Goal: Task Accomplishment & Management: Manage account settings

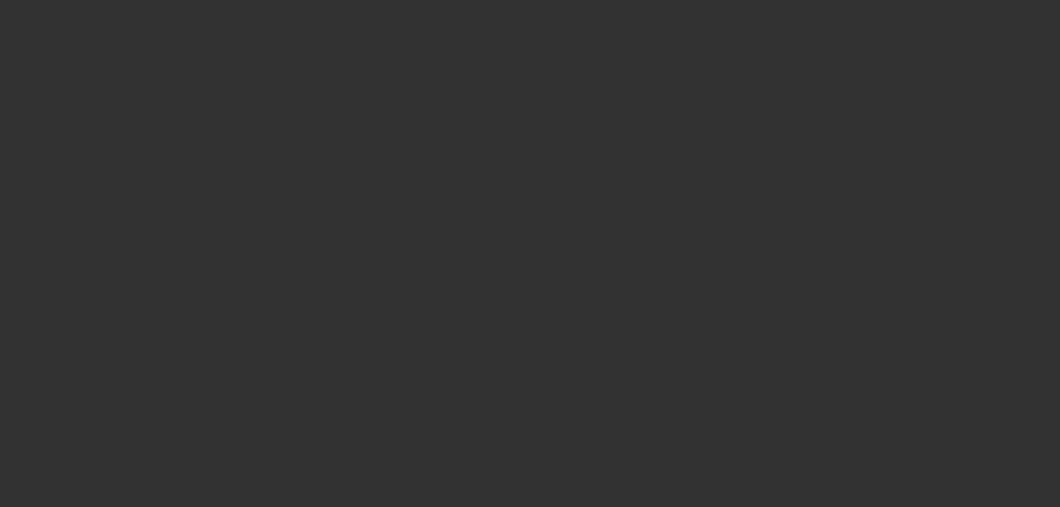
select select "0"
select select "1"
select select "2"
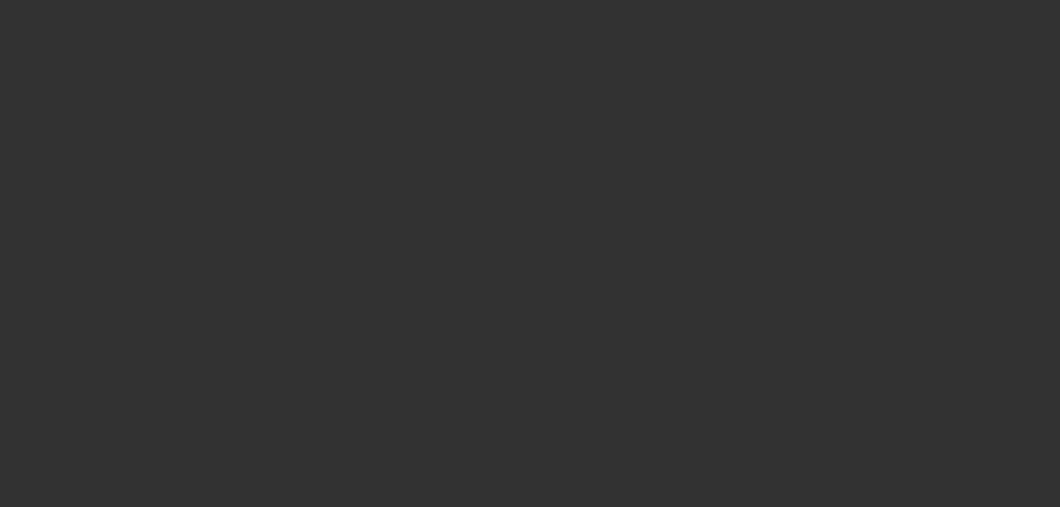
select select "4"
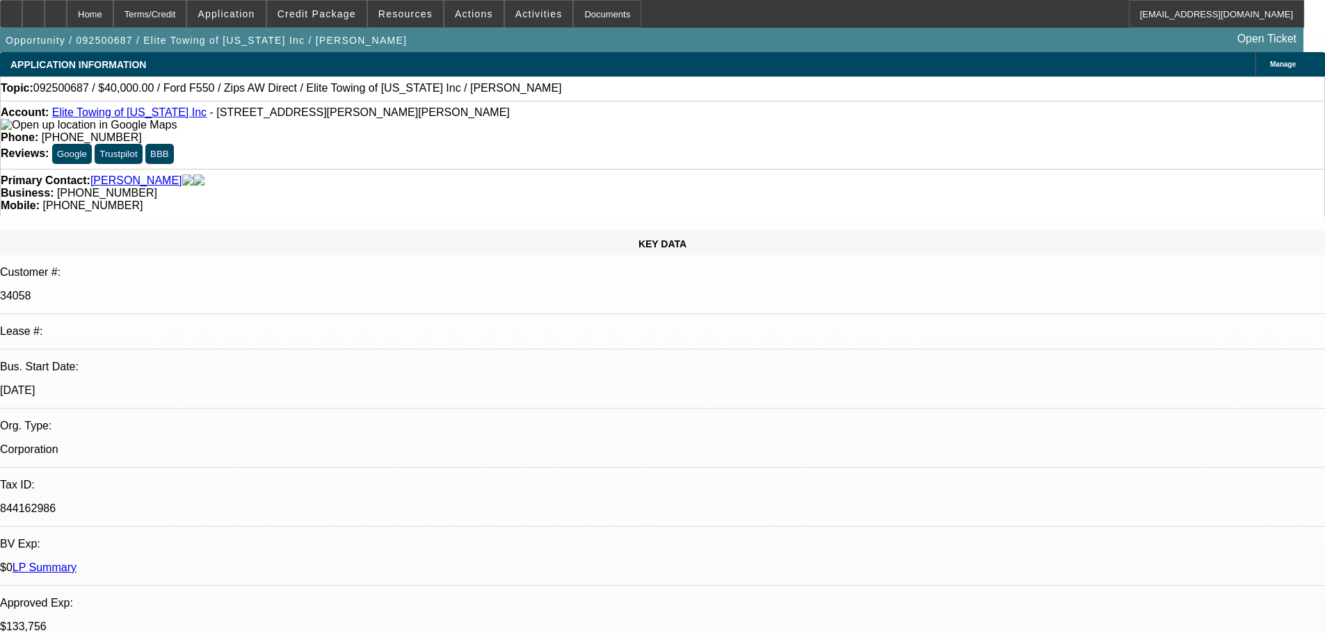
select select "0.2"
select select "2"
select select "0"
select select "2"
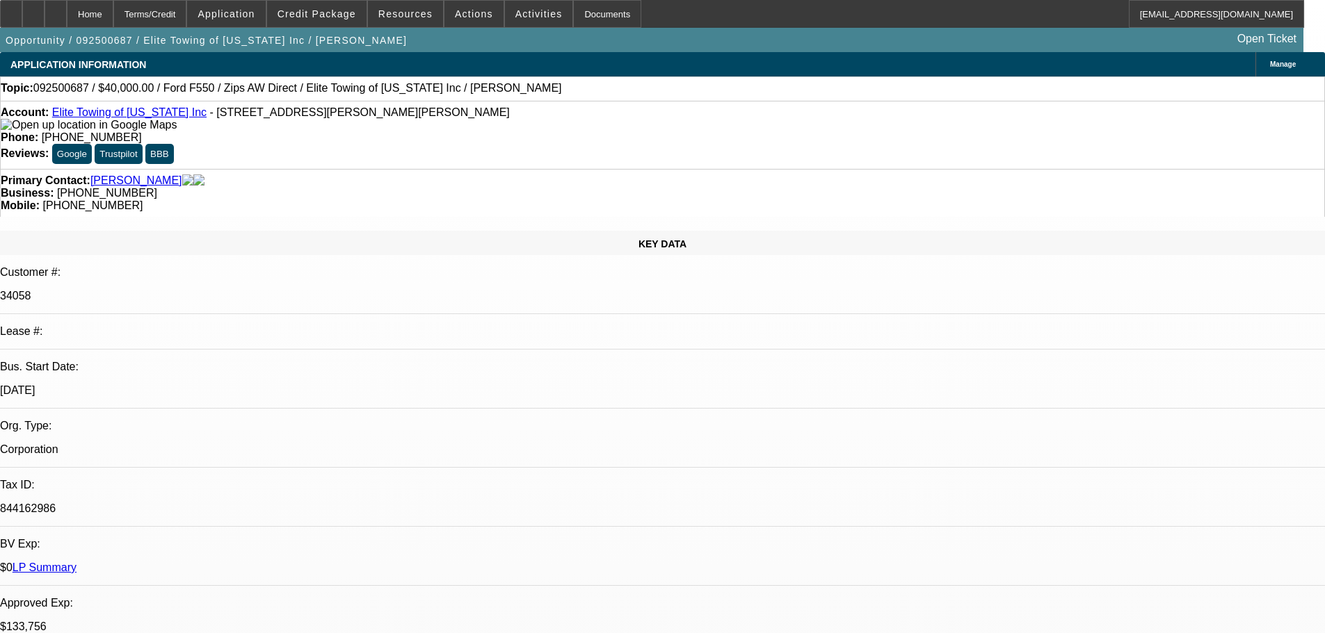
select select "0"
select select "0.1"
select select "2"
select select "0"
select select "0.1"
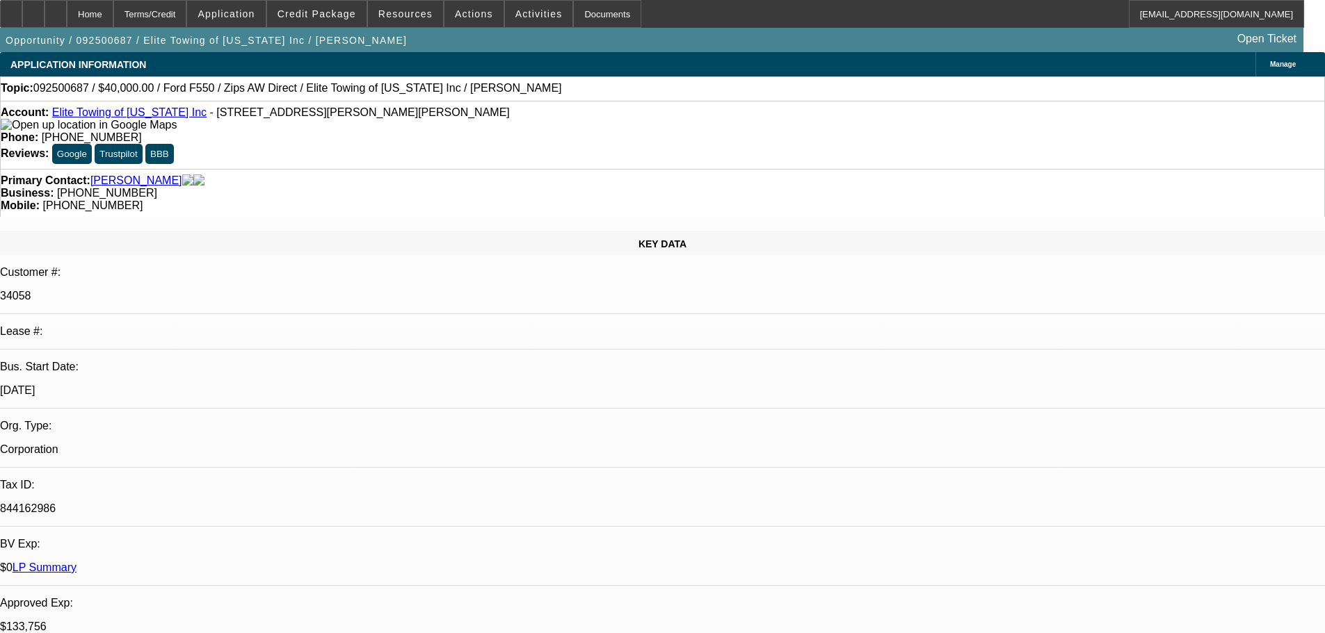
select select "0"
select select "1"
select select "2"
select select "6"
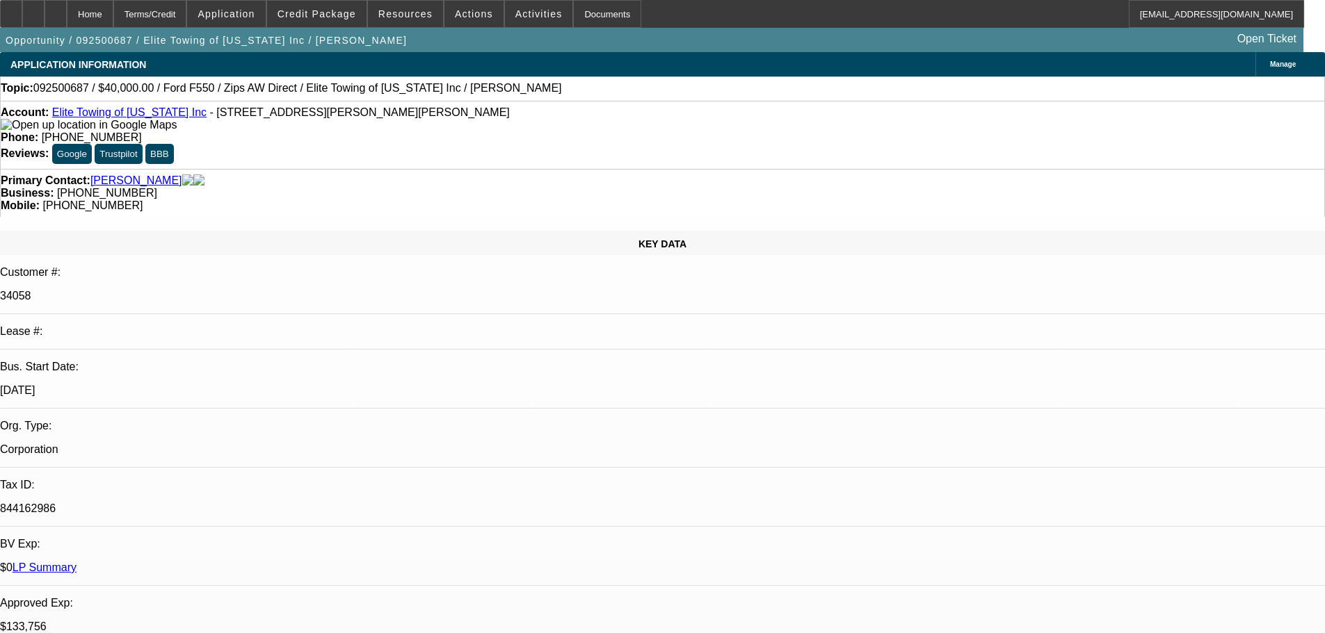
select select "1"
select select "2"
select select "6"
select select "1"
select select "2"
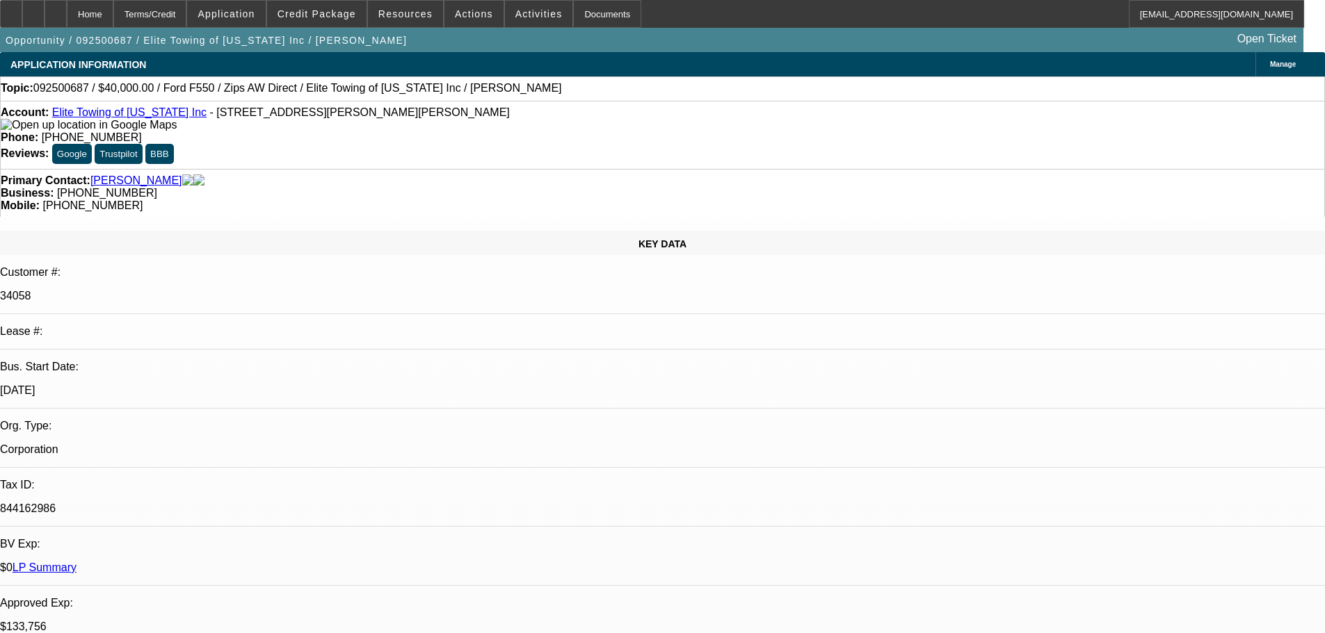
select select "6"
select select "1"
select select "2"
select select "6"
select select "0.2"
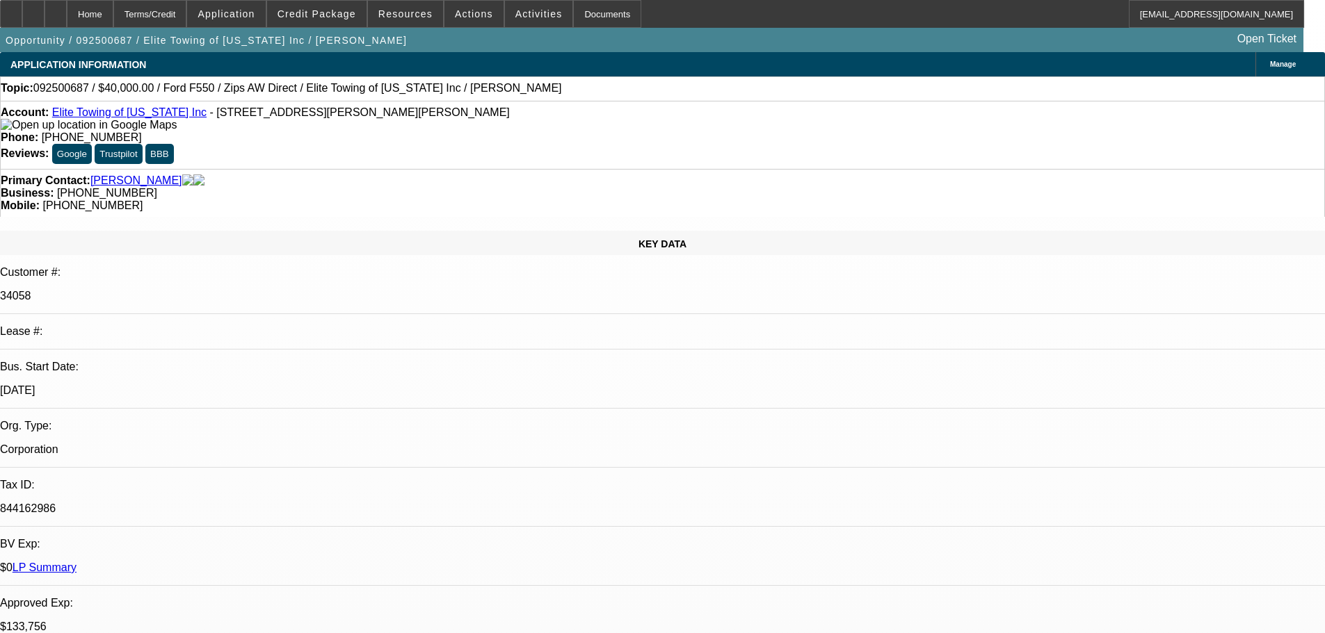
select select "2"
select select "0"
select select "6"
select select "0"
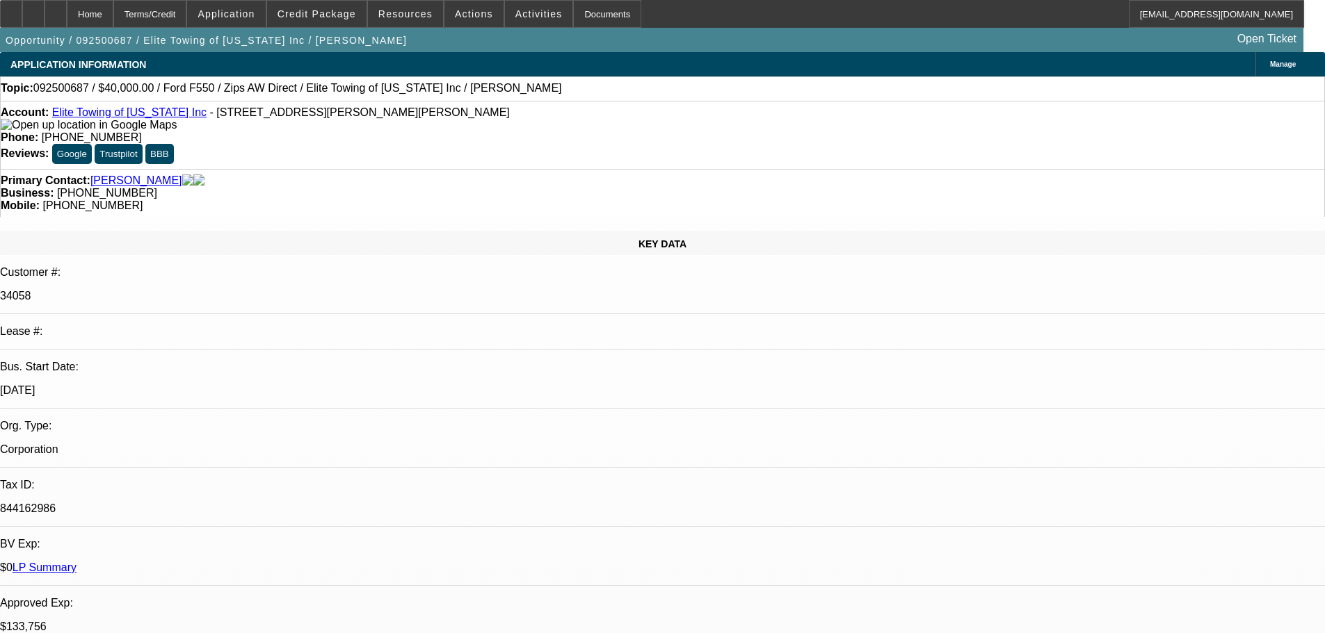
select select "2"
select select "0"
select select "6"
select select "0.1"
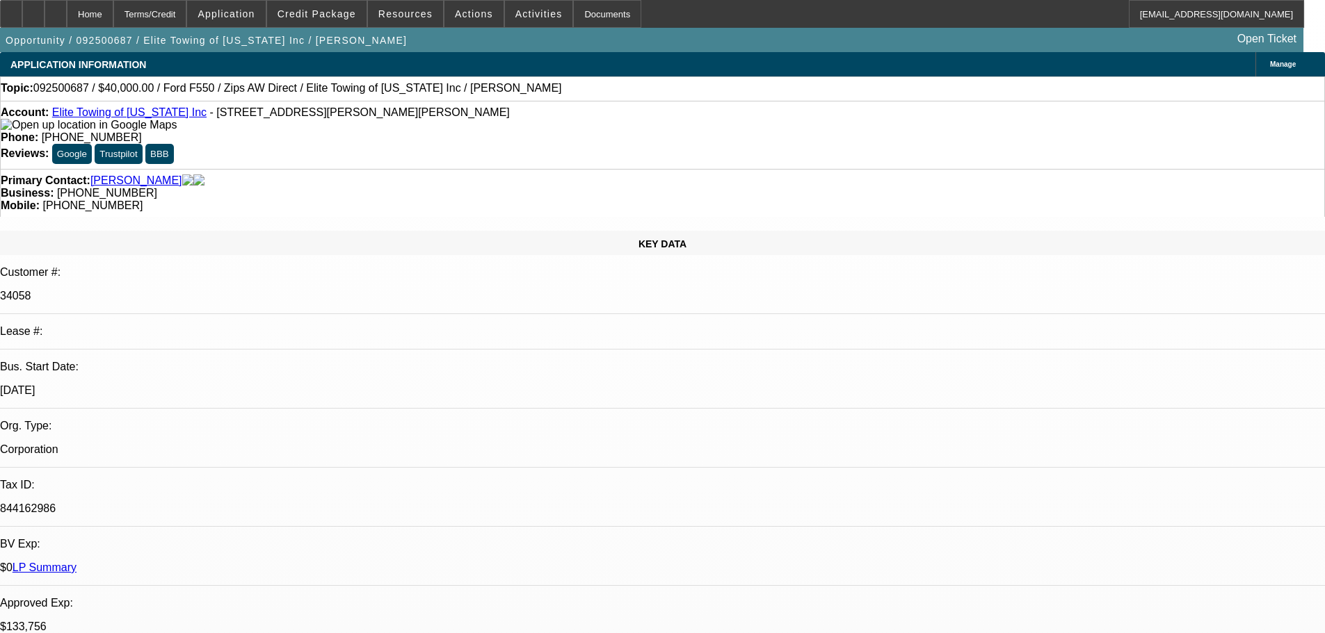
select select "2"
select select "0"
select select "6"
select select "0.1"
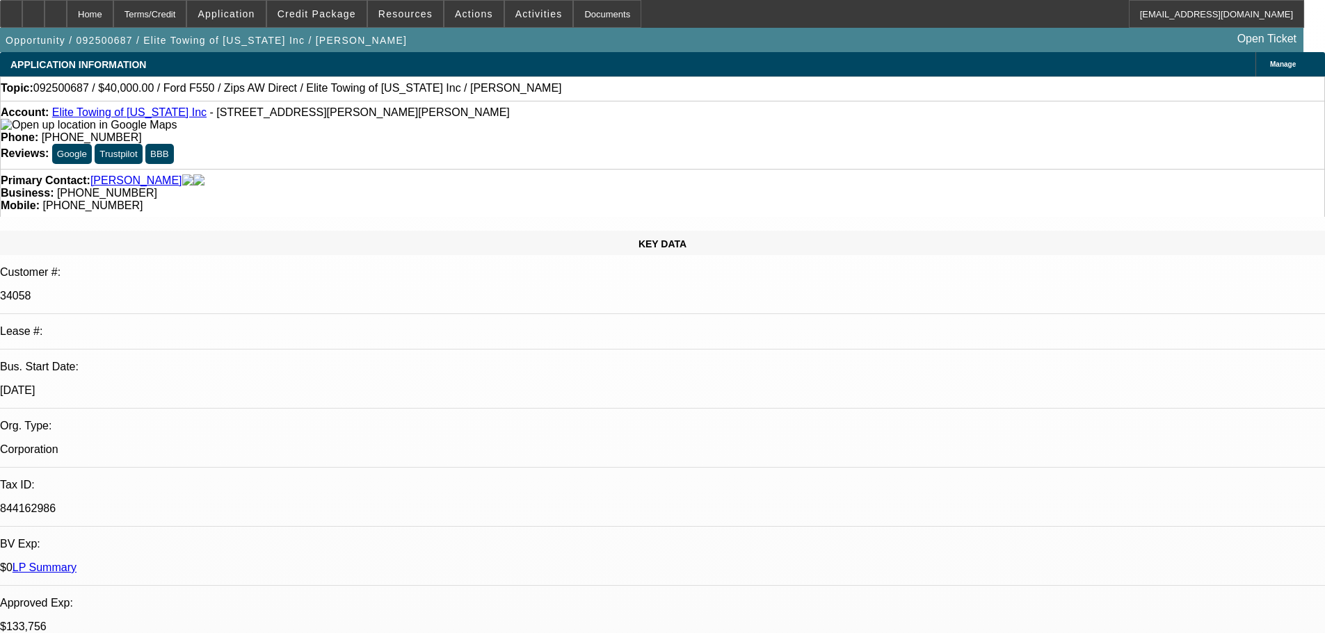
select select "0"
select select "2"
select select "0"
select select "6"
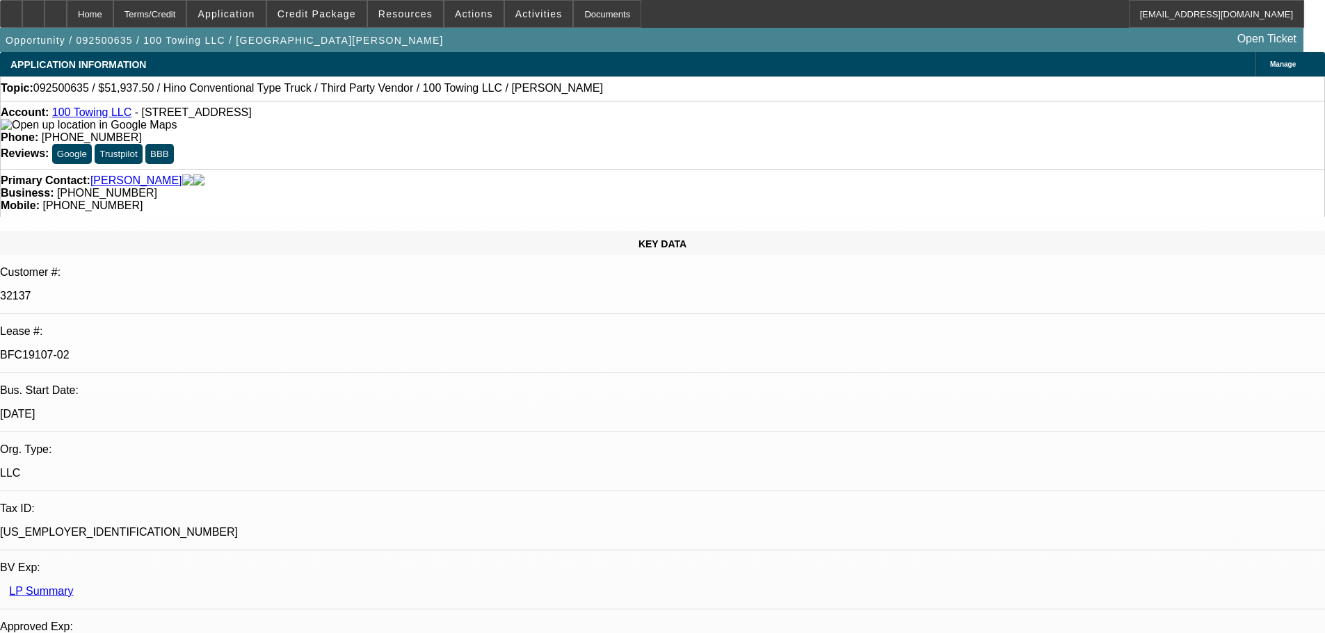
select select "0"
select select "2"
select select "0"
select select "6"
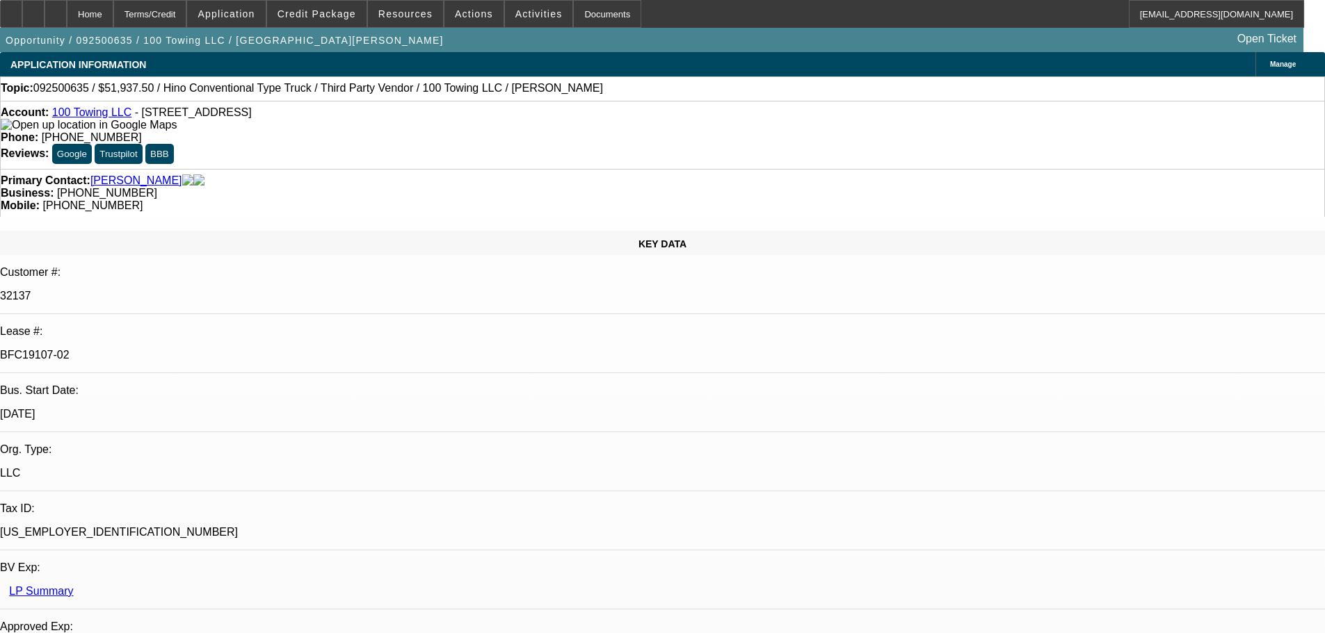
select select "0"
select select "2"
select select "0"
select select "6"
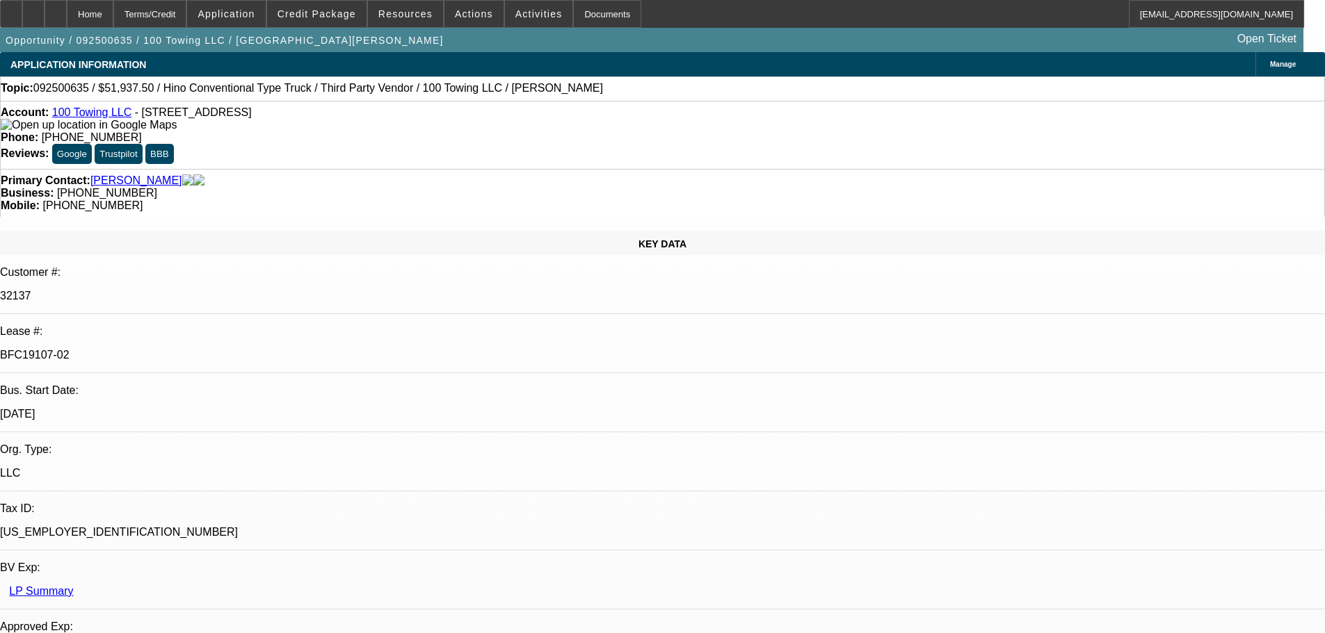
select select "2"
select select "0"
select select "6"
select select "0"
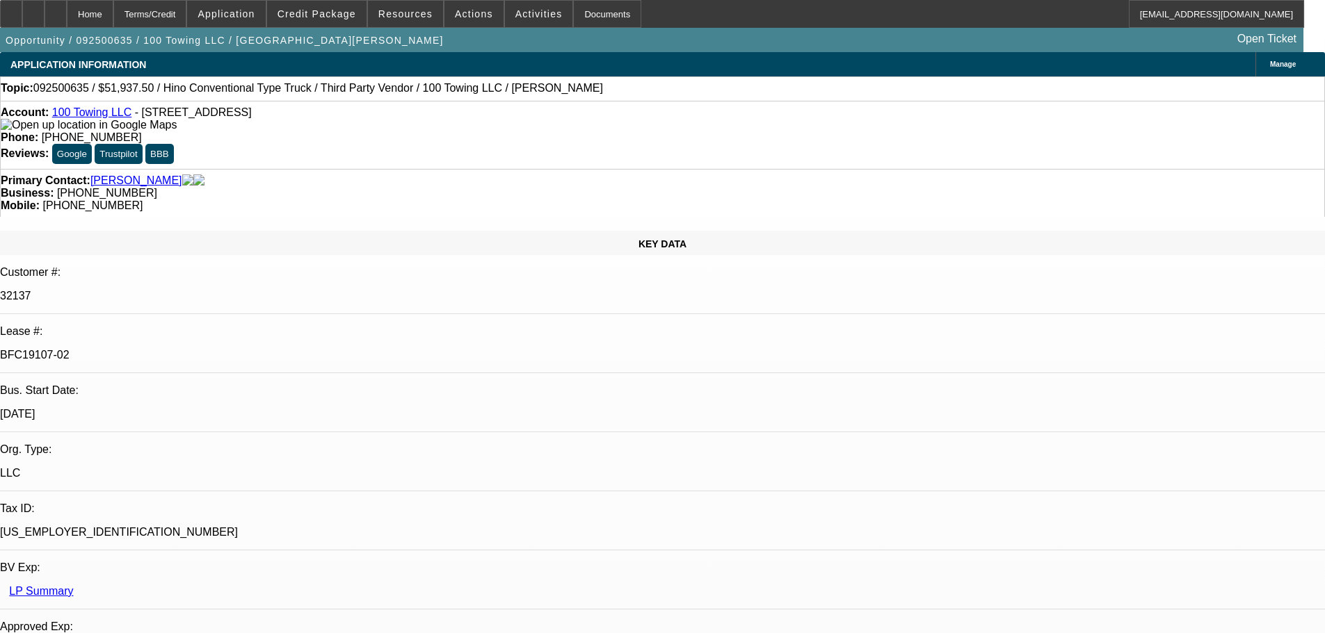
select select "0"
select select "3"
select select "0"
select select "6"
click at [339, 25] on span at bounding box center [316, 13] width 99 height 33
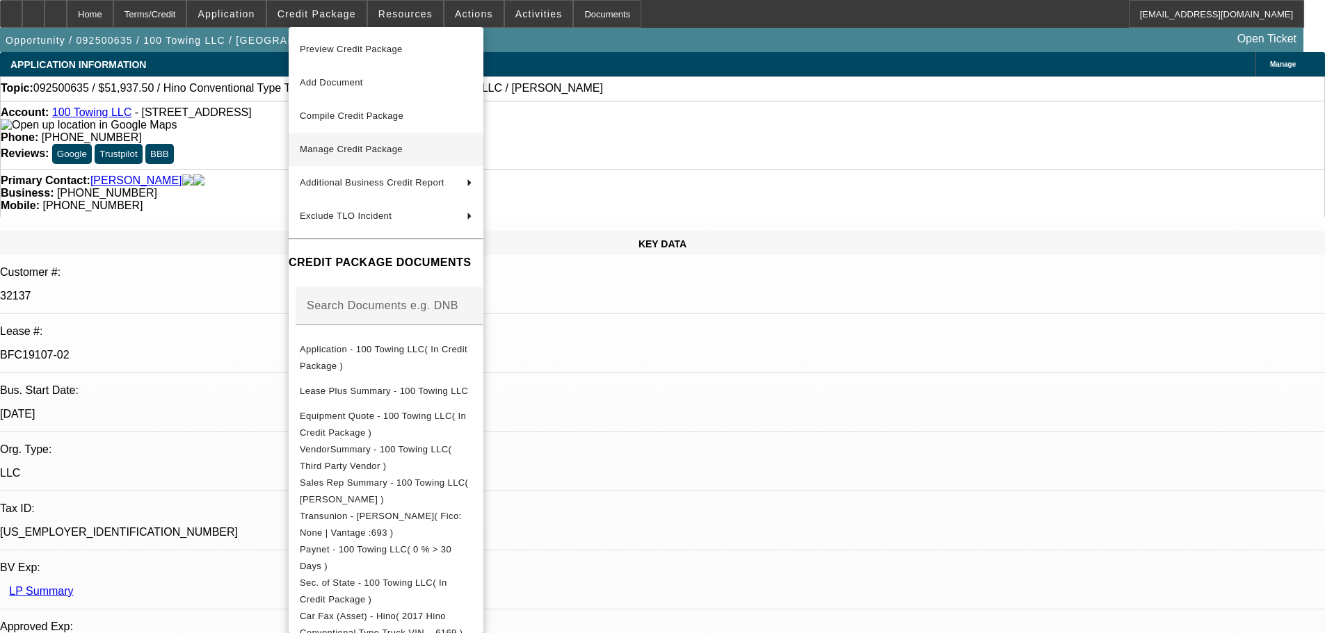
click at [388, 156] on span "Manage Credit Package" at bounding box center [386, 149] width 172 height 17
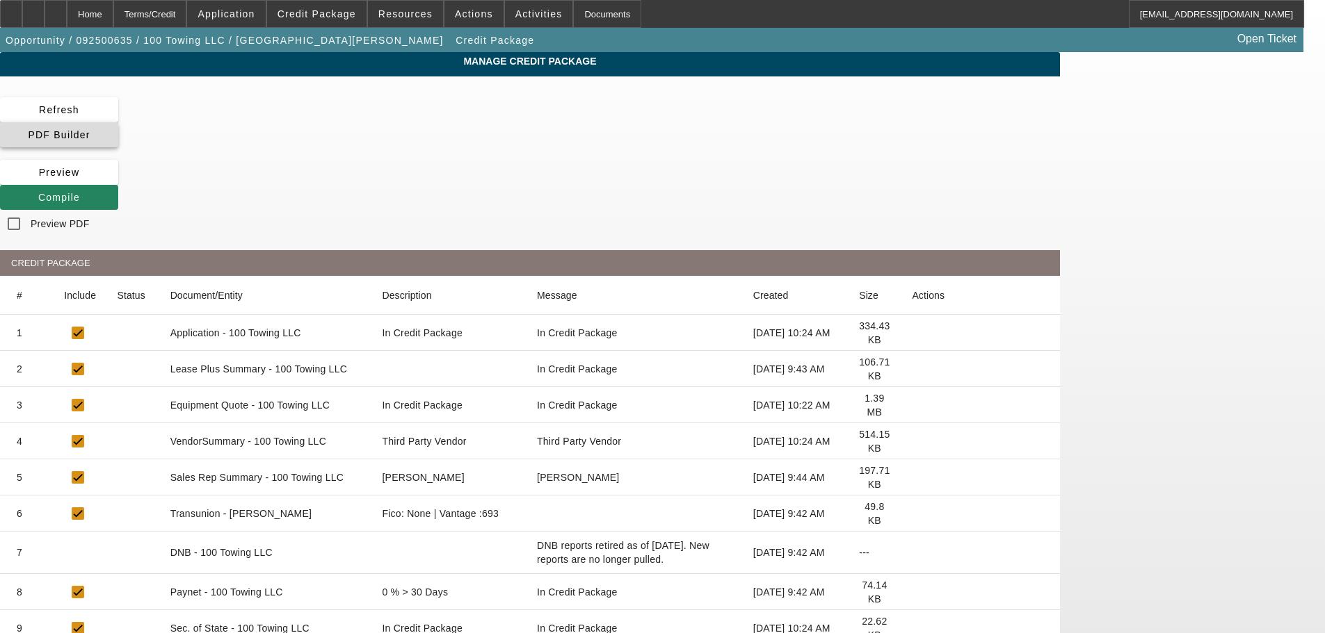
click at [118, 124] on span at bounding box center [59, 134] width 118 height 33
click at [80, 192] on span "Compile" at bounding box center [59, 197] width 42 height 11
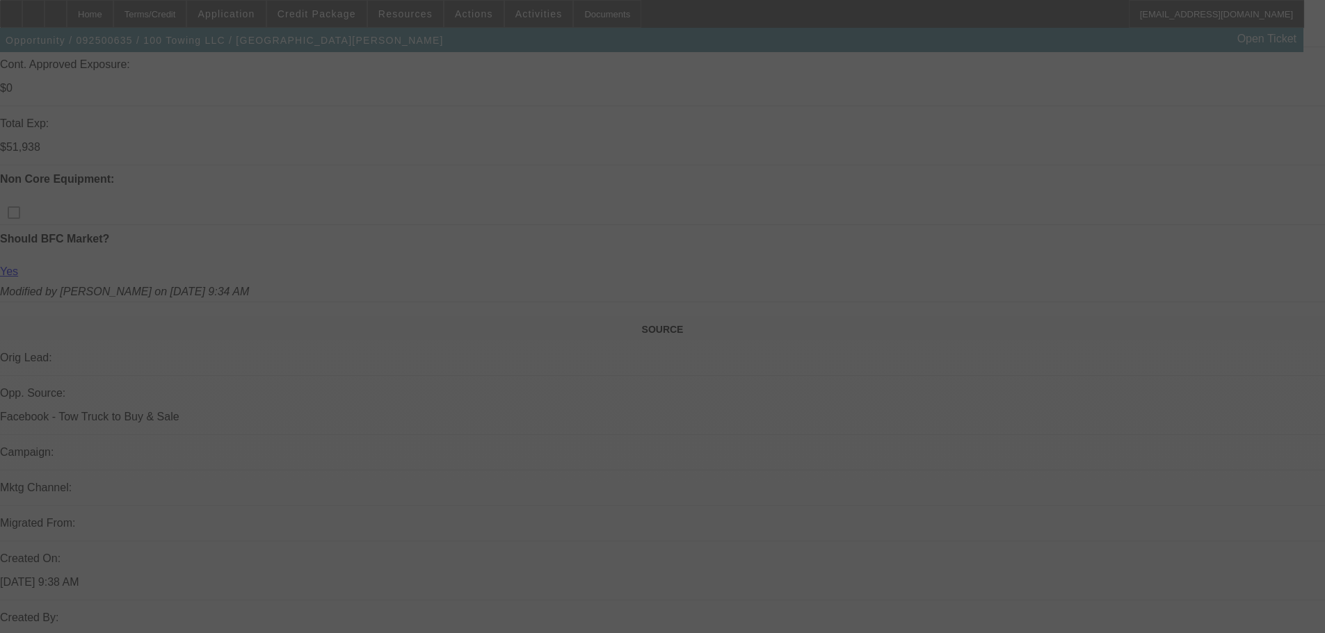
scroll to position [70, 0]
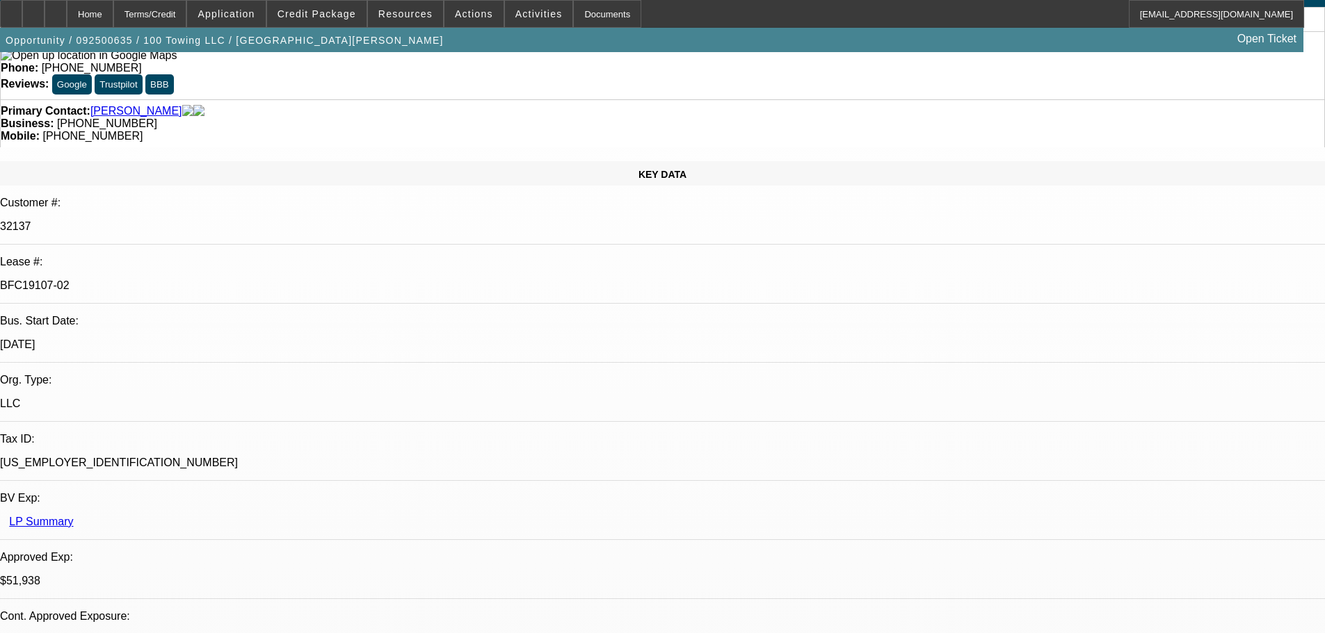
select select "0"
select select "2"
select select "0"
select select "6"
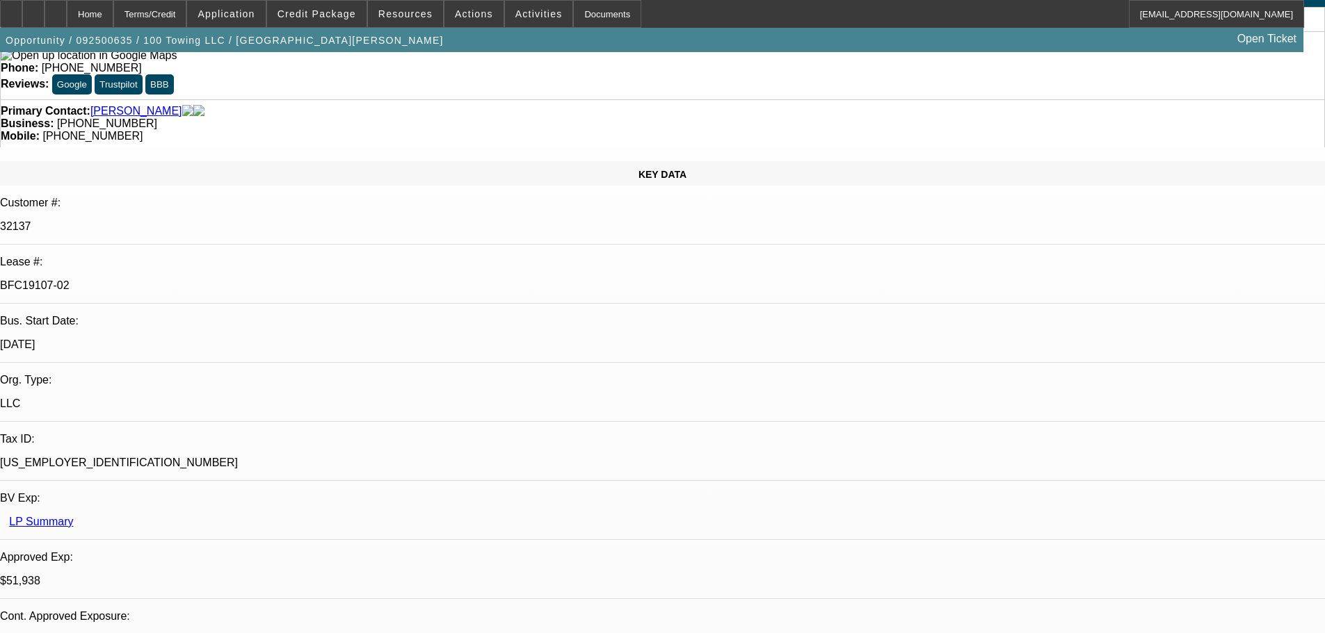
select select "0"
select select "2"
select select "0"
select select "6"
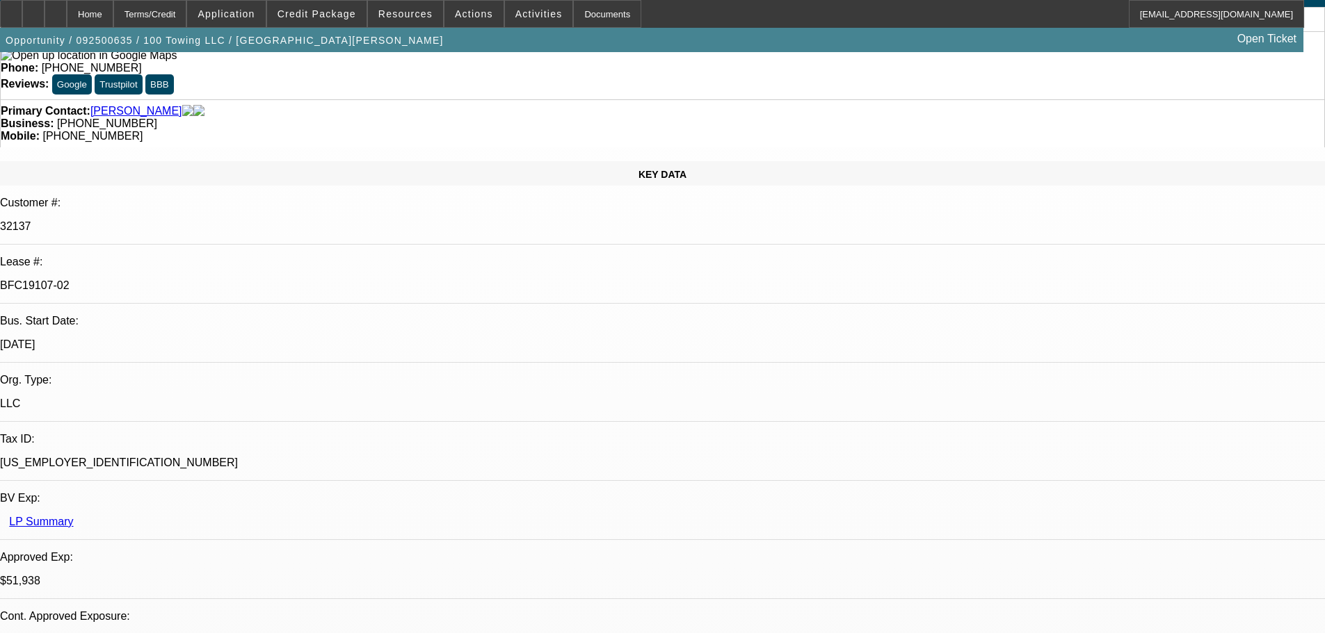
select select "2"
select select "0"
select select "6"
select select "0"
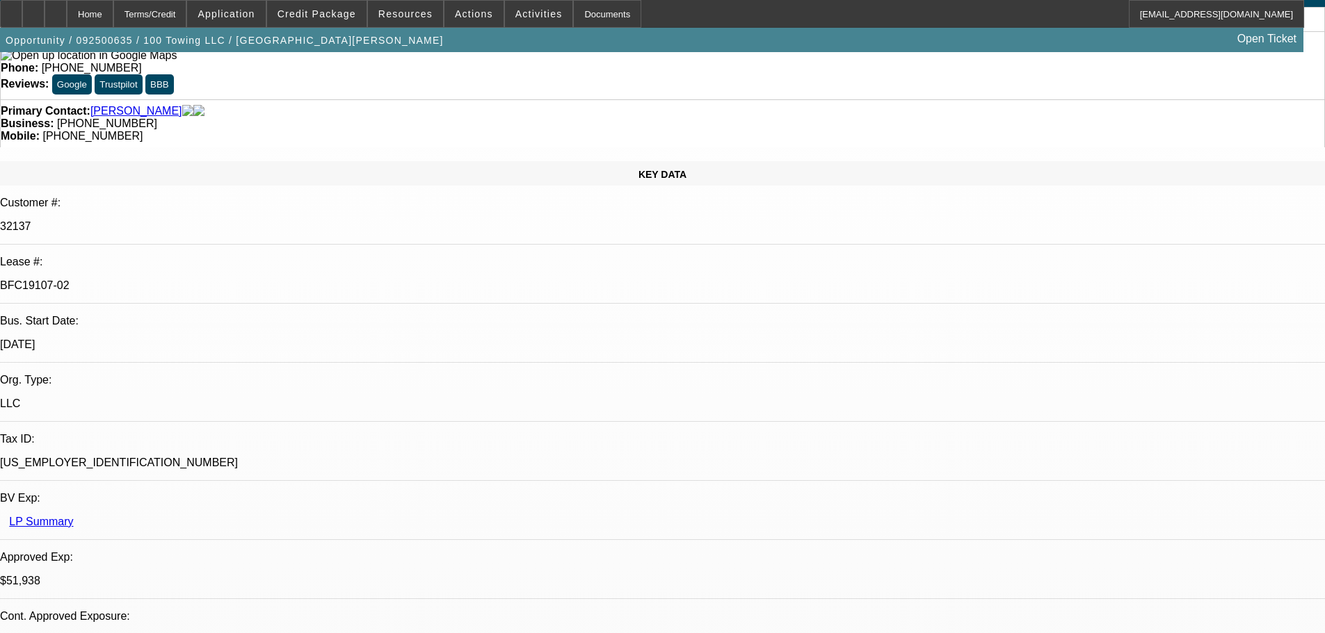
select select "0"
select select "3"
select select "0"
select select "6"
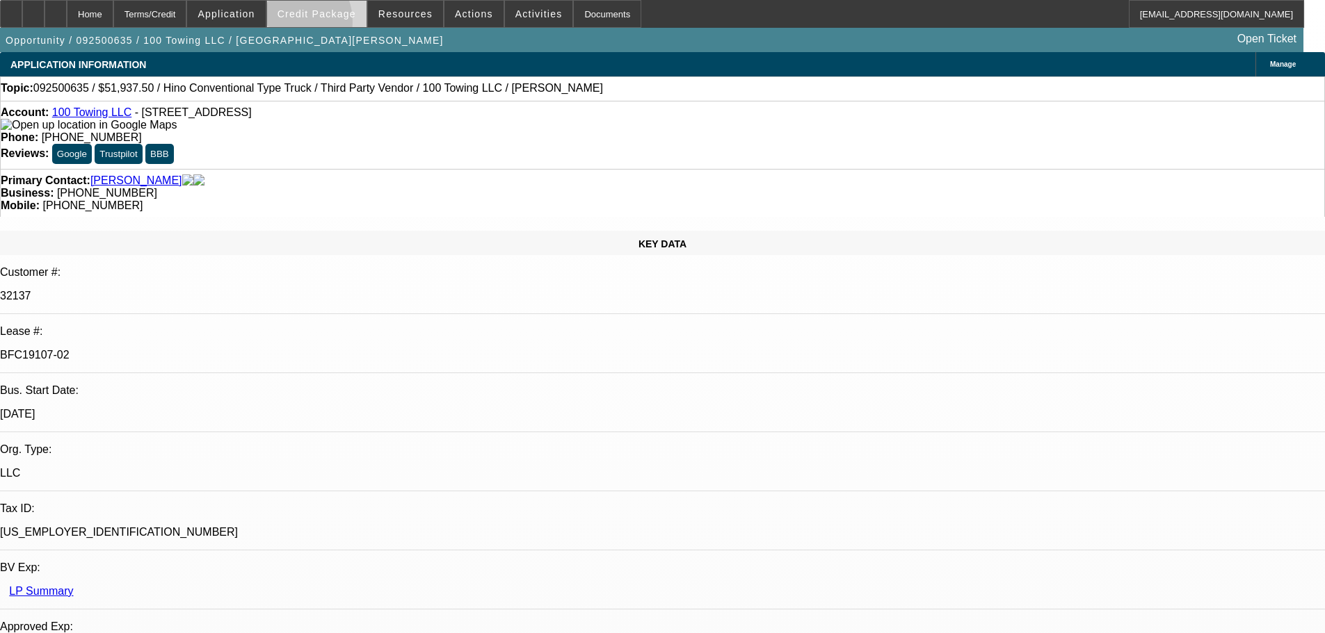
click at [311, 25] on span at bounding box center [316, 13] width 99 height 33
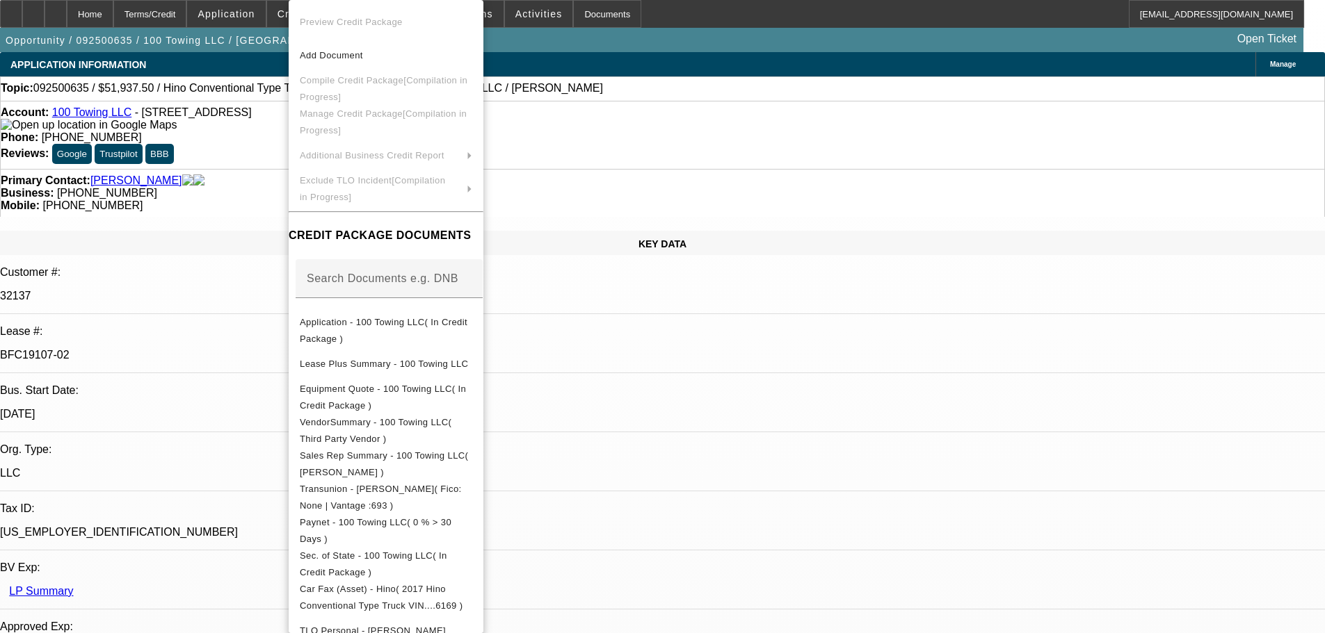
click at [268, 10] on div at bounding box center [662, 316] width 1325 height 633
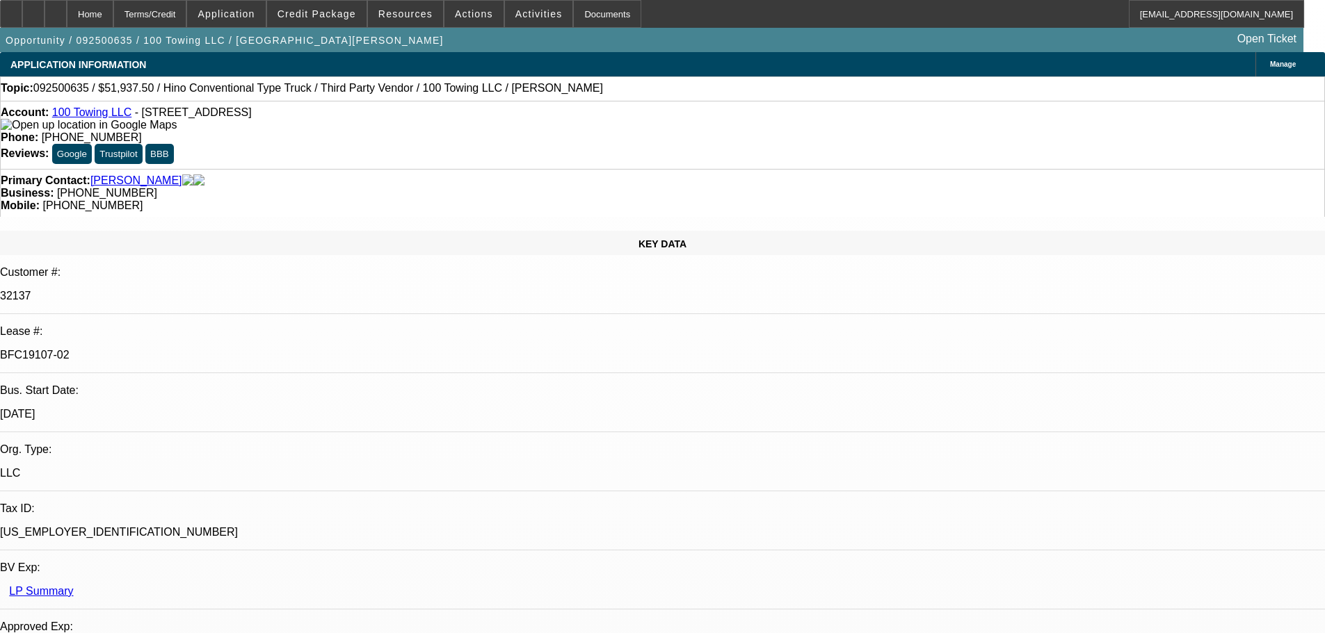
click at [268, 10] on div at bounding box center [662, 316] width 1325 height 633
click at [254, 10] on span "Application" at bounding box center [225, 13] width 57 height 11
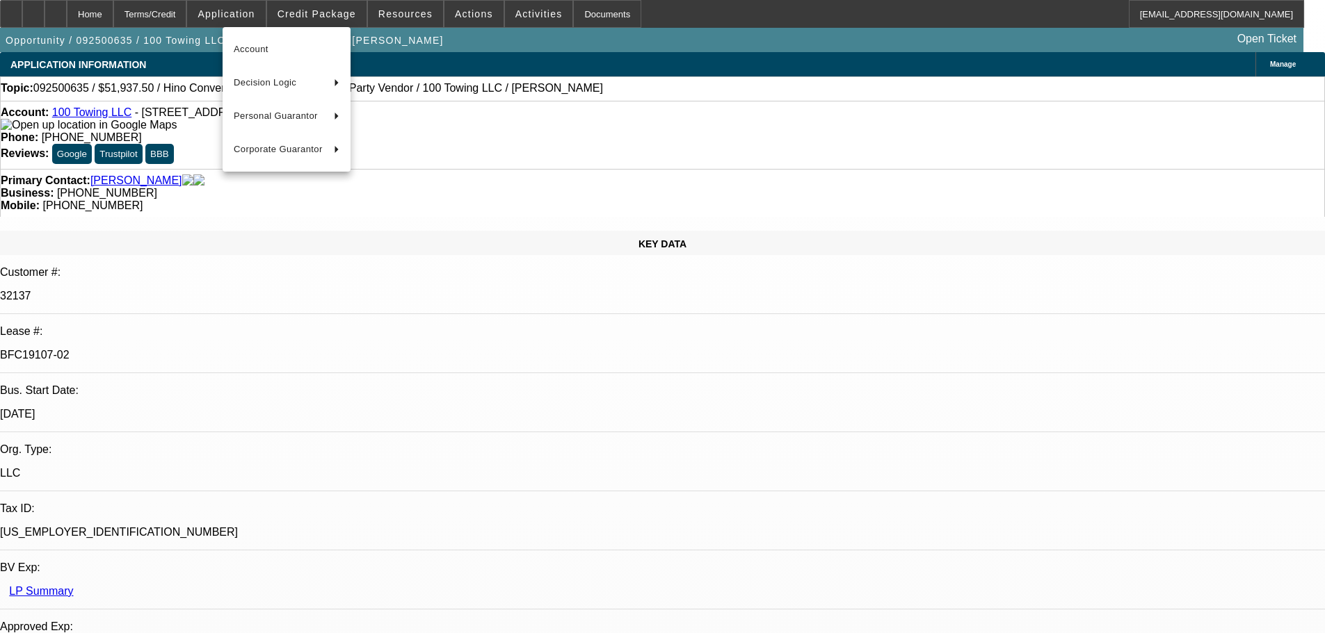
click at [500, 184] on div at bounding box center [662, 316] width 1325 height 633
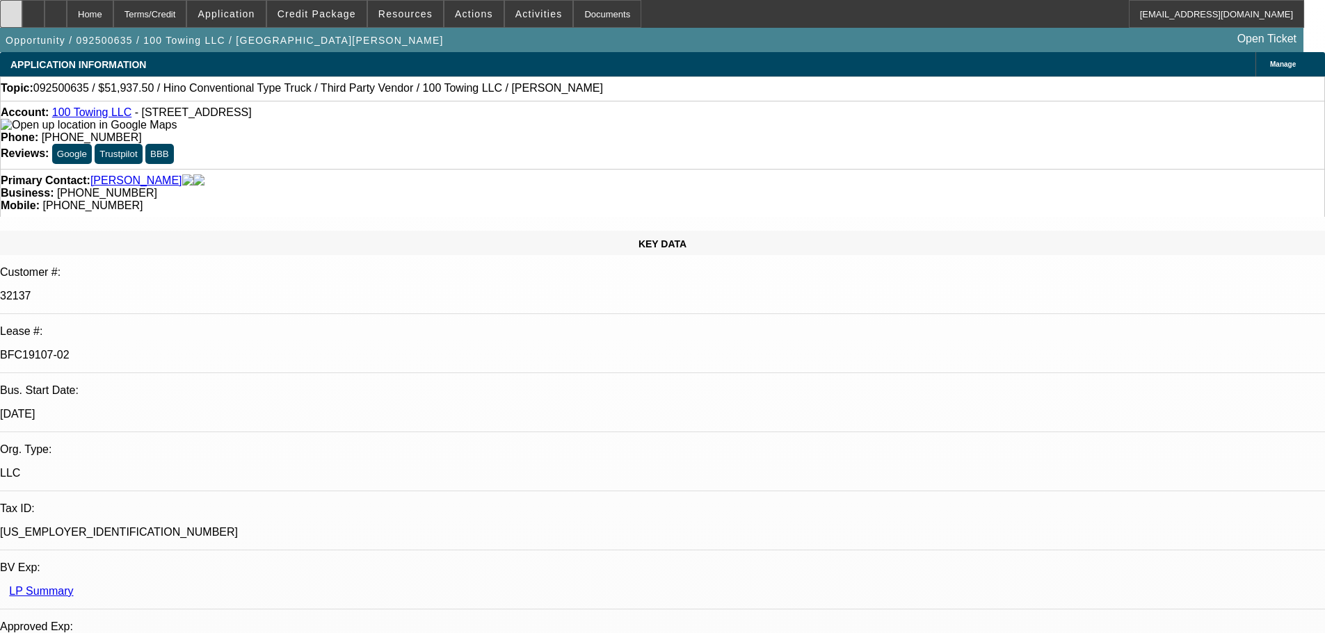
click at [17, 6] on div at bounding box center [11, 14] width 22 height 28
click at [387, 14] on span "Resources" at bounding box center [405, 13] width 54 height 11
click at [359, 17] on div at bounding box center [662, 316] width 1325 height 633
click at [452, 23] on span at bounding box center [473, 13] width 59 height 33
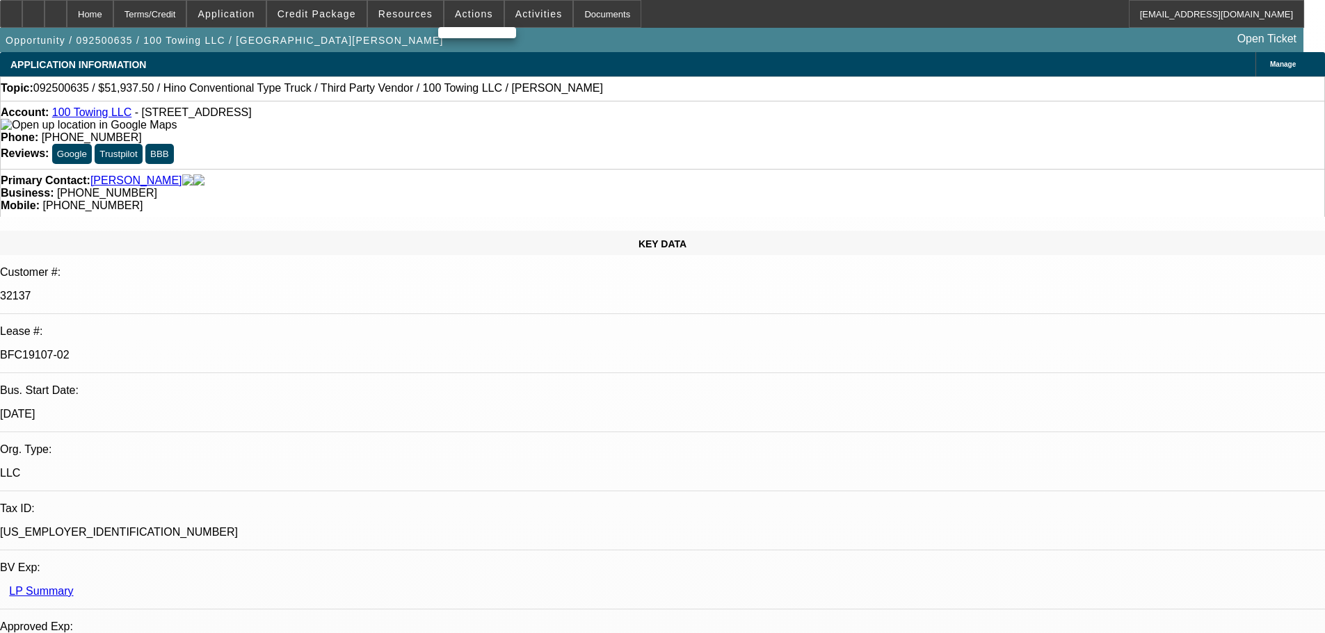
click at [416, 14] on div at bounding box center [662, 316] width 1325 height 633
click at [414, 14] on span "Resources" at bounding box center [405, 13] width 54 height 11
click at [464, 18] on div at bounding box center [662, 316] width 1325 height 633
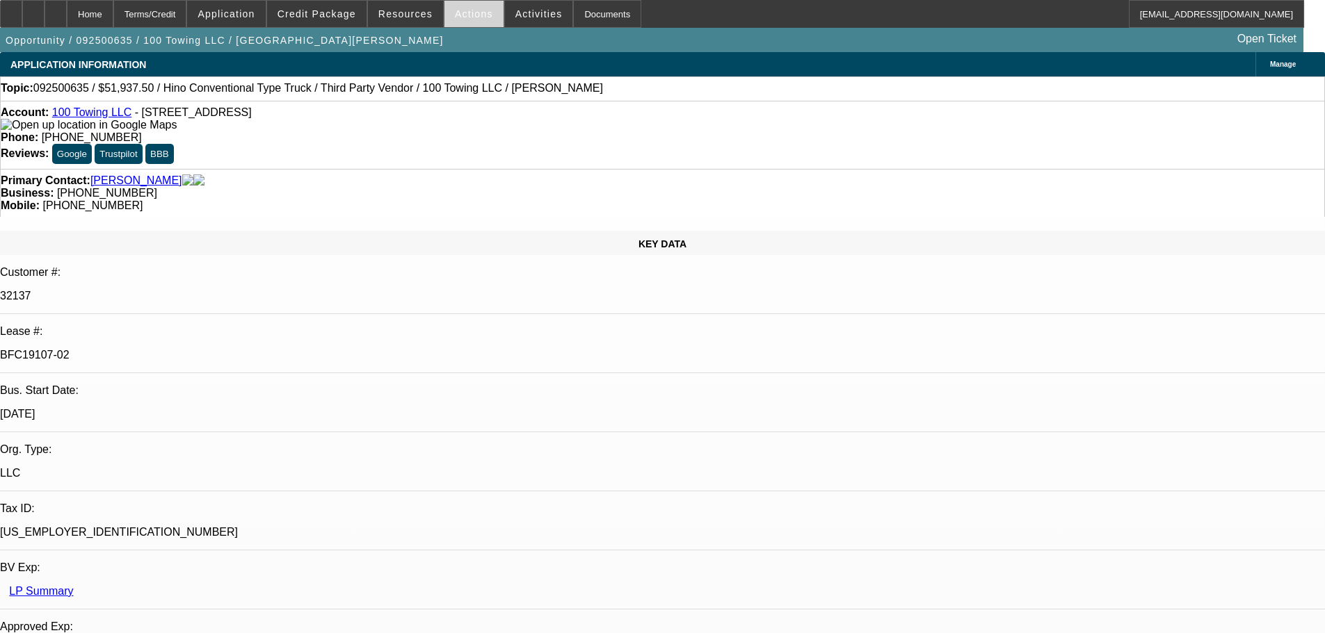
click at [466, 17] on span "Actions" at bounding box center [474, 13] width 38 height 11
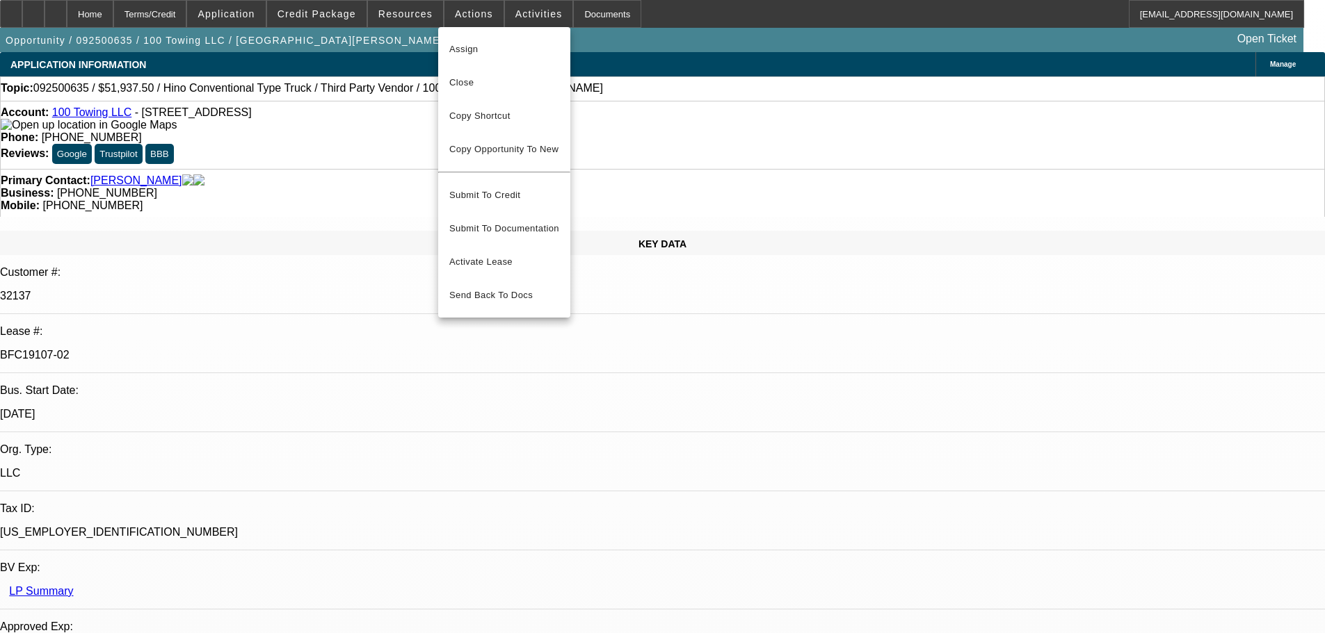
click at [248, 18] on div at bounding box center [662, 316] width 1325 height 633
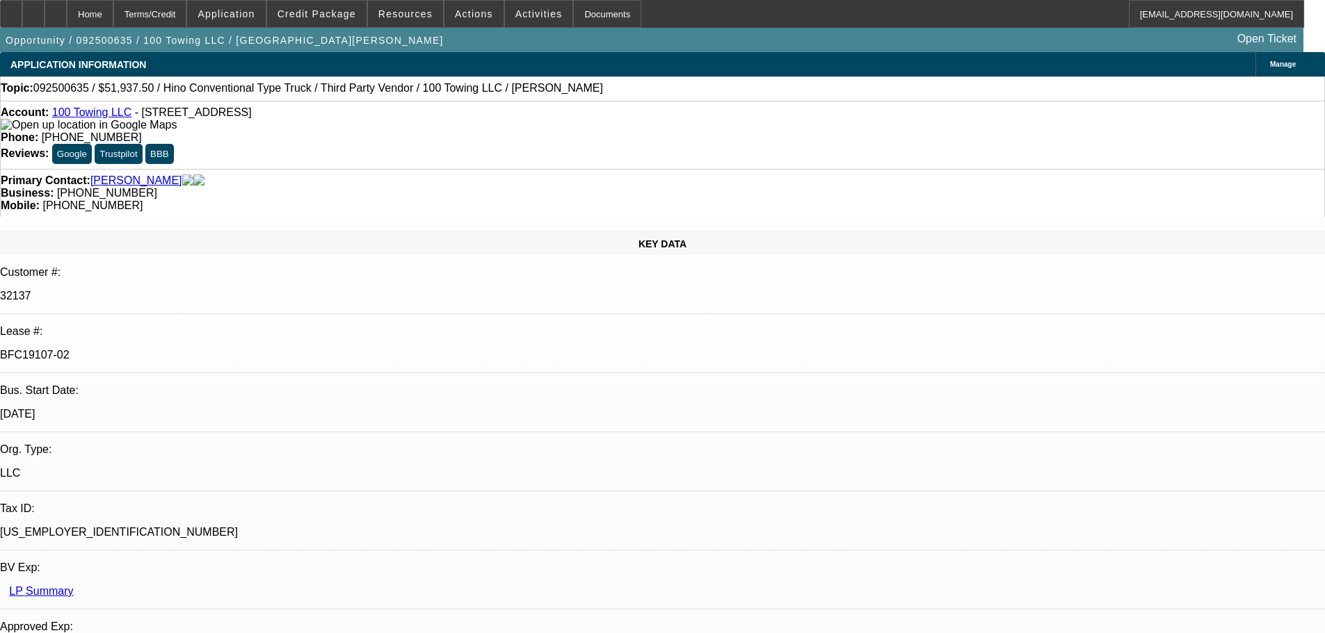
click at [248, 18] on span "Application" at bounding box center [225, 13] width 57 height 11
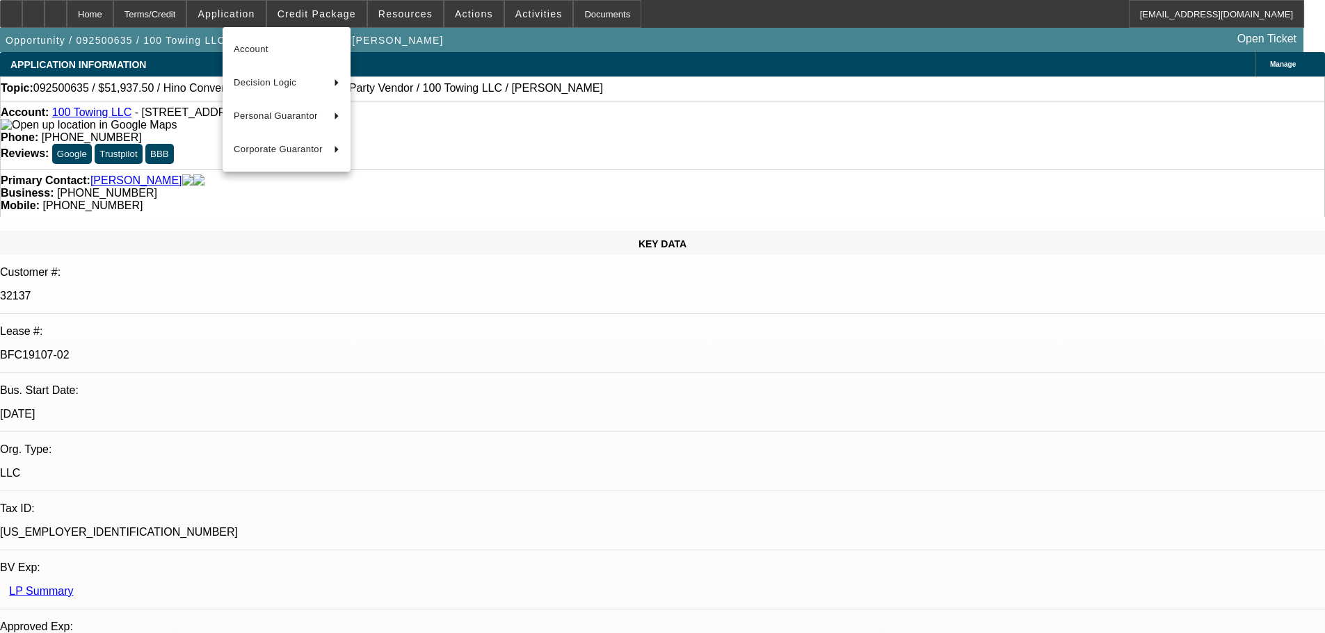
click at [318, 15] on div at bounding box center [662, 316] width 1325 height 633
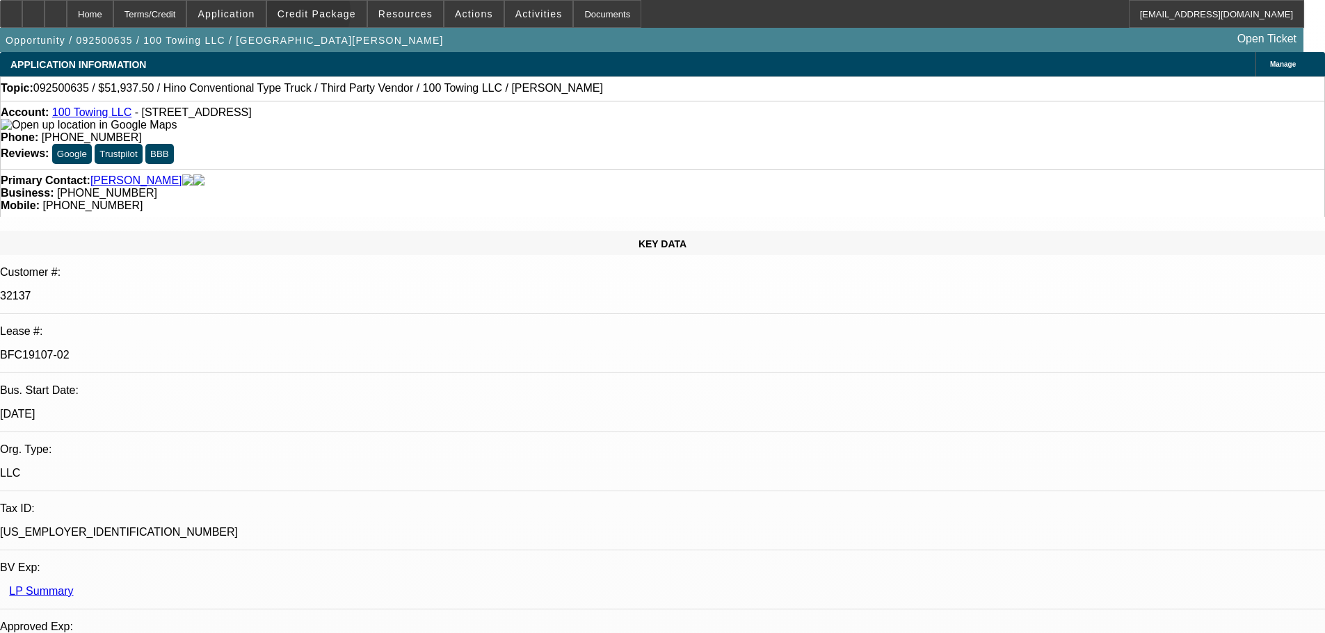
click at [318, 15] on span "Credit Package" at bounding box center [316, 13] width 79 height 11
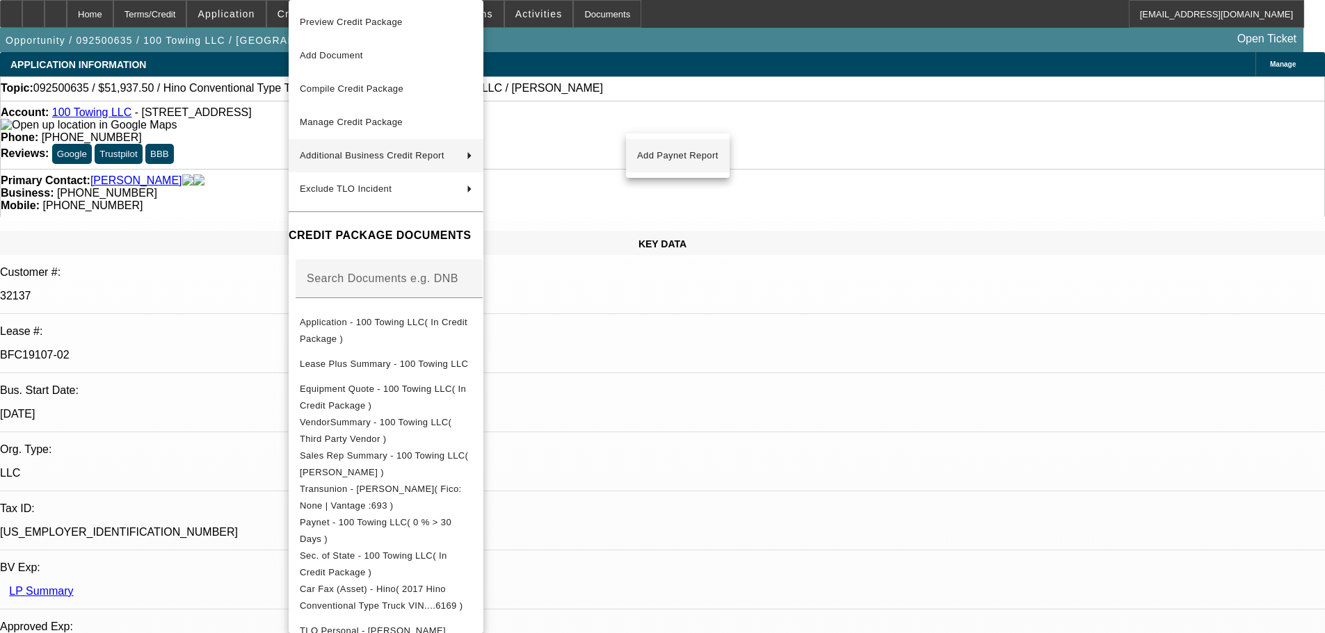
click at [650, 162] on span "Add Paynet Report" at bounding box center [677, 155] width 81 height 17
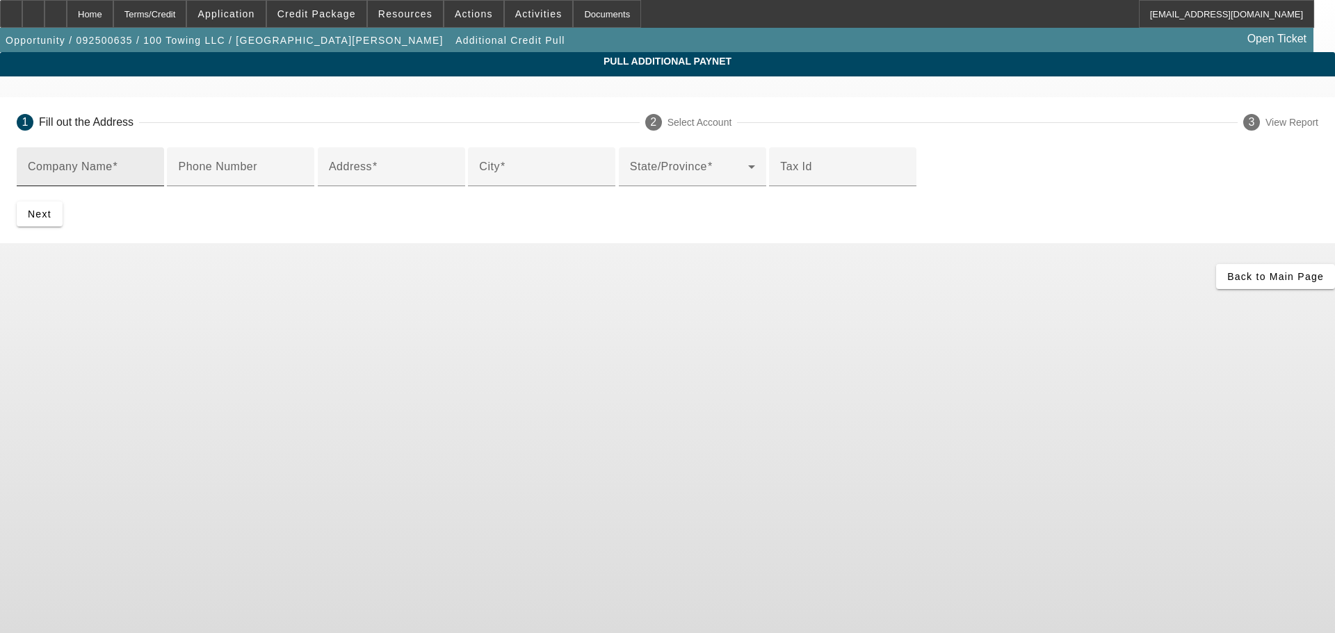
click at [153, 170] on input "Company Name" at bounding box center [90, 172] width 125 height 17
paste input "804 FERGUSSON LN WEST PALM BEACH, FL 33415"
type input "804 FERGUSSON LN WEST PALM BEACH, FL 33415"
click at [153, 172] on input "804 FERGUSSON LN WEST PALM BEACH, FL 33415" at bounding box center [90, 172] width 125 height 17
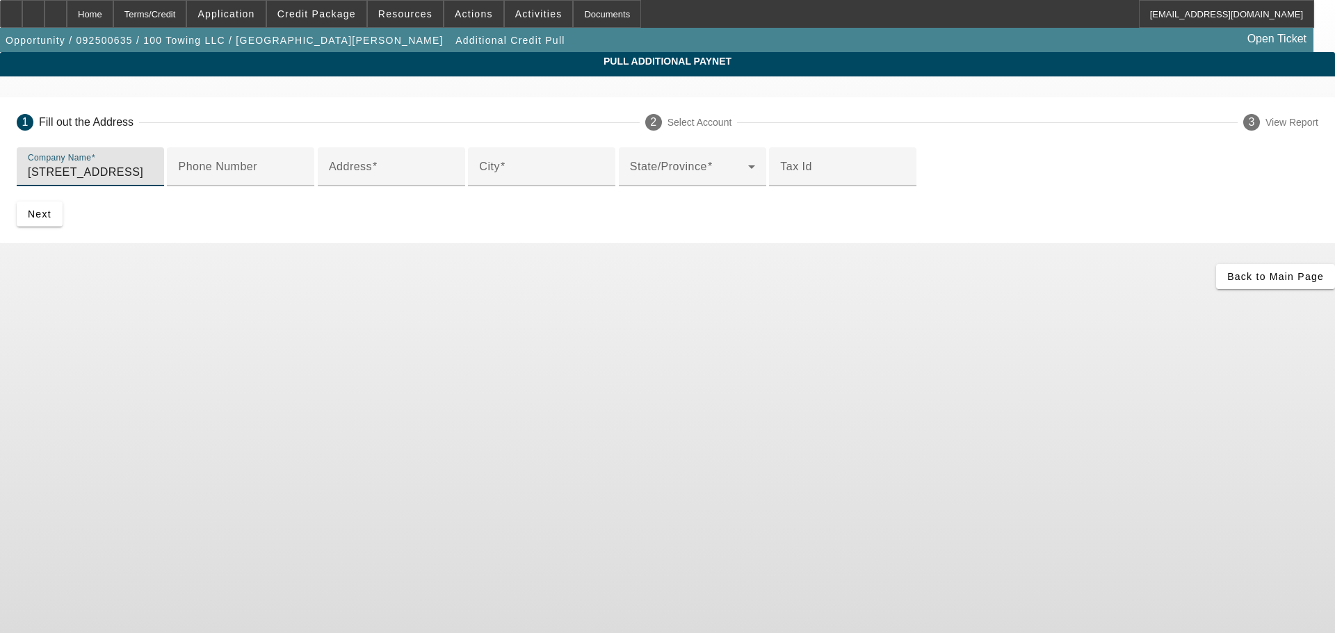
click at [153, 172] on input "804 FERGUSSON LN WEST PALM BEACH, FL 33415" at bounding box center [90, 172] width 125 height 17
click at [454, 186] on div "Address" at bounding box center [391, 166] width 125 height 39
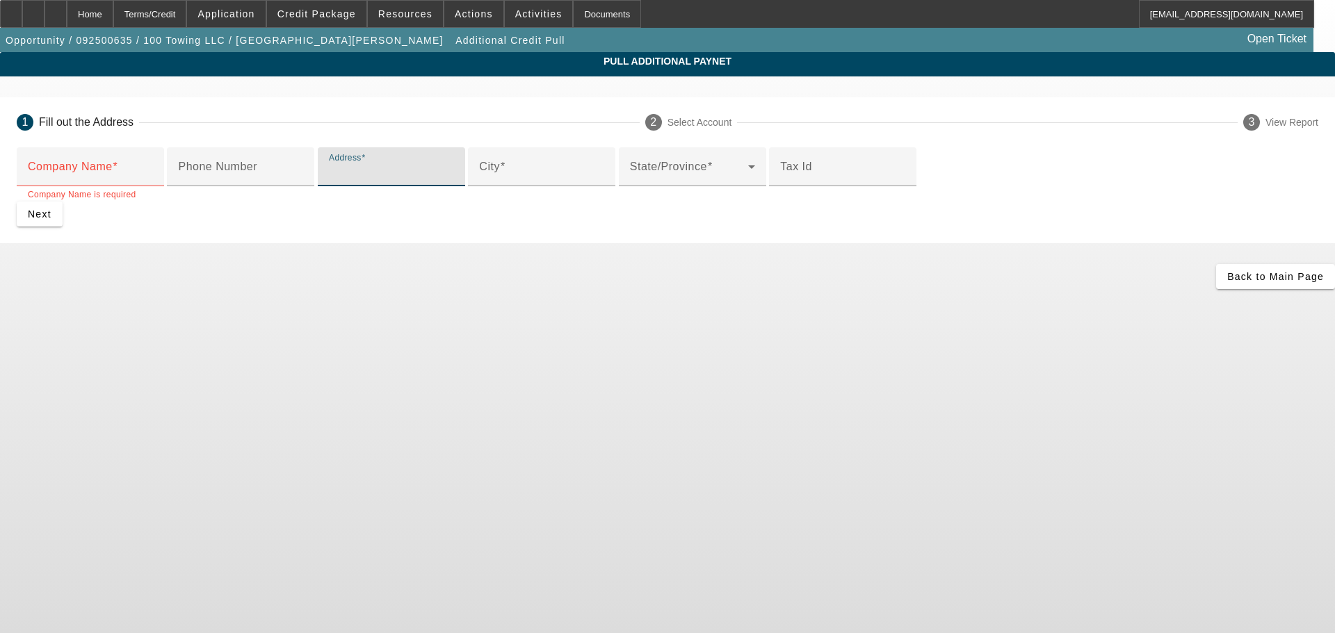
click at [454, 181] on input "Address" at bounding box center [391, 172] width 125 height 17
paste input "804 FERGUSSON LN WEST PALM BEACH, FL 33415"
drag, startPoint x: 578, startPoint y: 284, endPoint x: 402, endPoint y: 279, distance: 176.0
click at [402, 181] on input "804 FERGUSSON LN WEST PALM BEACH, FL 33415" at bounding box center [391, 172] width 125 height 17
type input "804 FERGUSSON LN"
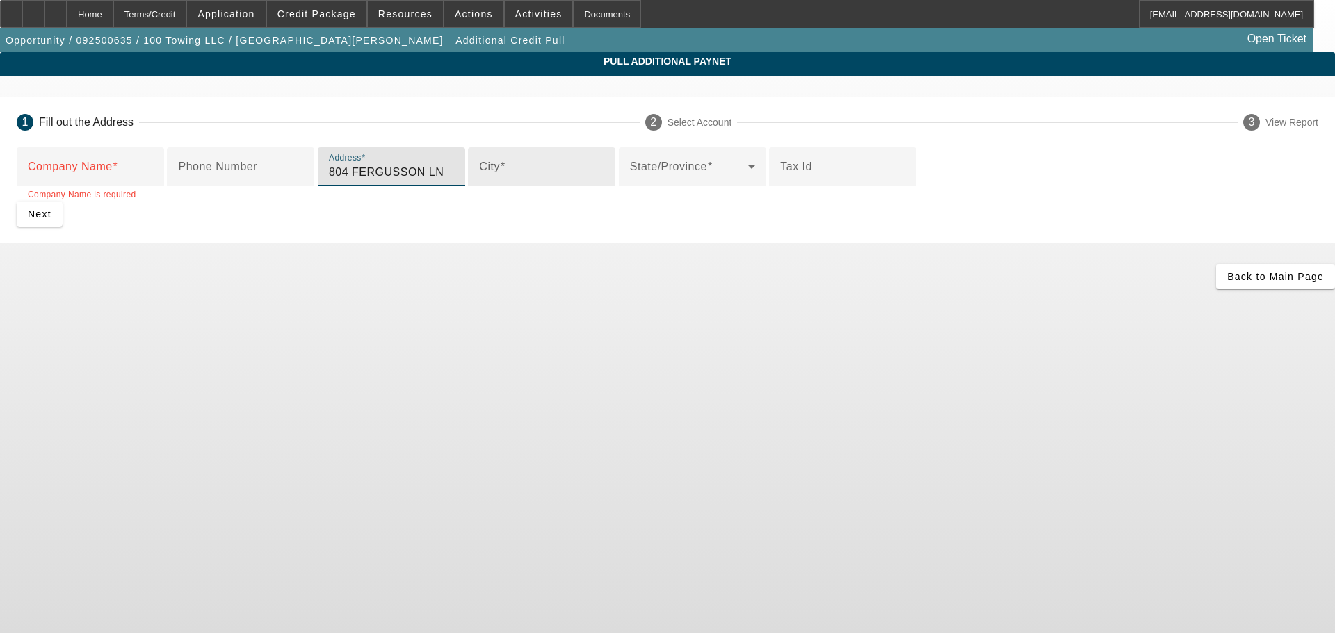
click at [479, 181] on input "City" at bounding box center [541, 172] width 125 height 17
type input "West palm beach"
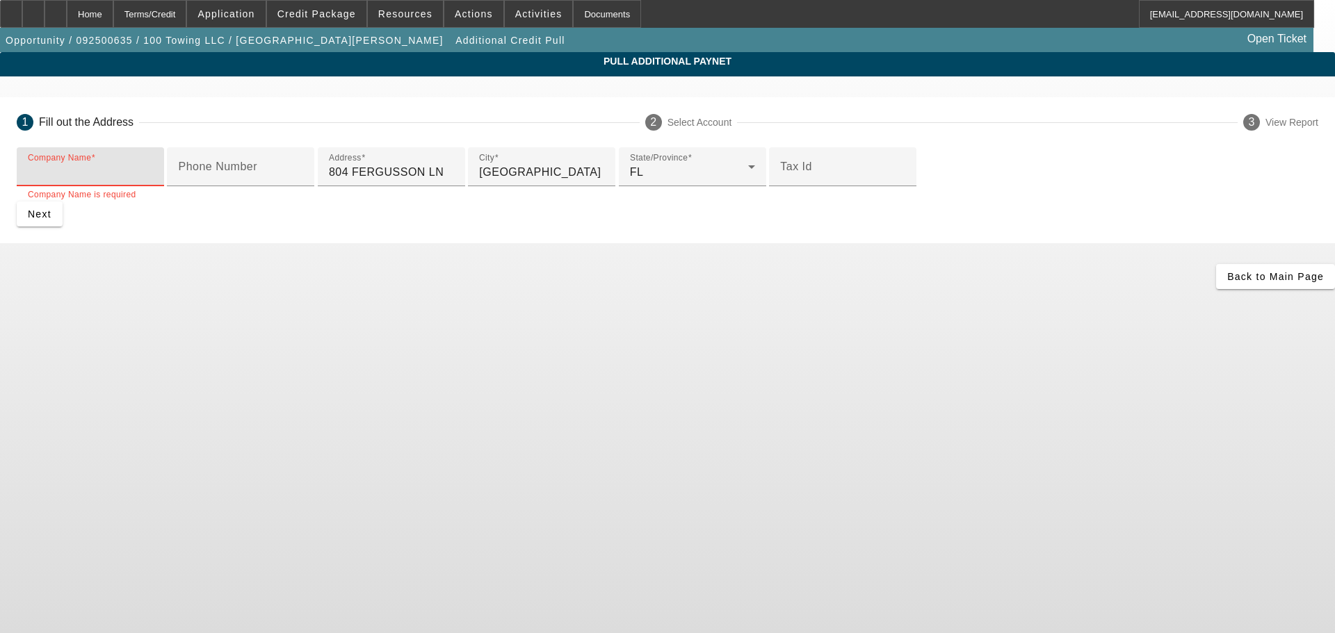
click at [153, 166] on input "Company Name" at bounding box center [90, 172] width 125 height 17
paste input "804 FERGUSSON LN WEST PALM BEACH, FL 33415"
type input "804 FERGUSSON LN WEST PALM BEACH, FL 33415"
click at [153, 175] on input "804 FERGUSSON LN WEST PALM BEACH, FL 33415" at bounding box center [90, 172] width 125 height 17
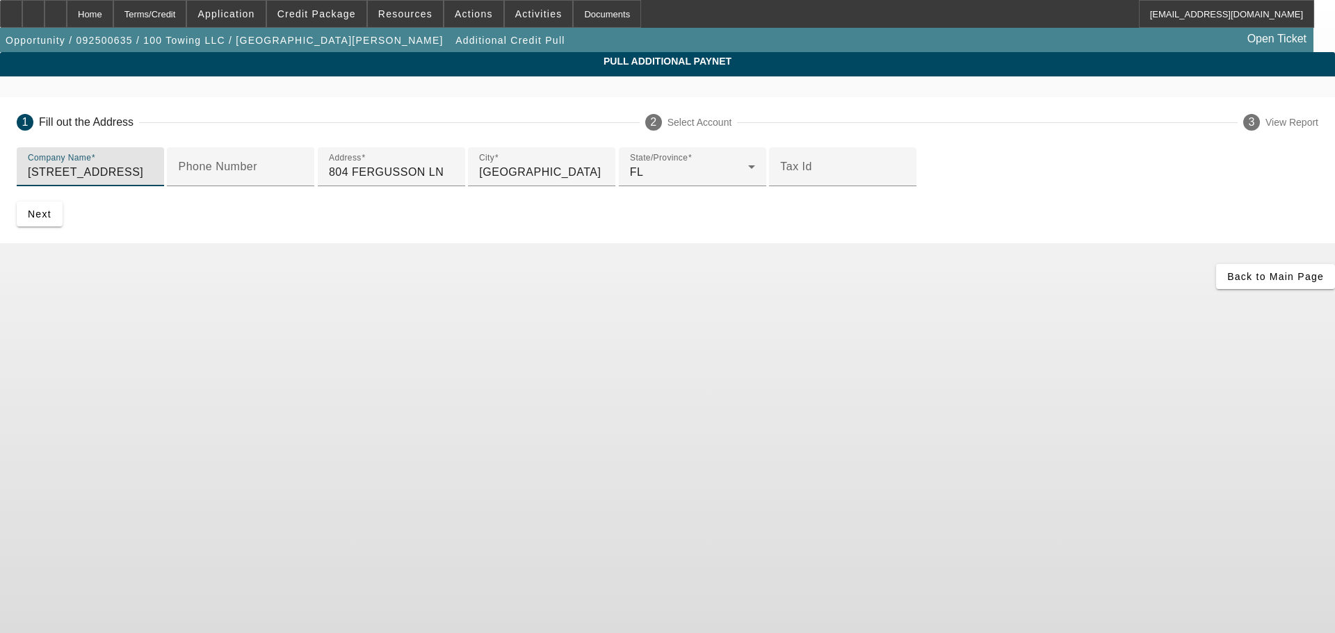
click at [153, 175] on input "804 FERGUSSON LN WEST PALM BEACH, FL 33415" at bounding box center [90, 172] width 125 height 17
paste input "OAB TOWING SERVICES CORP"
type input "OAB TOWING SERVICES CORP"
click at [63, 231] on span "submit" at bounding box center [40, 213] width 46 height 33
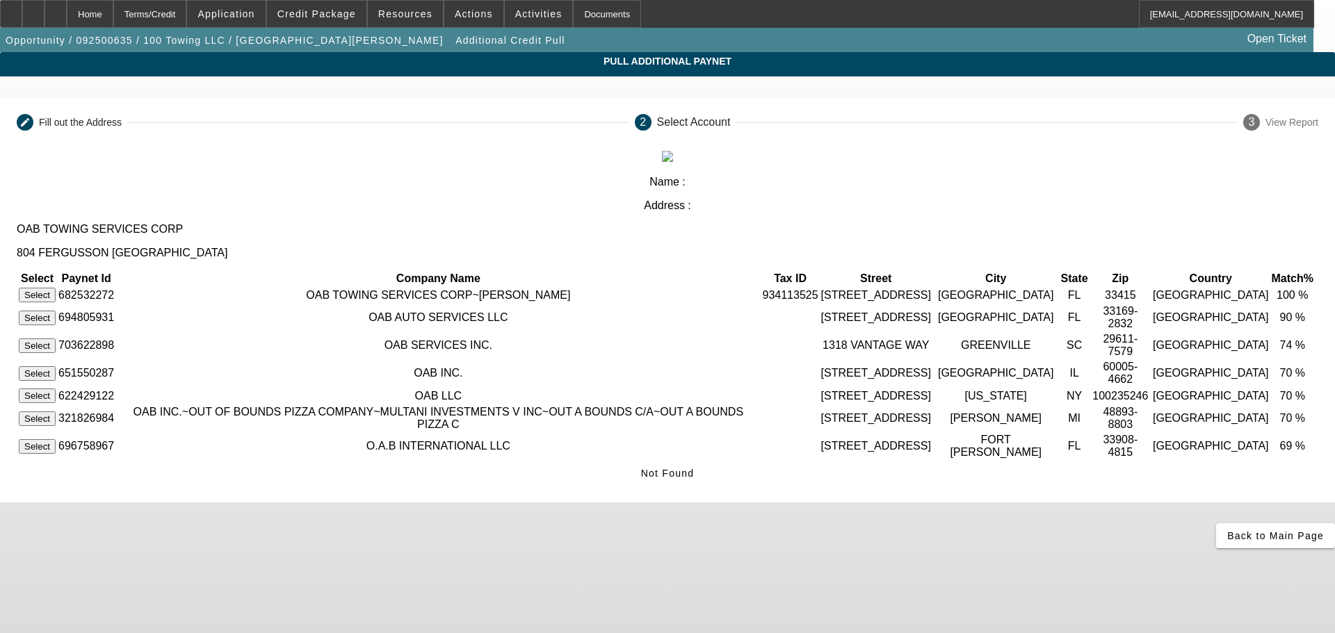
click at [56, 288] on button "Select" at bounding box center [37, 295] width 37 height 15
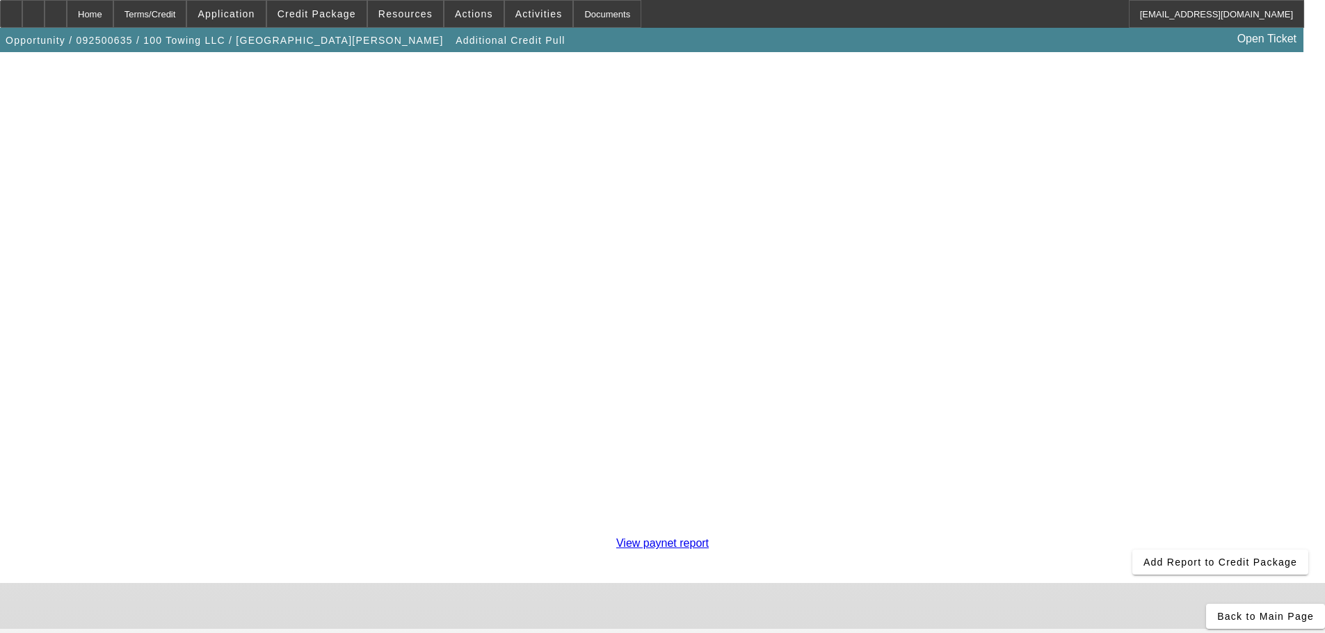
scroll to position [244, 0]
click at [1132, 546] on span at bounding box center [1220, 562] width 176 height 33
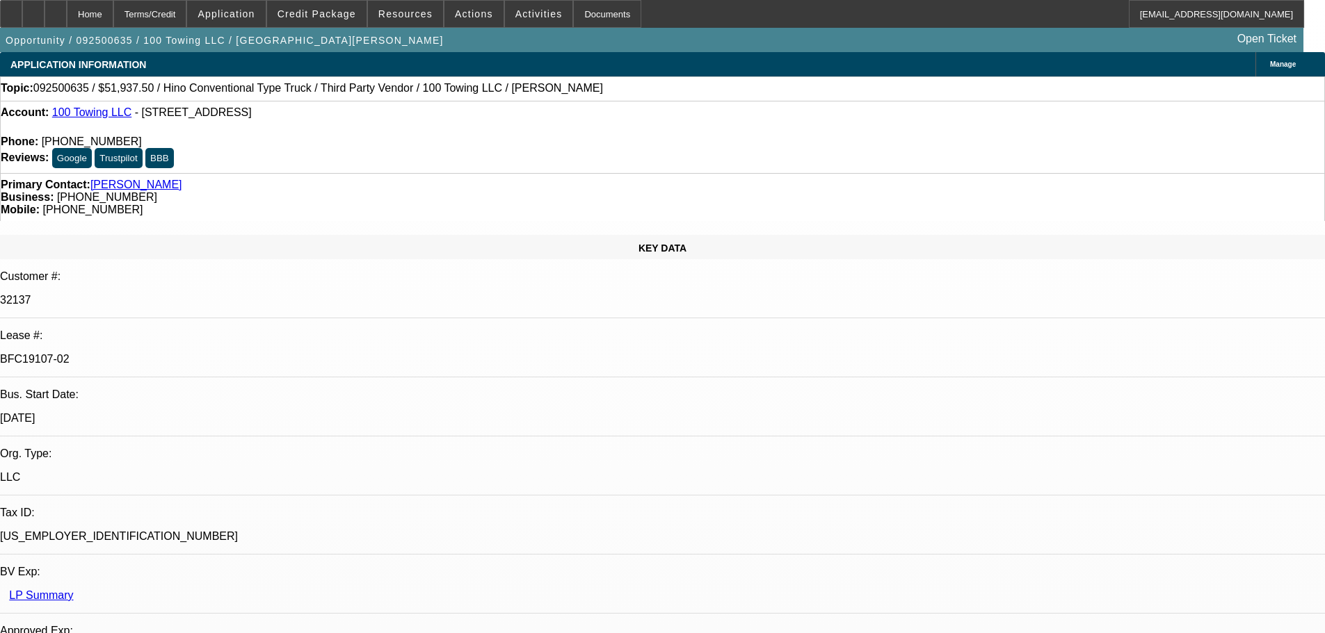
select select "0"
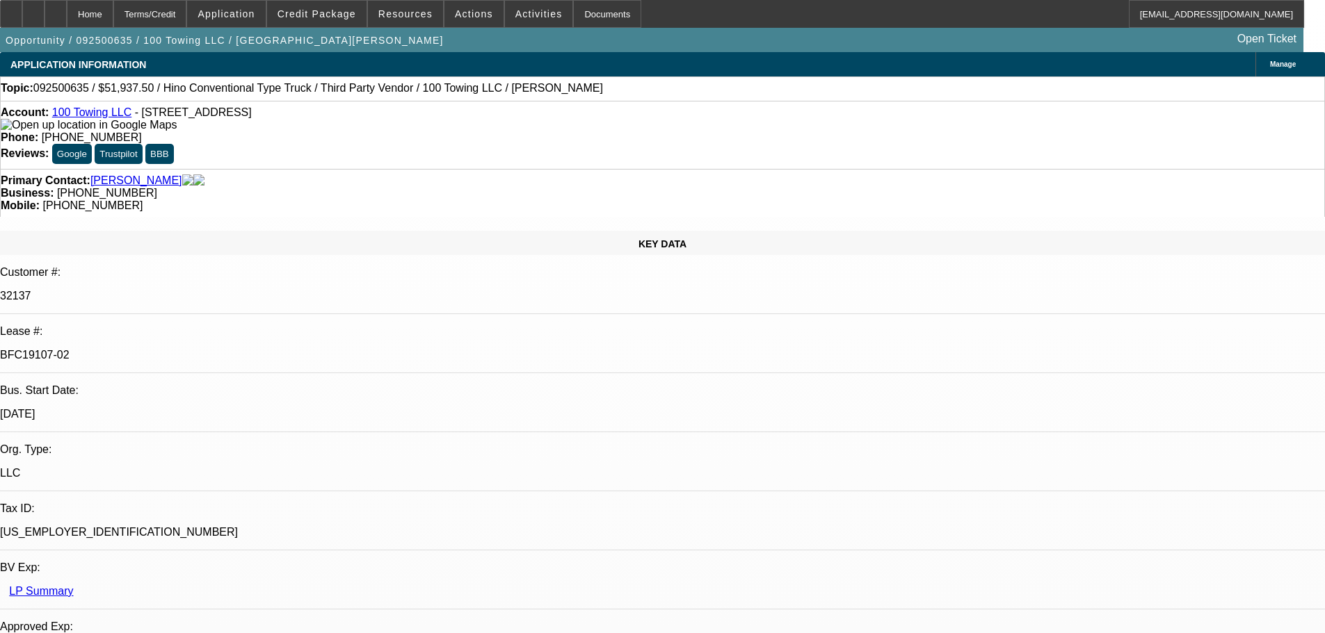
select select "2"
select select "0"
select select "6"
select select "0"
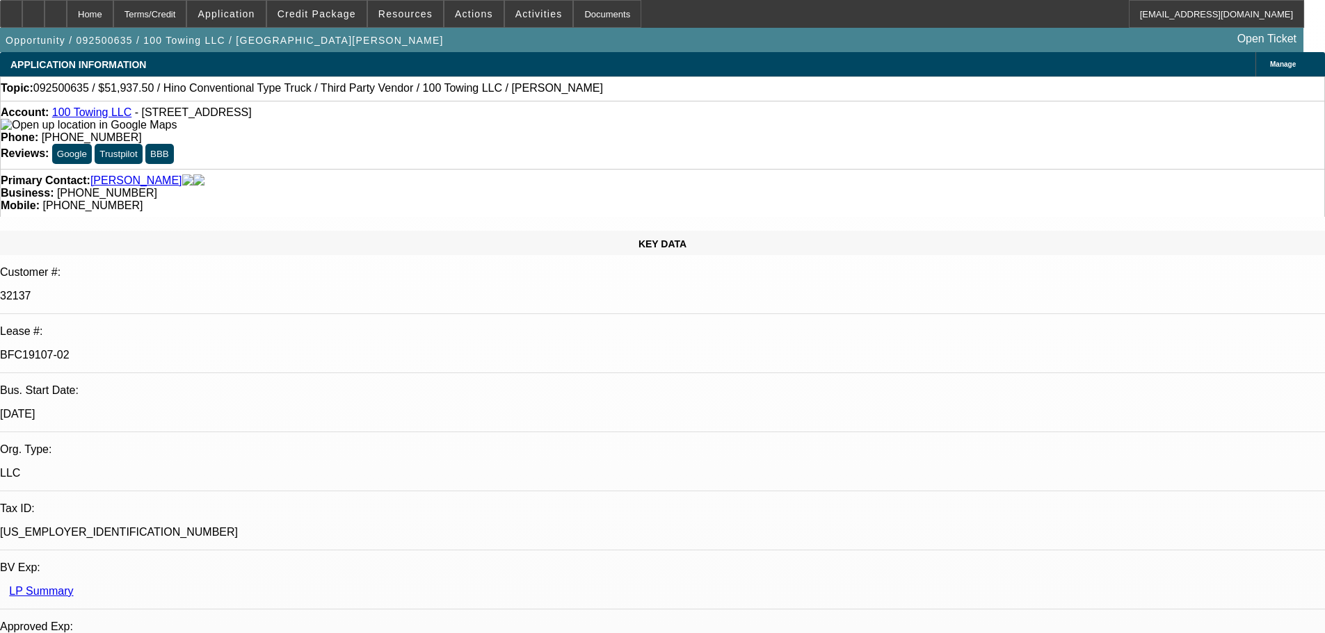
select select "2"
select select "0"
select select "6"
select select "2"
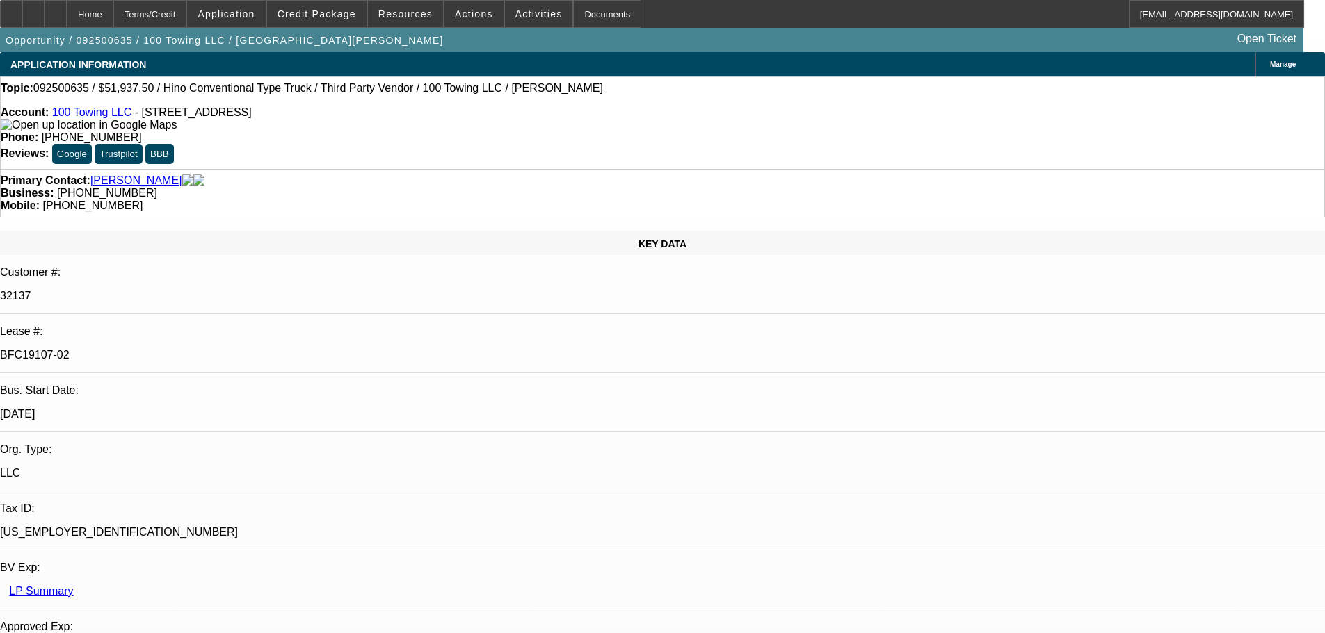
select select "2"
select select "0"
select select "6"
select select "0"
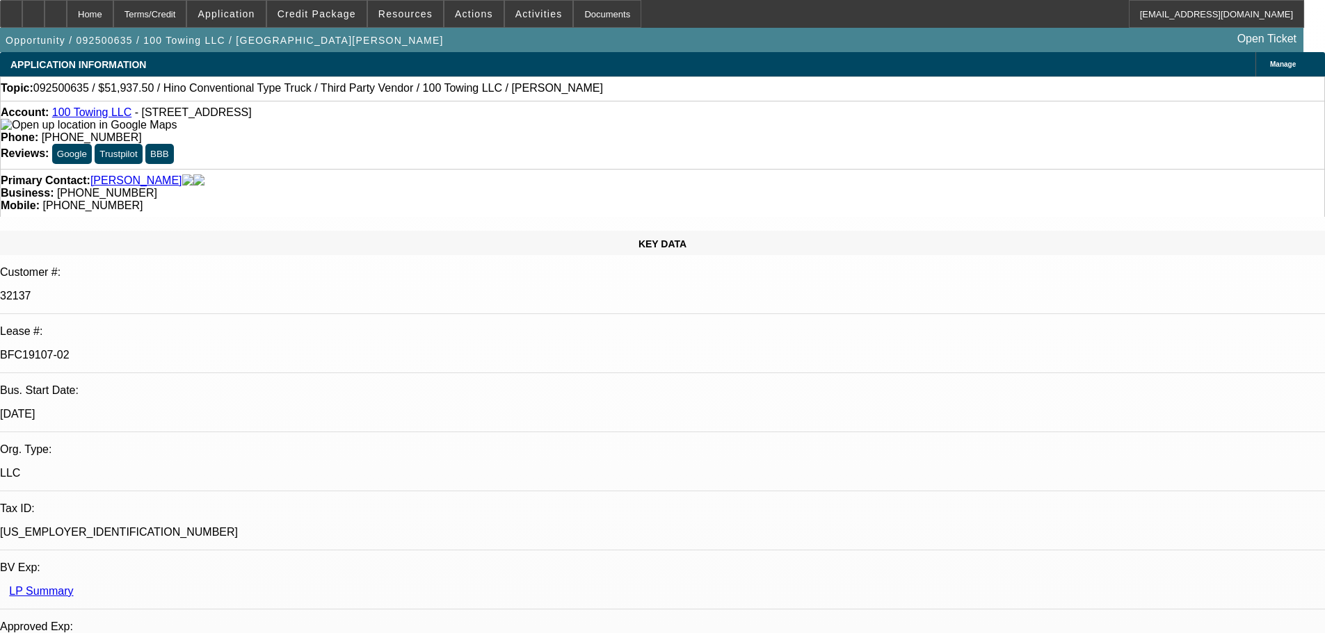
select select "3"
select select "0"
select select "6"
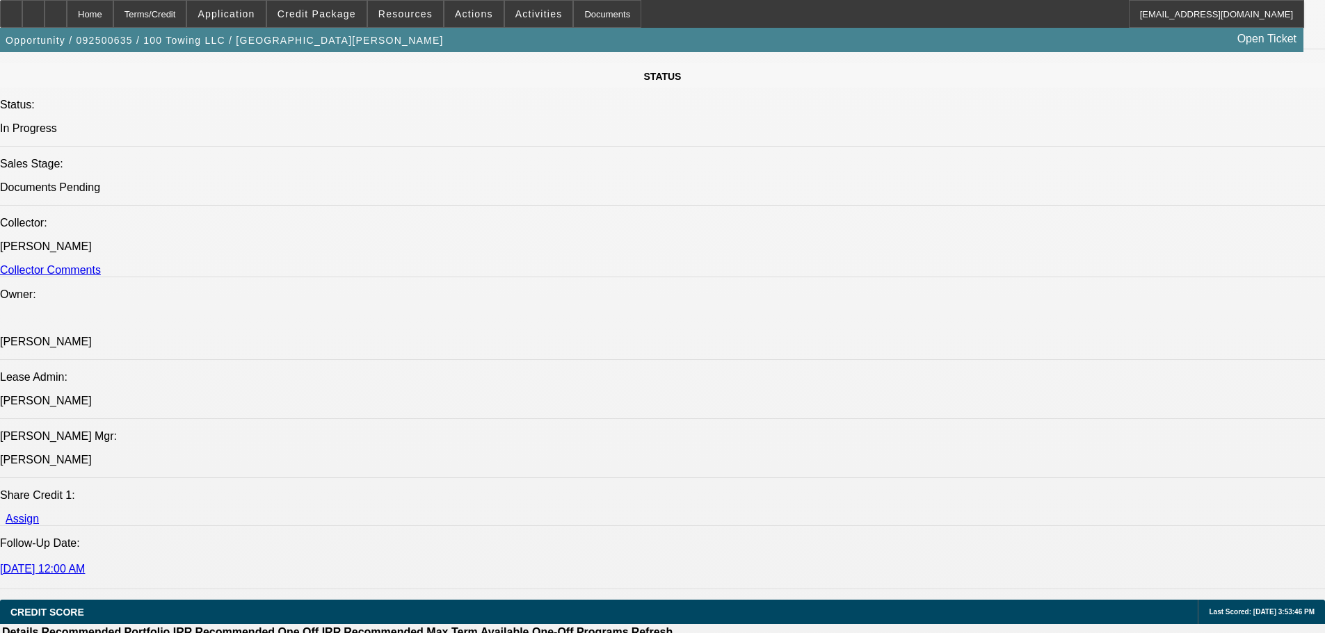
scroll to position [1321, 0]
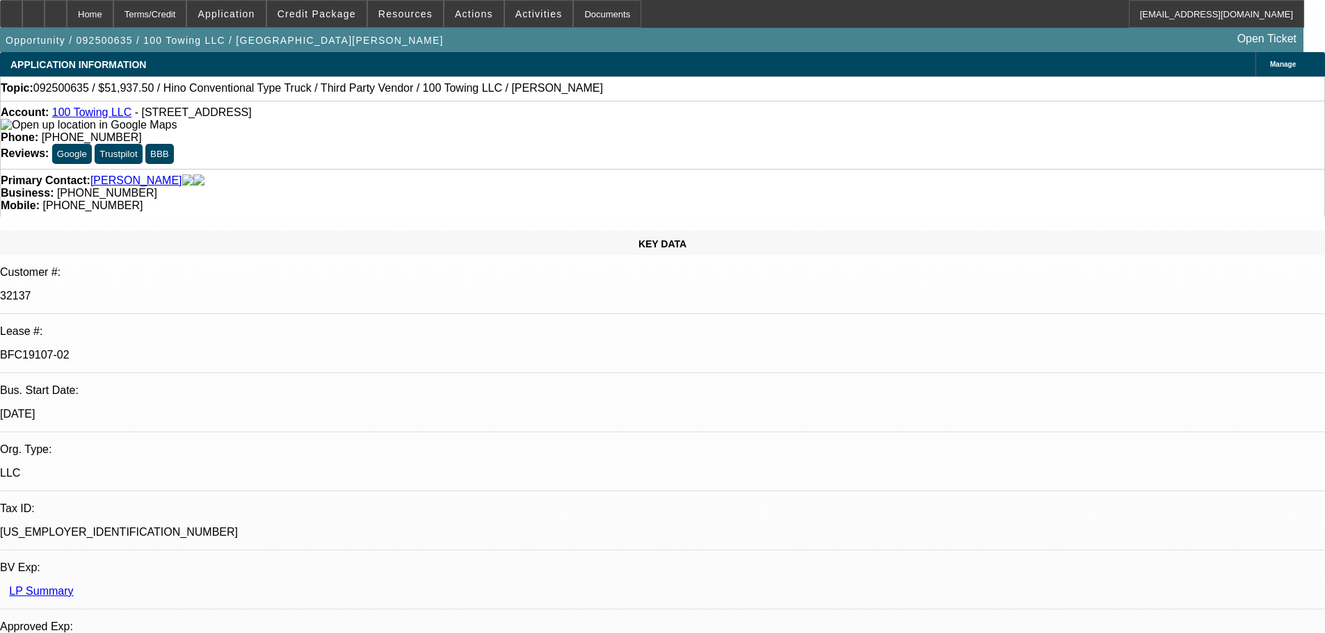
select select "0"
select select "2"
select select "0"
select select "2"
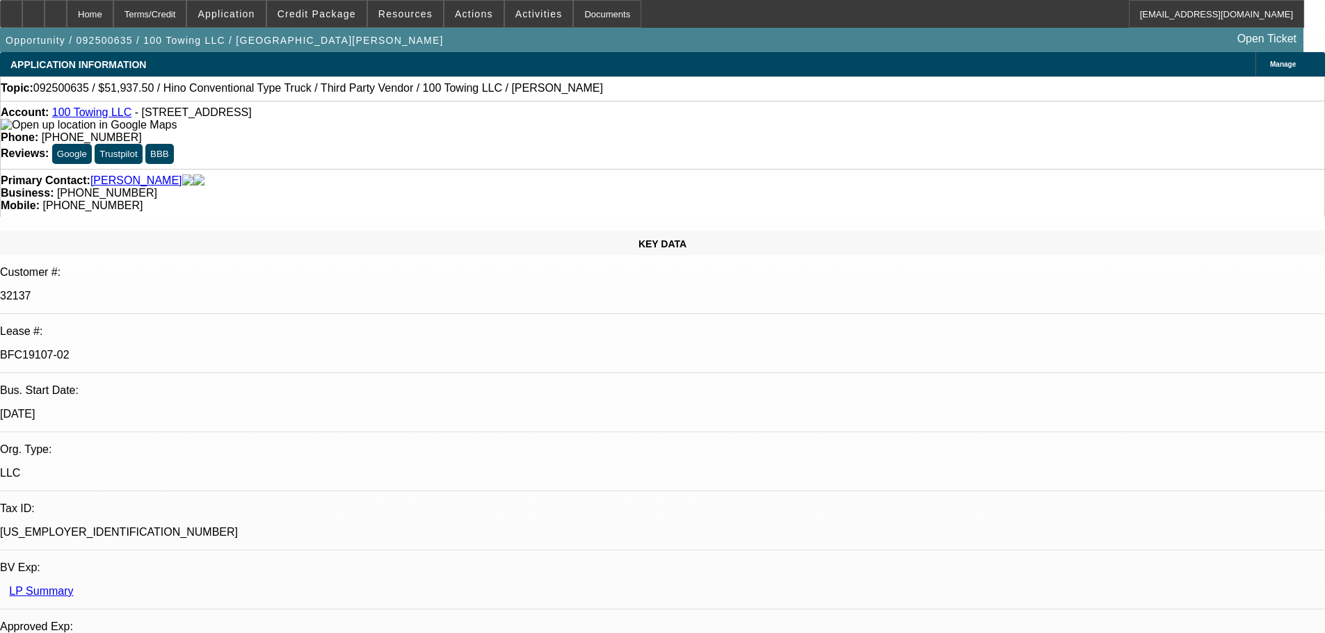
select select "0"
select select "2"
select select "0"
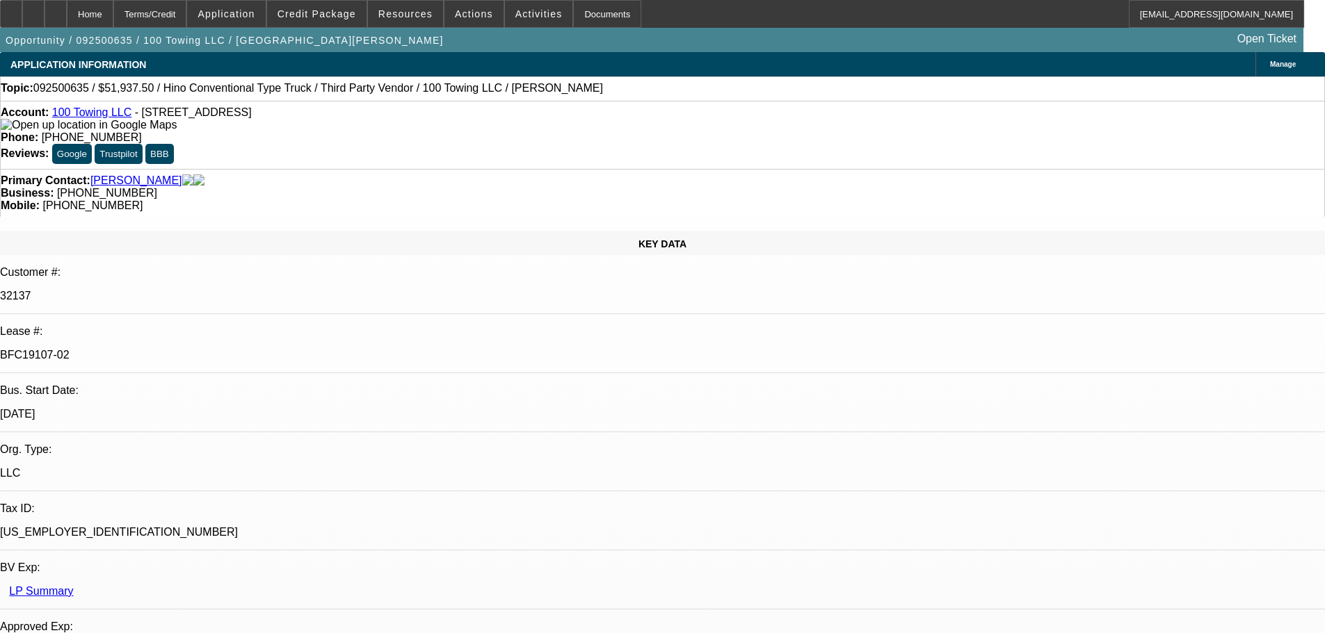
select select "0"
select select "1"
select select "2"
select select "6"
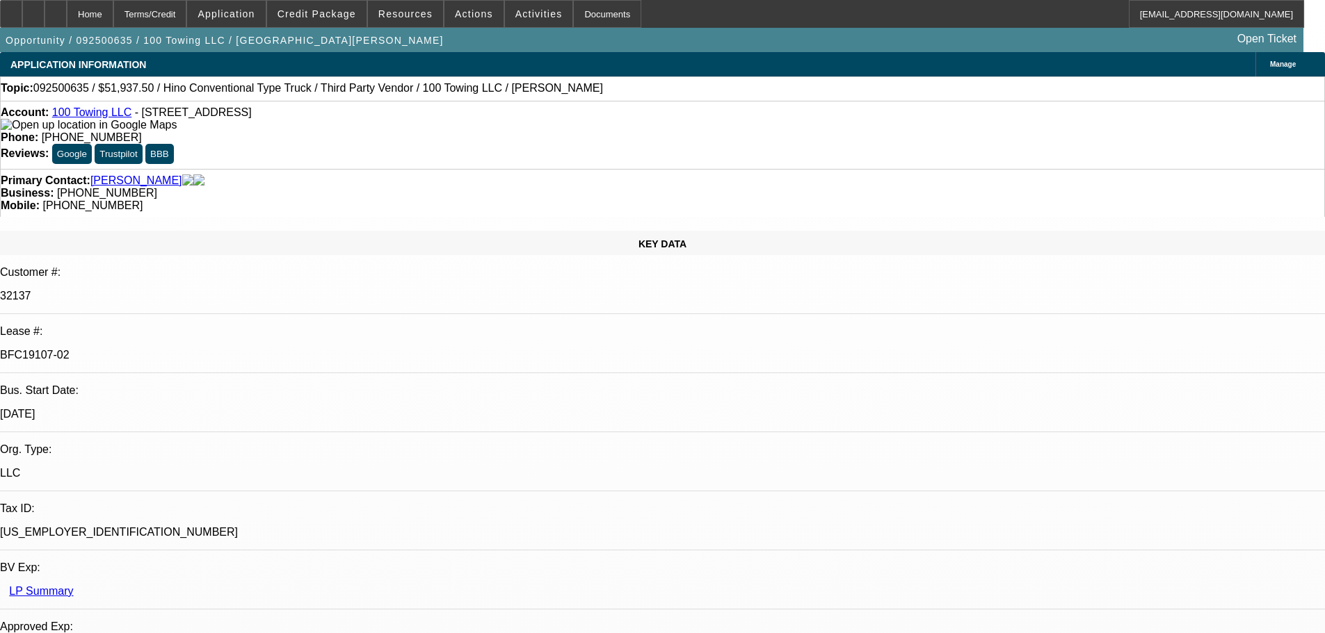
select select "1"
select select "2"
select select "6"
select select "1"
select select "2"
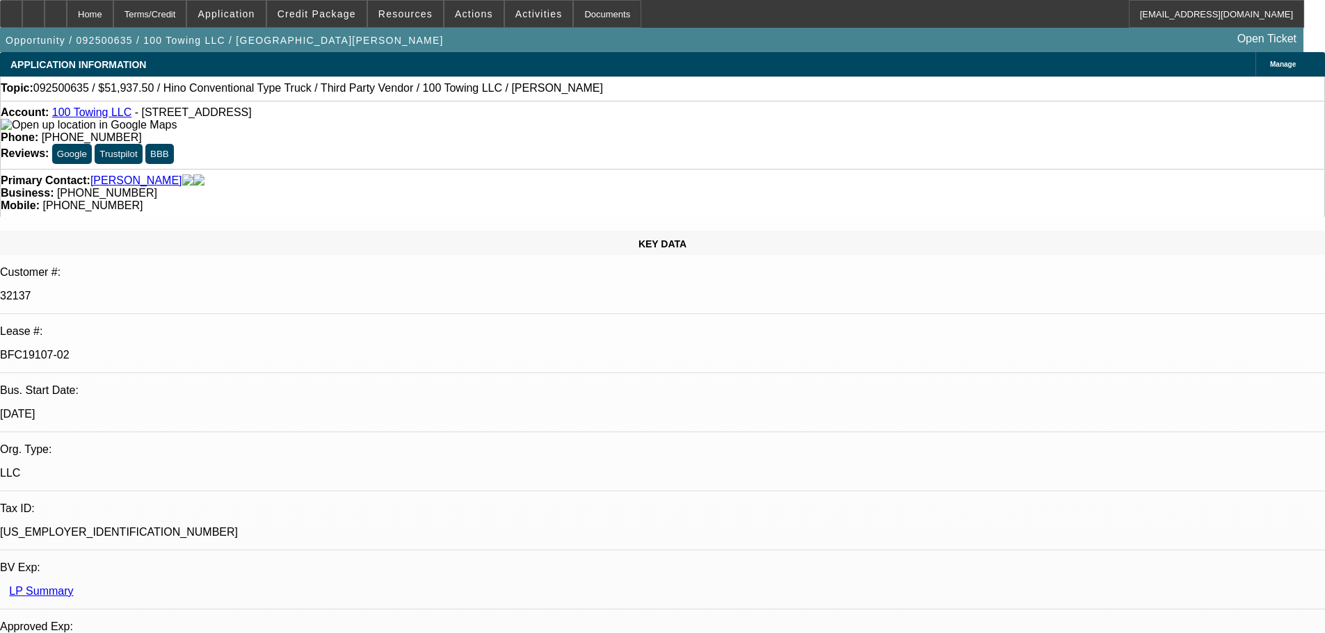
select select "6"
select select "1"
select select "3"
select select "6"
select select "0"
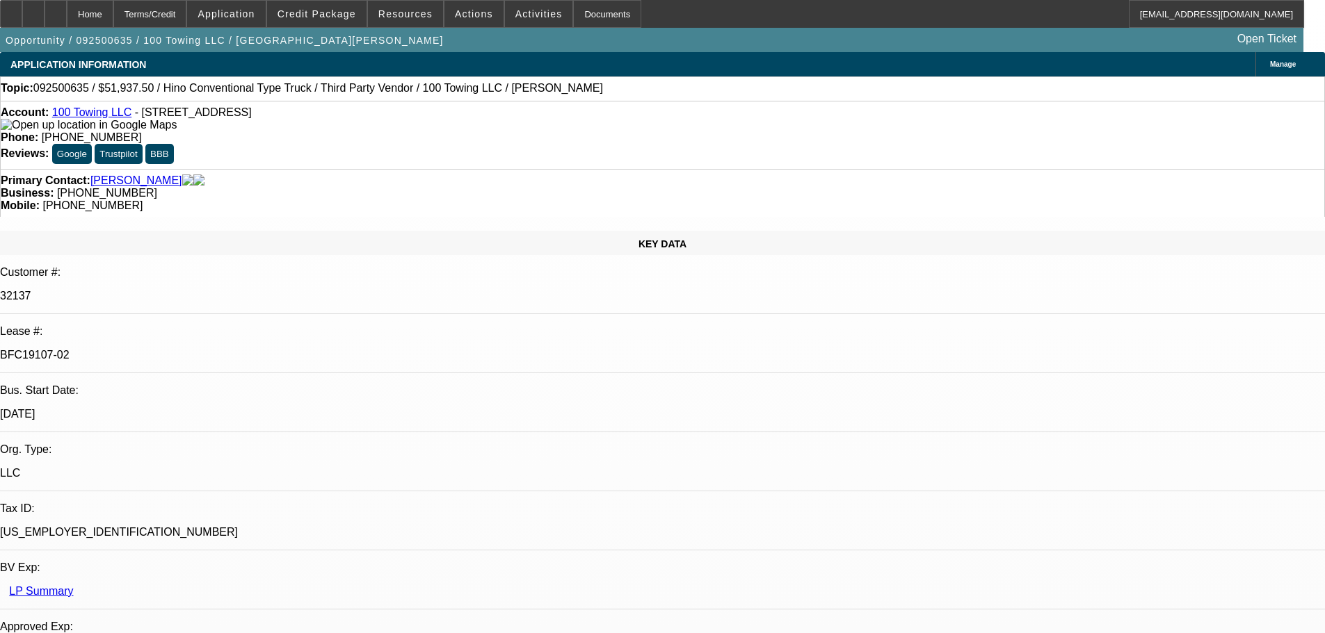
select select "2"
select select "0"
select select "6"
select select "0"
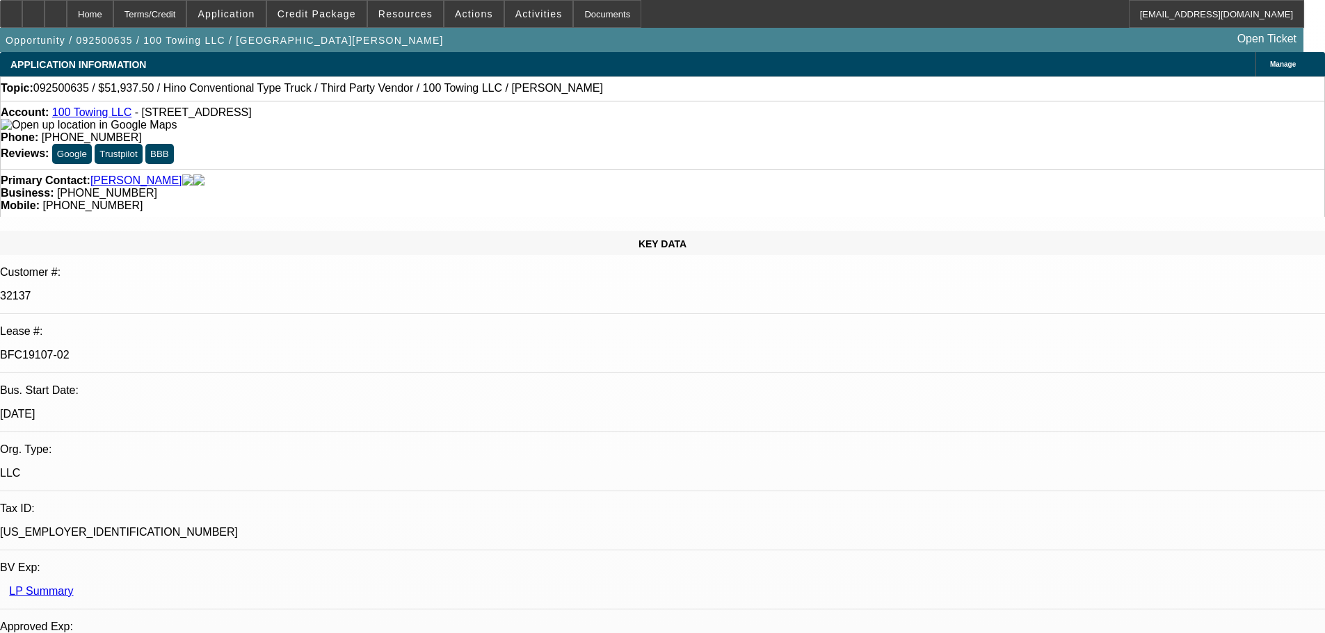
select select "2"
select select "0"
select select "6"
select select "2"
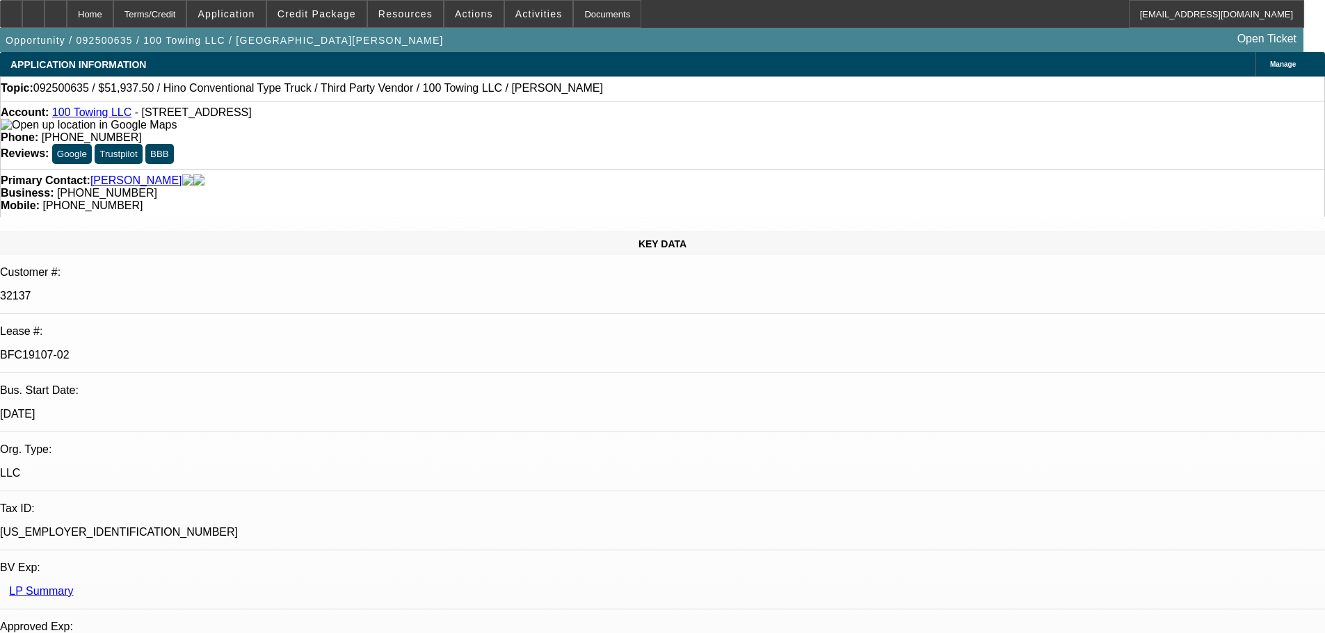
select select "2"
select select "0"
select select "6"
select select "0"
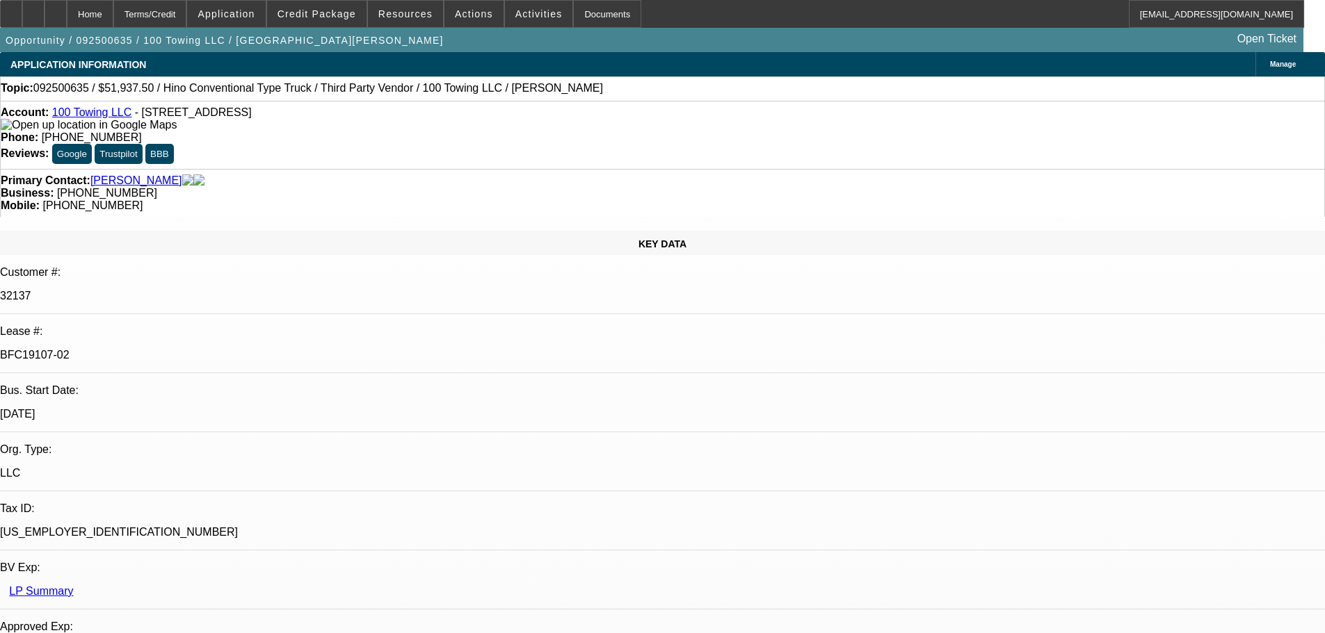
select select "3"
select select "0"
select select "6"
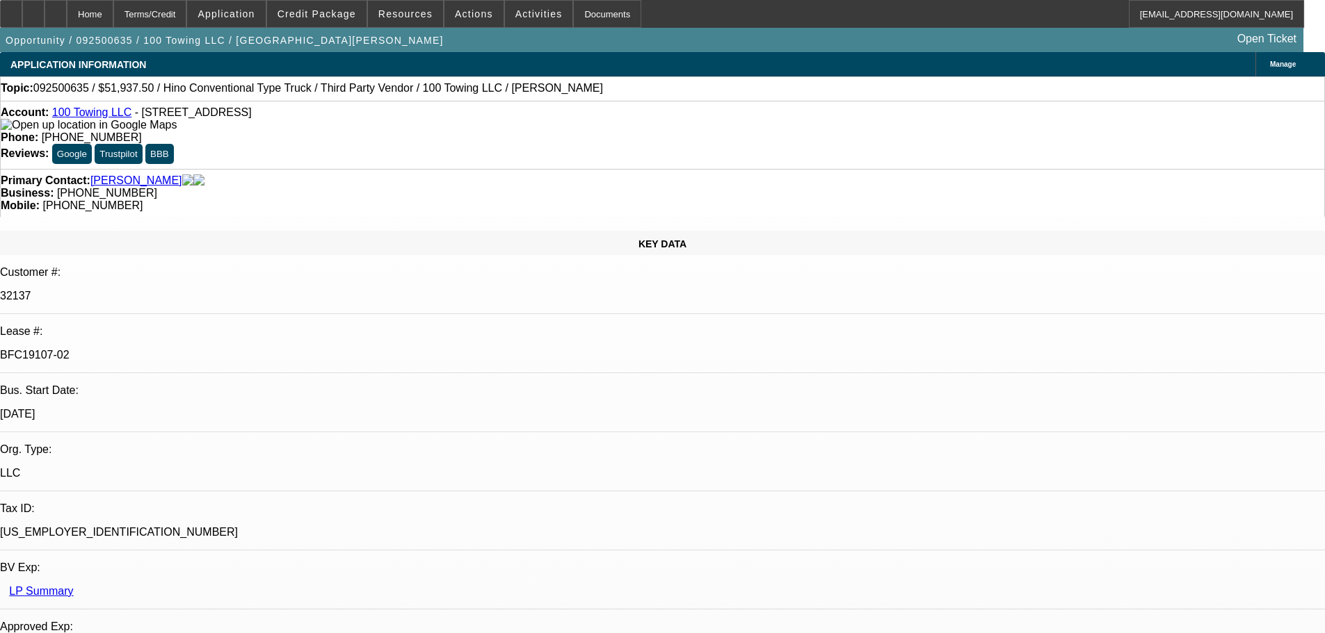
select select "0"
select select "2"
select select "0"
select select "6"
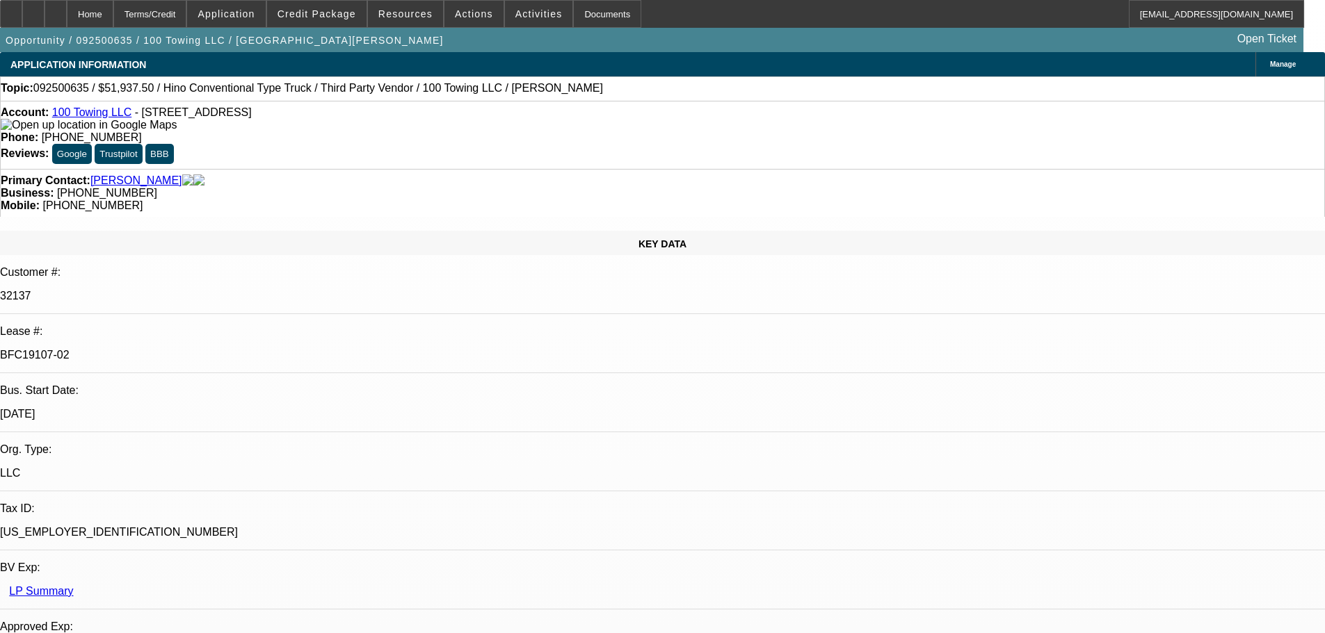
select select "0"
select select "2"
select select "0"
select select "6"
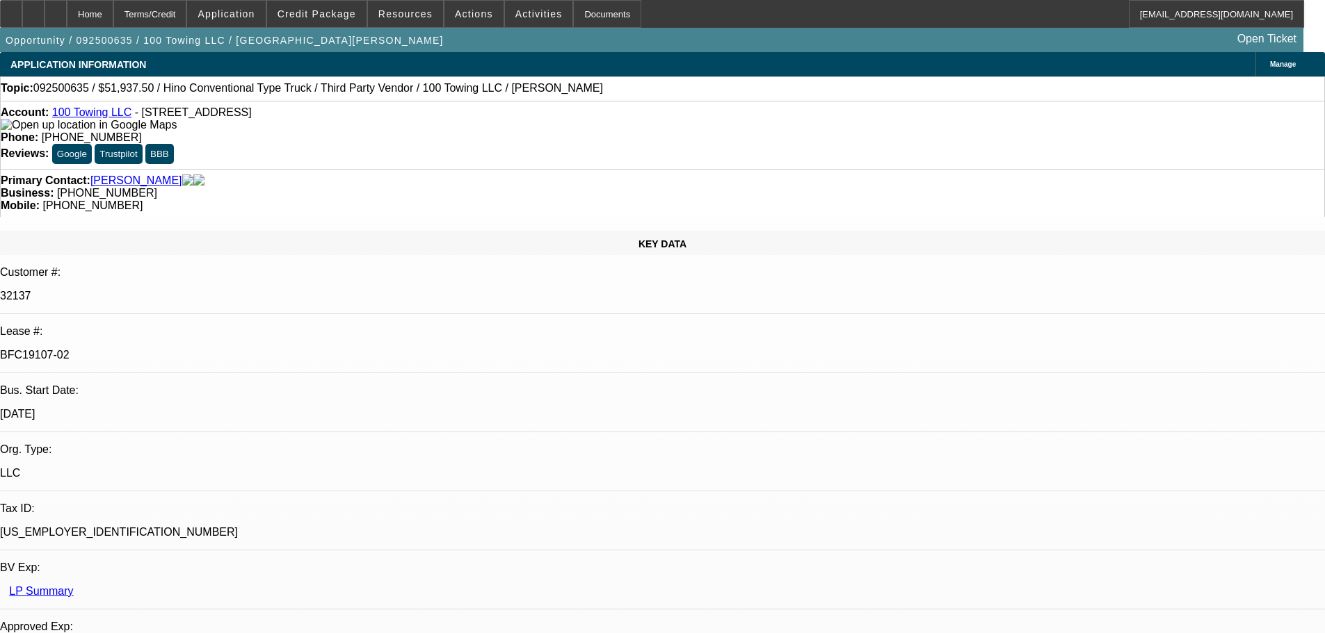
select select "2"
select select "0"
select select "6"
select select "0"
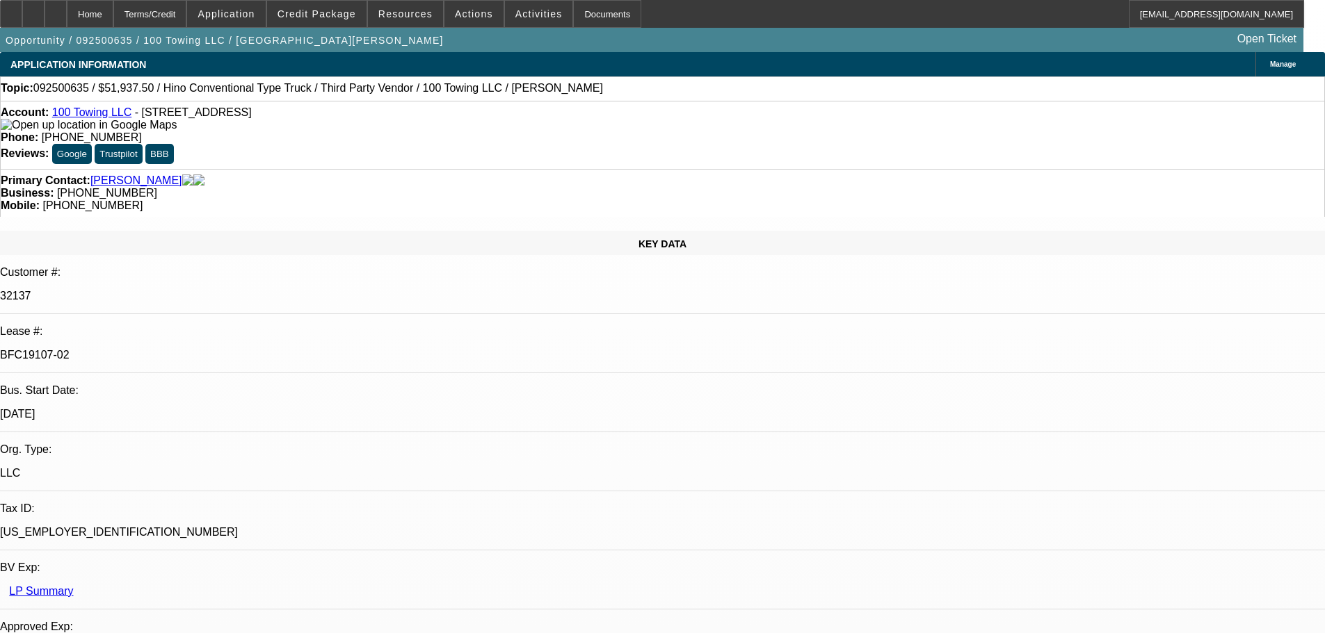
select select "0"
select select "3"
select select "0"
select select "6"
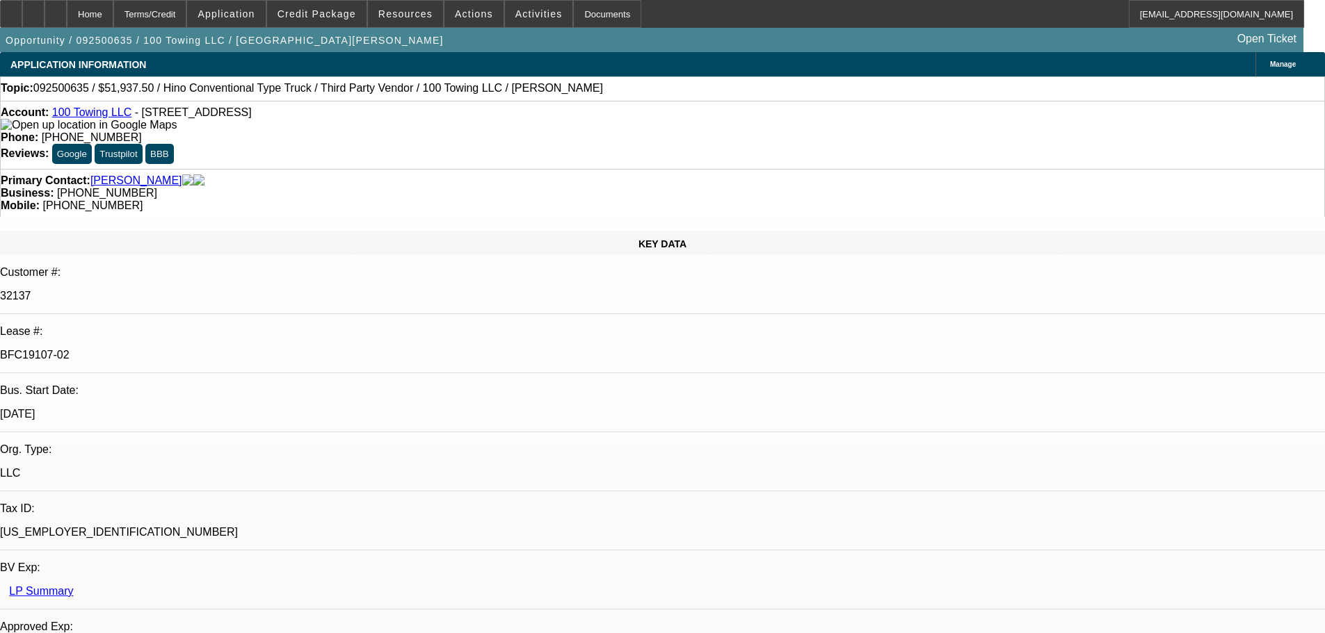
click at [996, 181] on button "reply_all Reply All" at bounding box center [1006, 176] width 88 height 33
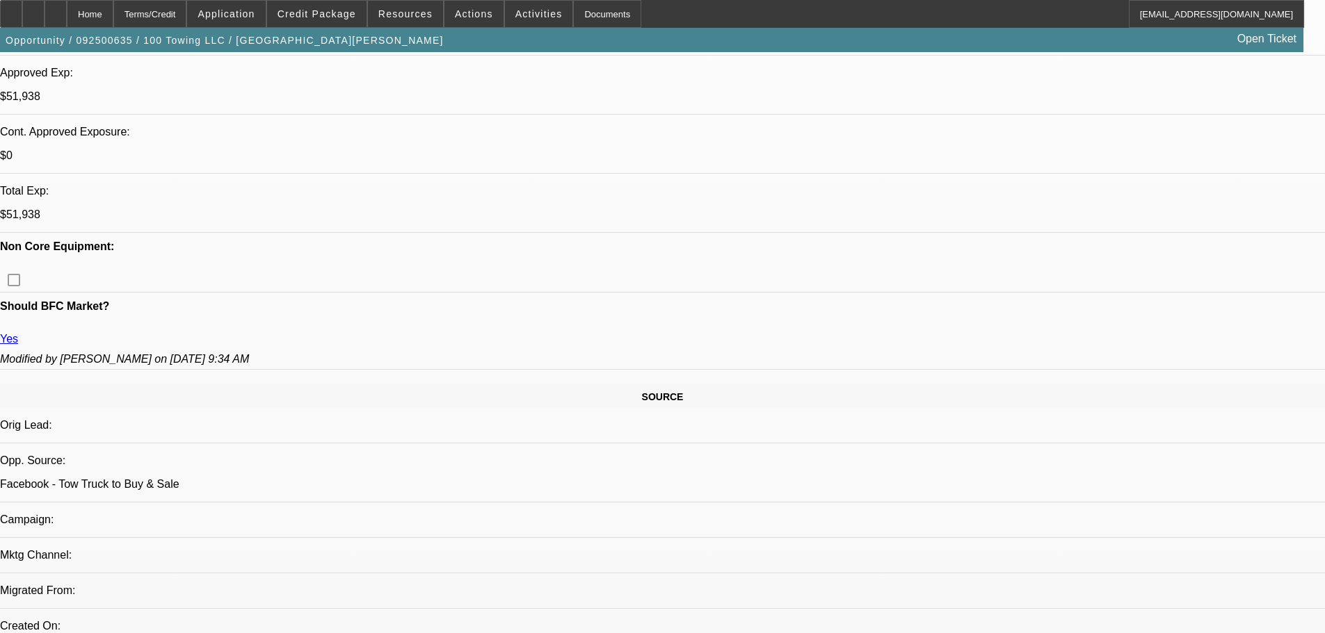
scroll to position [556, 0]
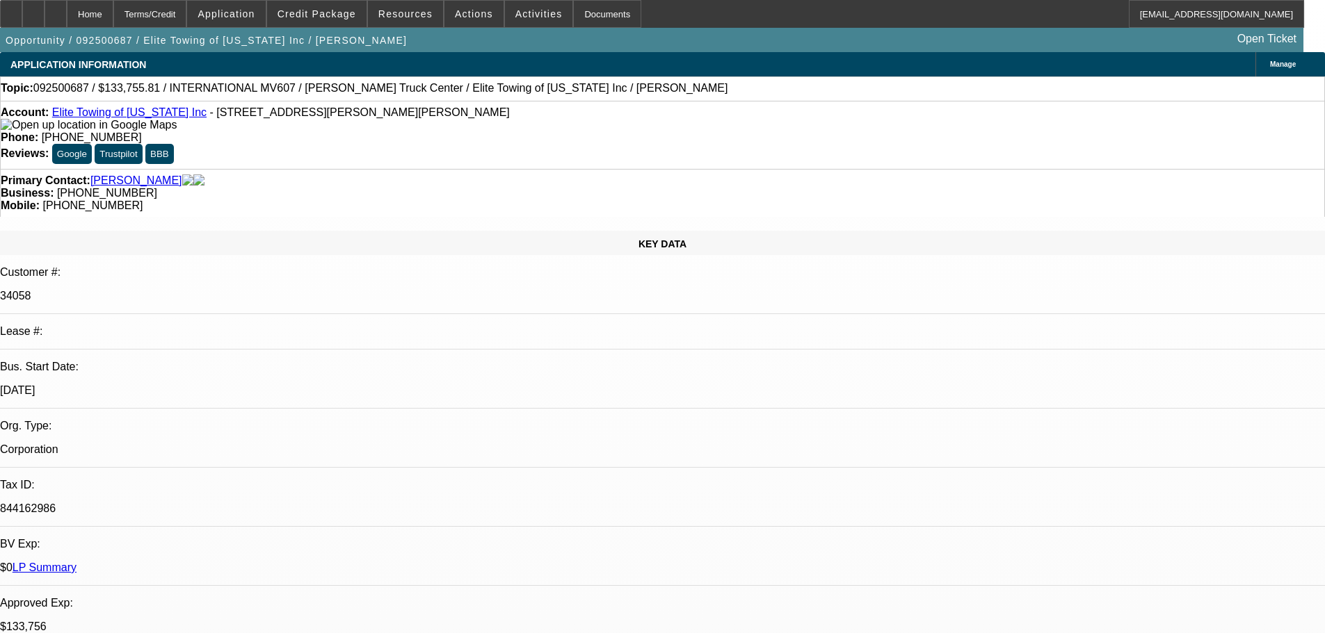
select select "0.2"
select select "2"
select select "0"
select select "6"
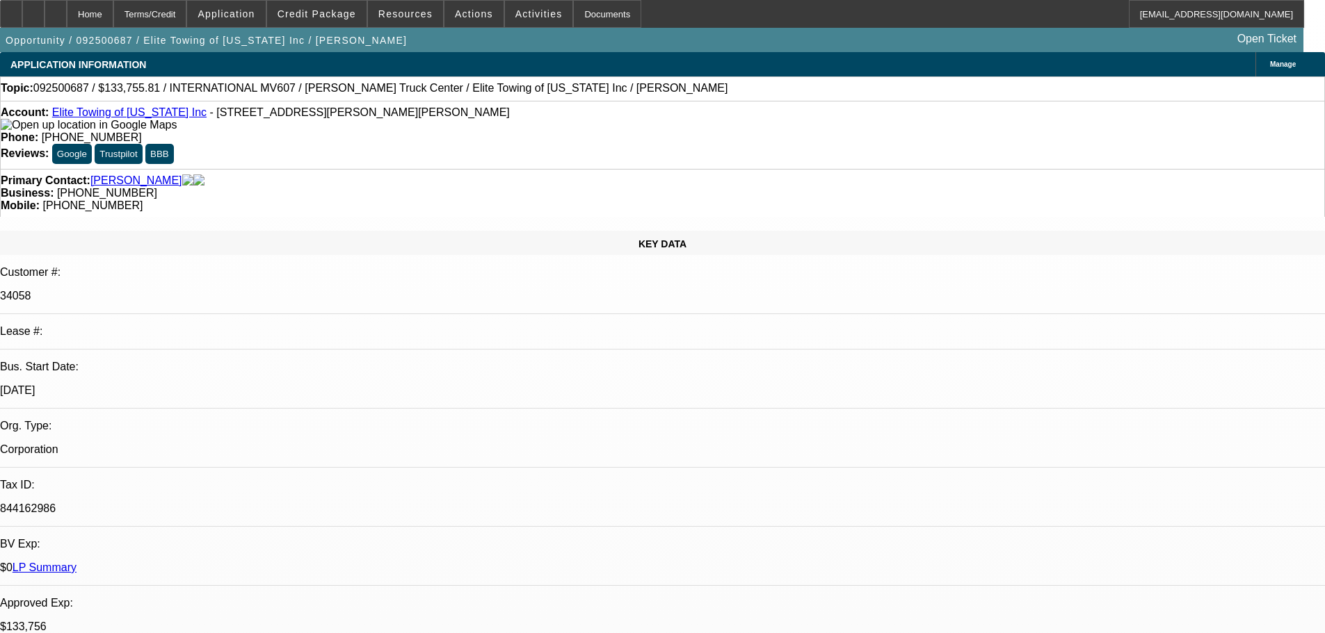
select select "0"
select select "2"
select select "0"
select select "6"
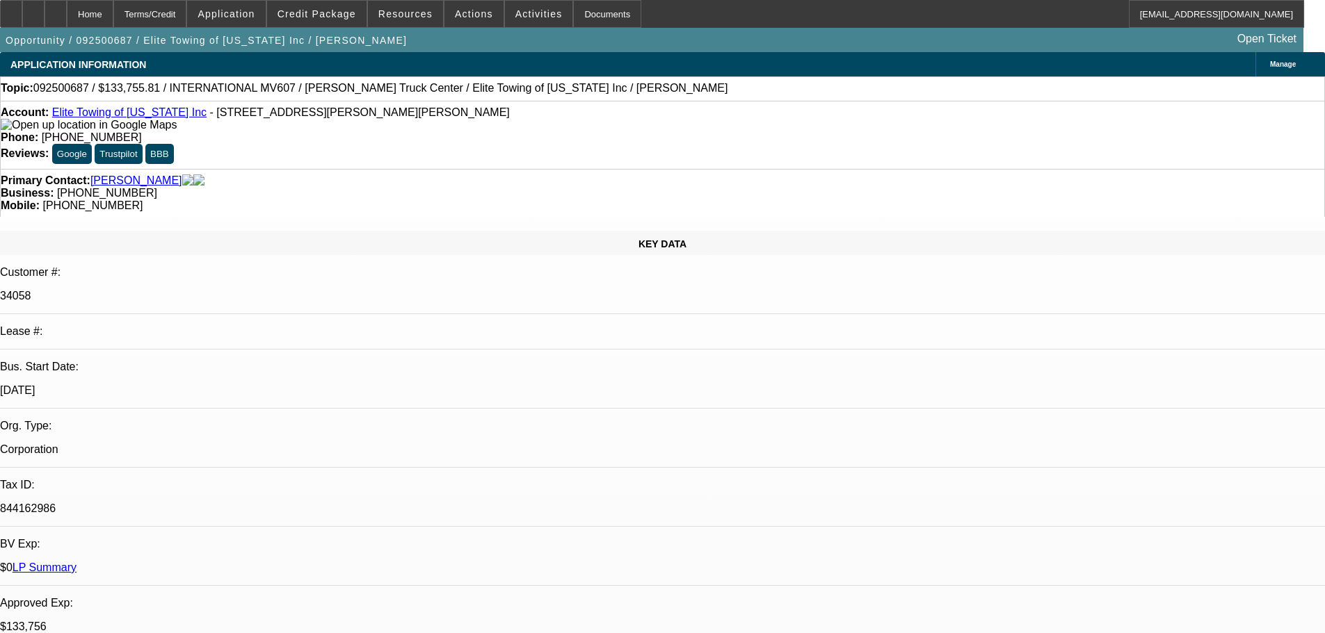
select select "0.1"
select select "2"
select select "0"
select select "6"
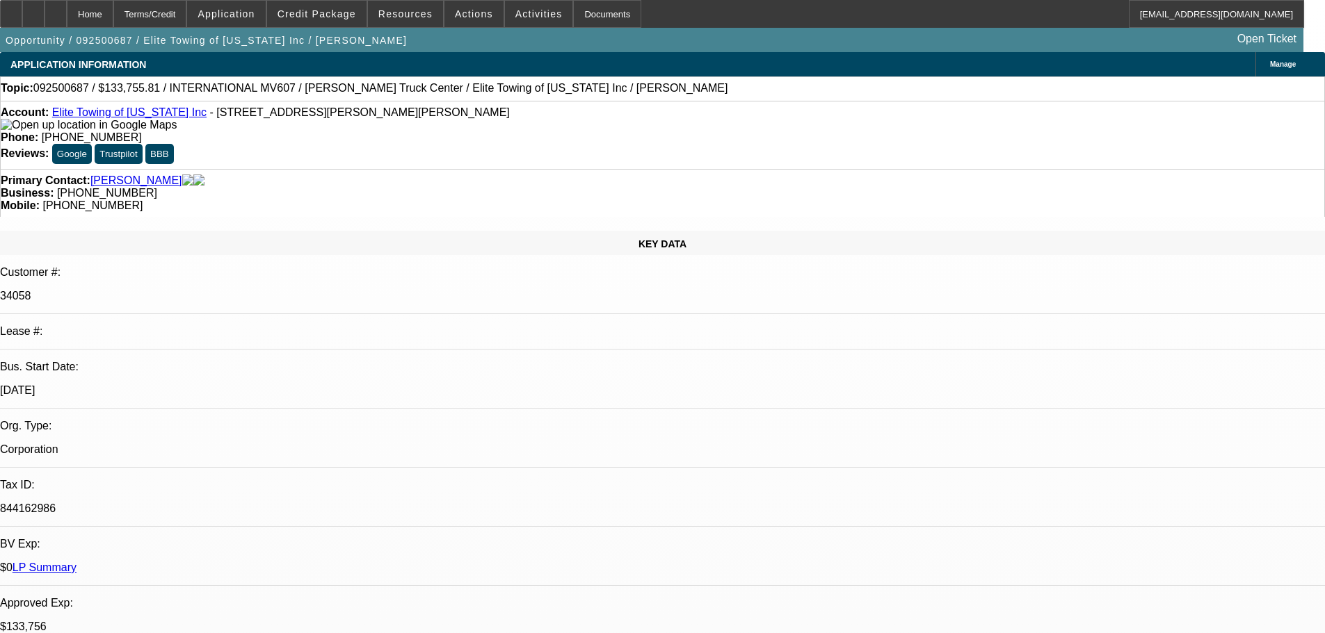
select select "0.1"
select select "0"
select select "2"
select select "0"
select select "6"
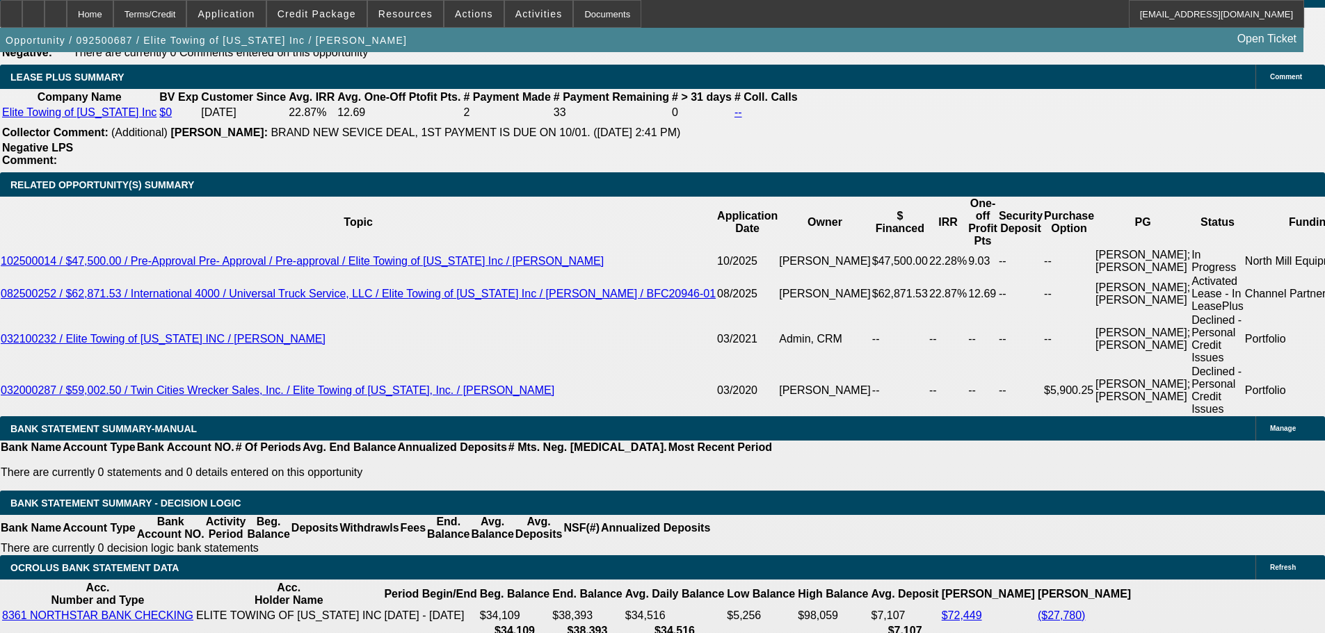
scroll to position [2374, 0]
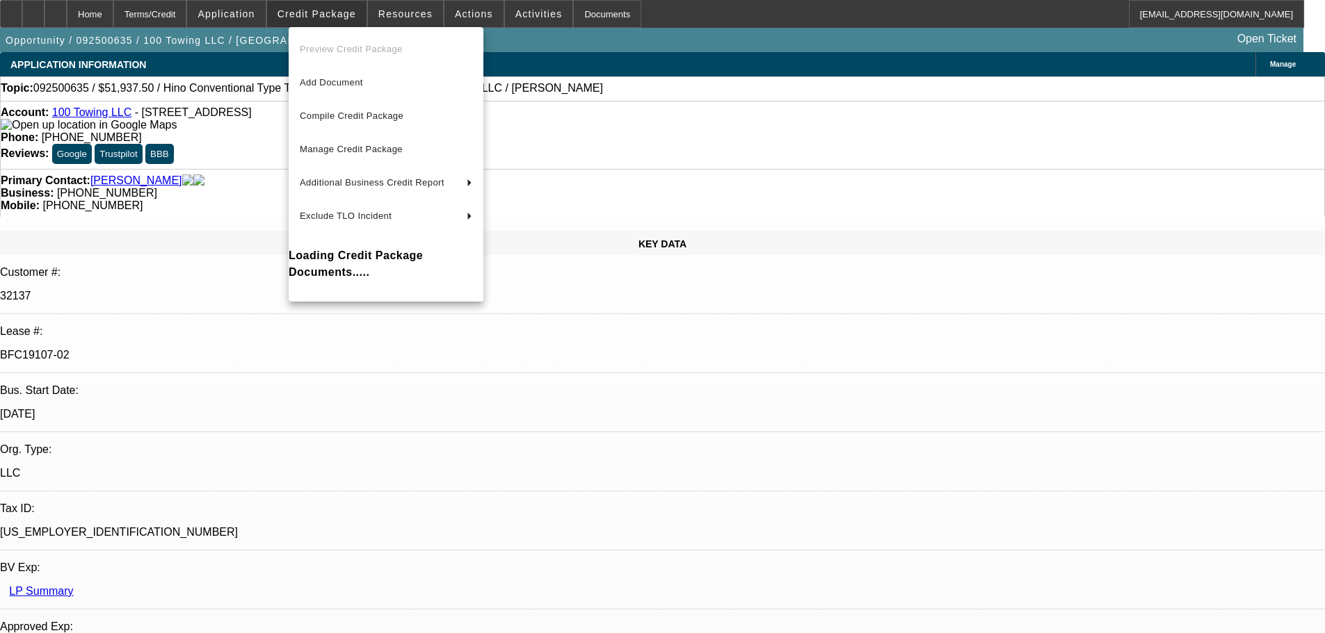
select select "0"
select select "2"
select select "0"
select select "6"
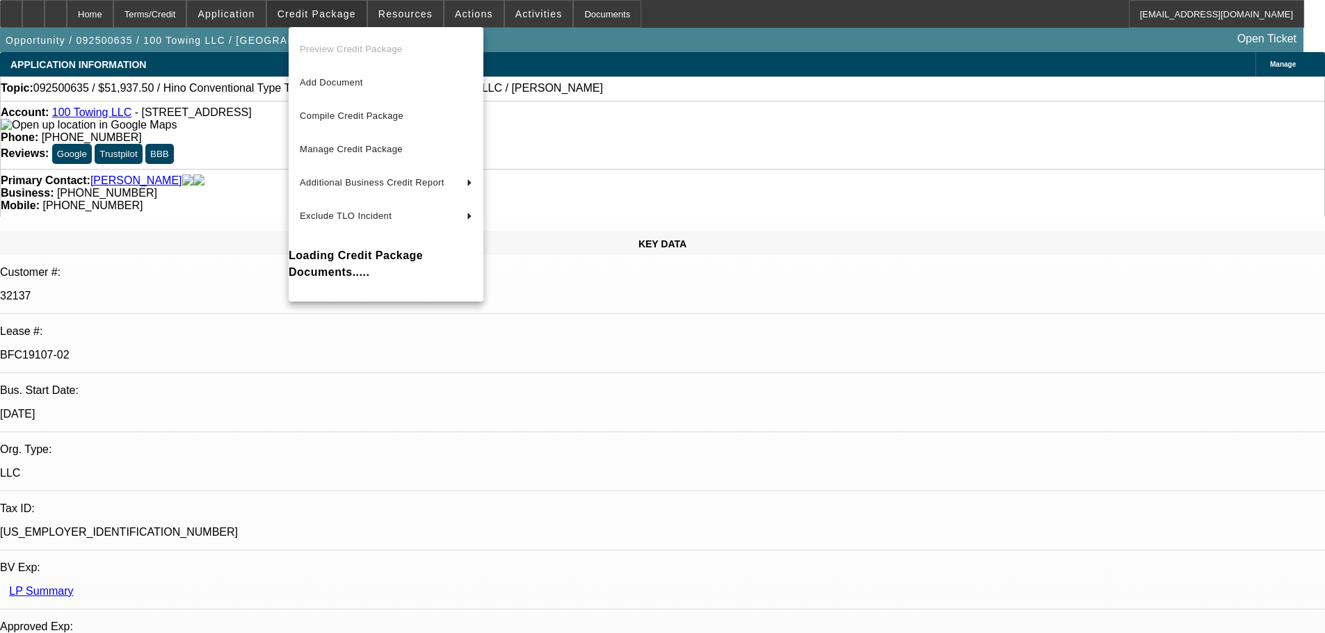
select select "0"
select select "2"
select select "0"
select select "6"
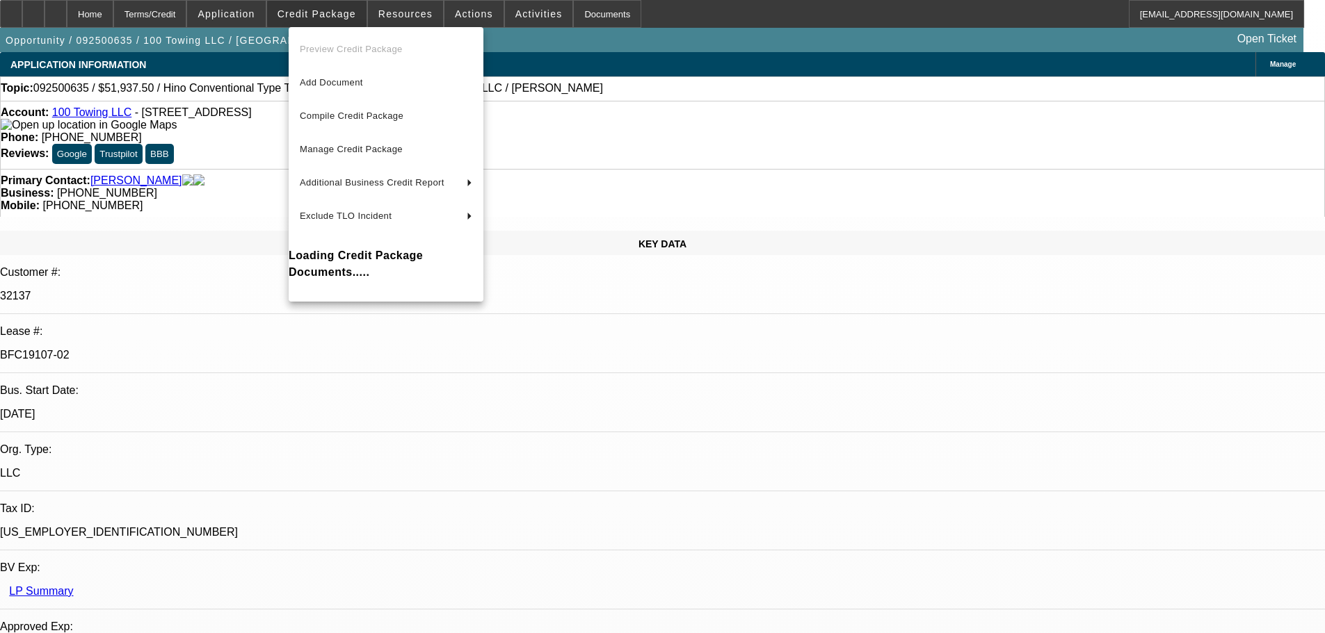
select select "2"
select select "0"
select select "6"
select select "0"
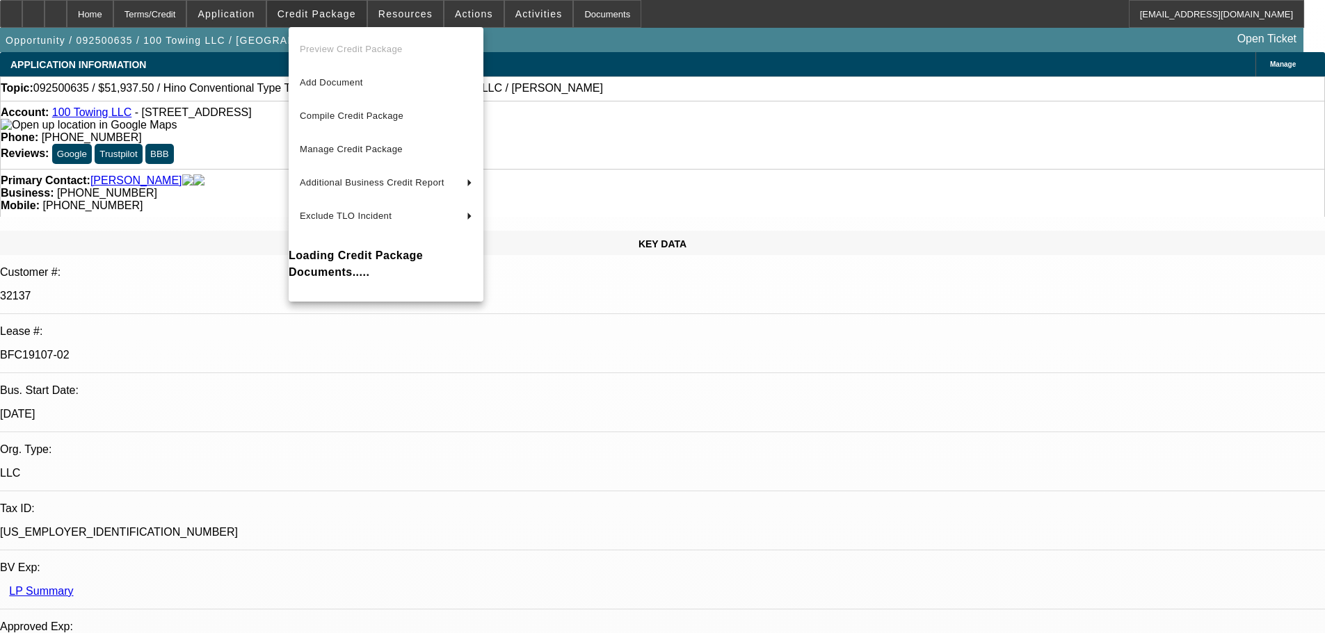
select select "0"
select select "3"
select select "0"
select select "6"
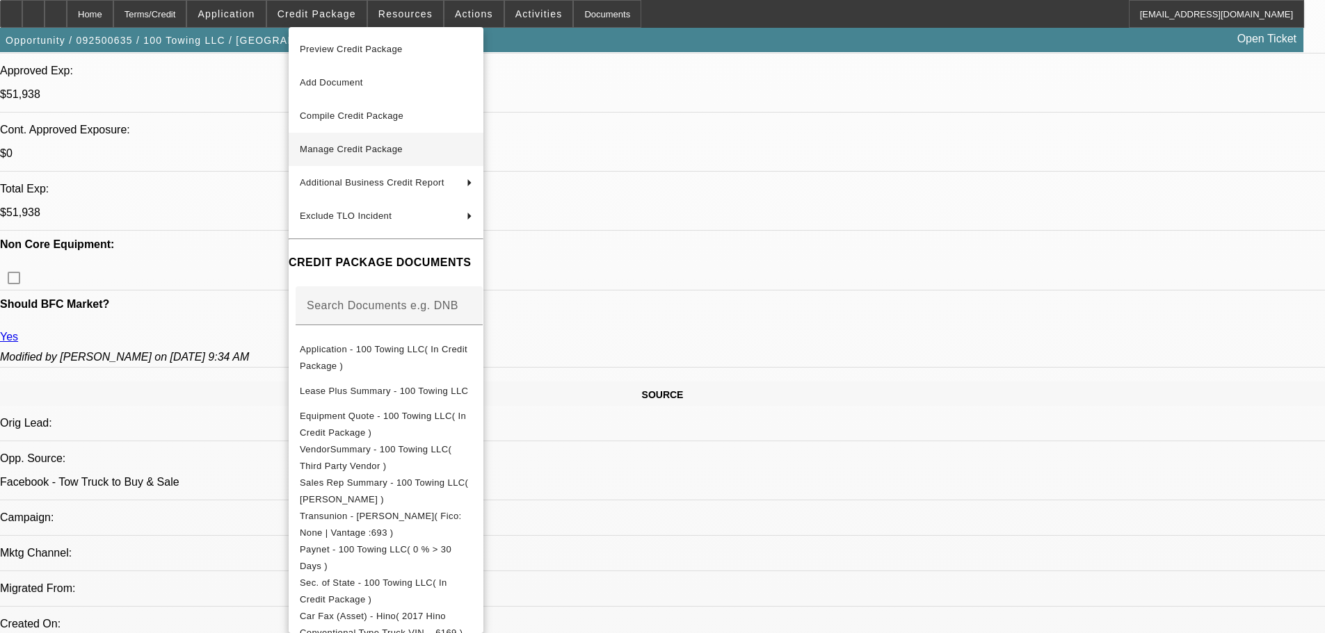
click at [364, 138] on button "Manage Credit Package" at bounding box center [386, 149] width 195 height 33
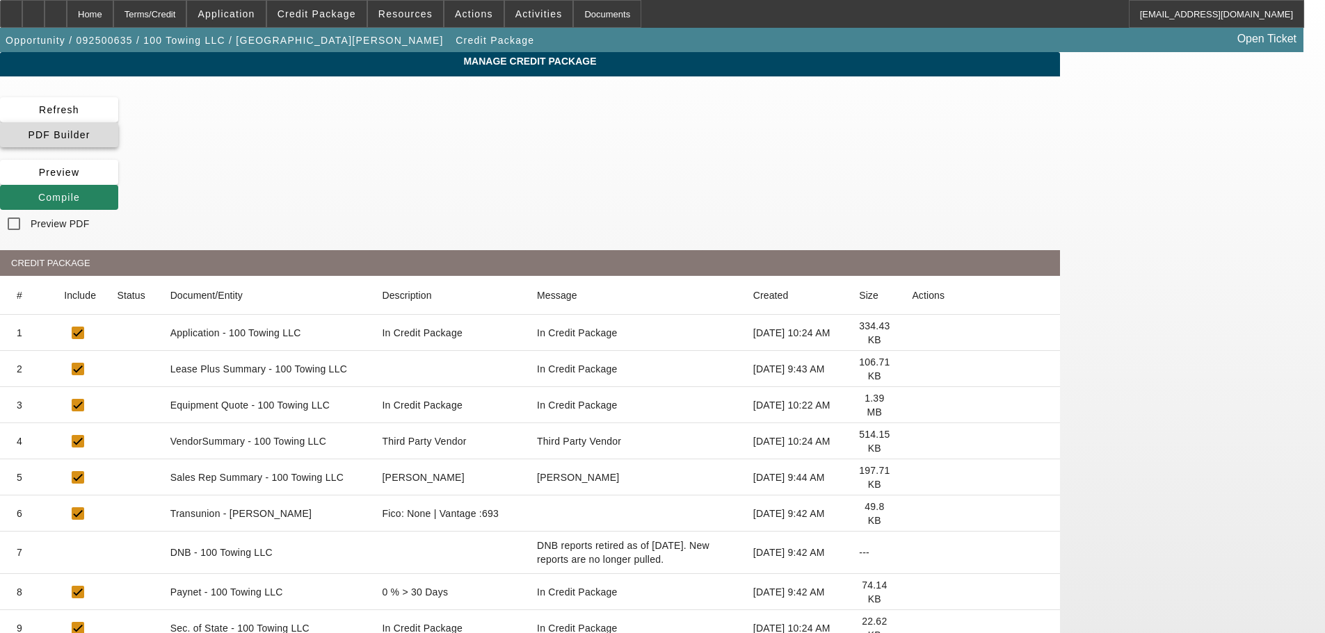
click at [118, 129] on span at bounding box center [59, 134] width 118 height 33
click at [80, 192] on span "Compile" at bounding box center [59, 197] width 42 height 11
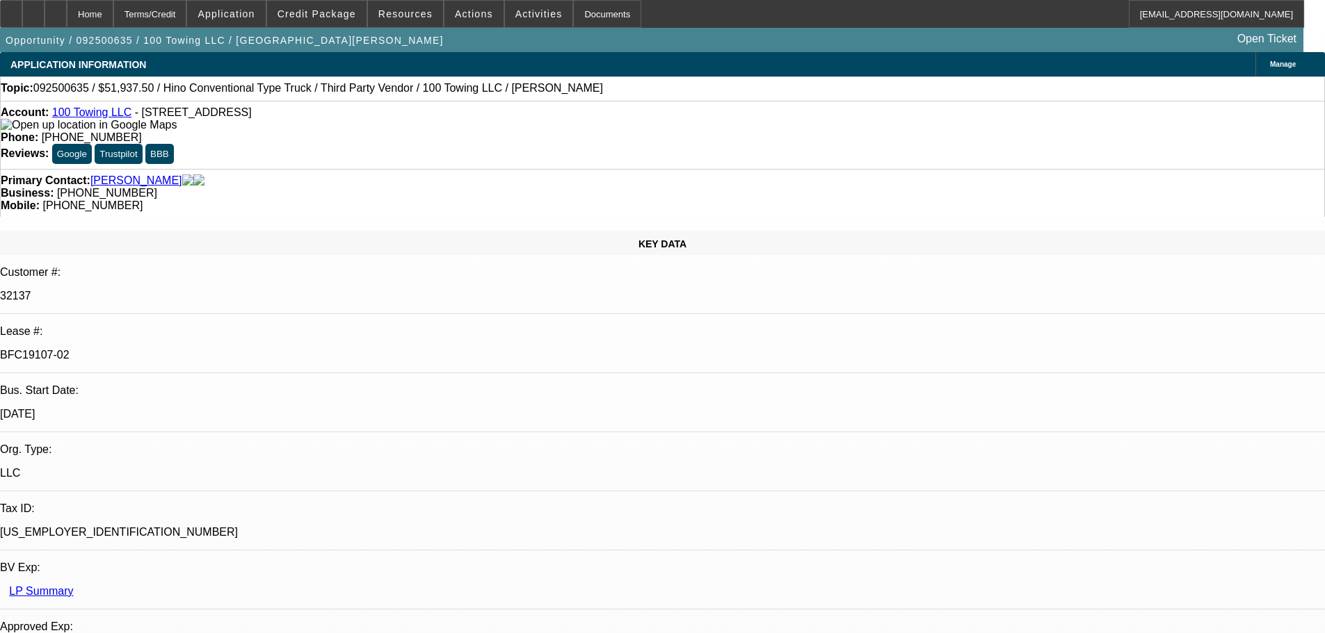
select select "0"
select select "2"
select select "0"
select select "6"
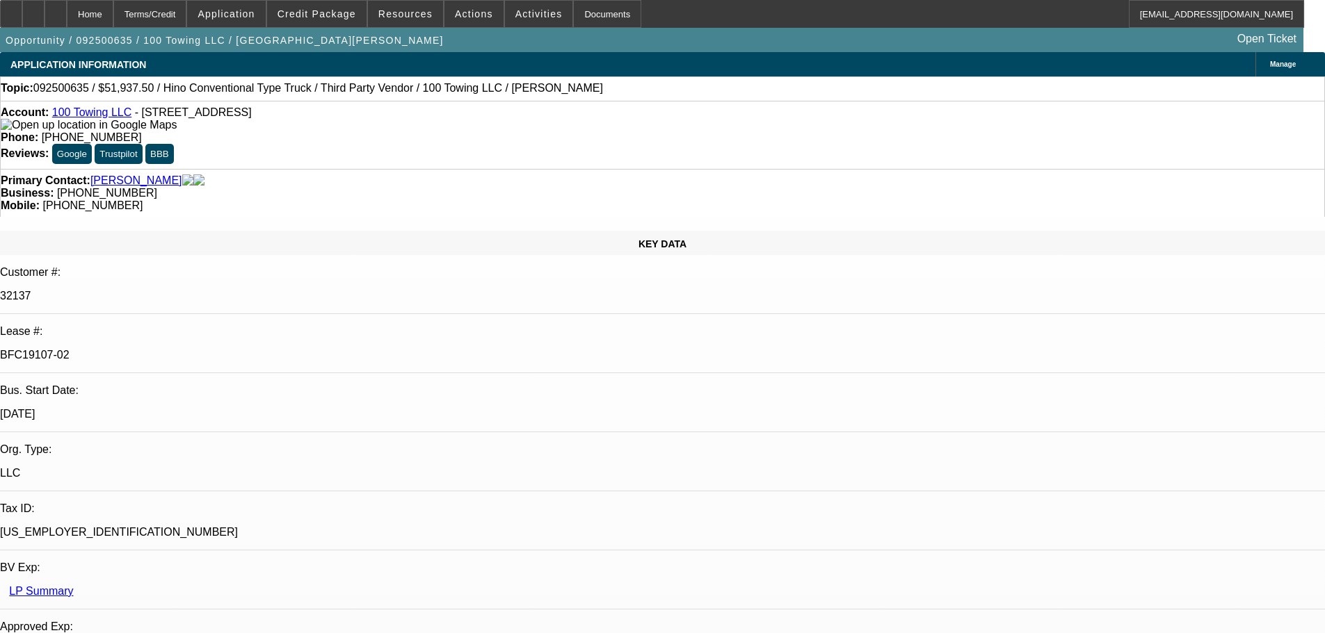
select select "0"
select select "2"
select select "0"
select select "6"
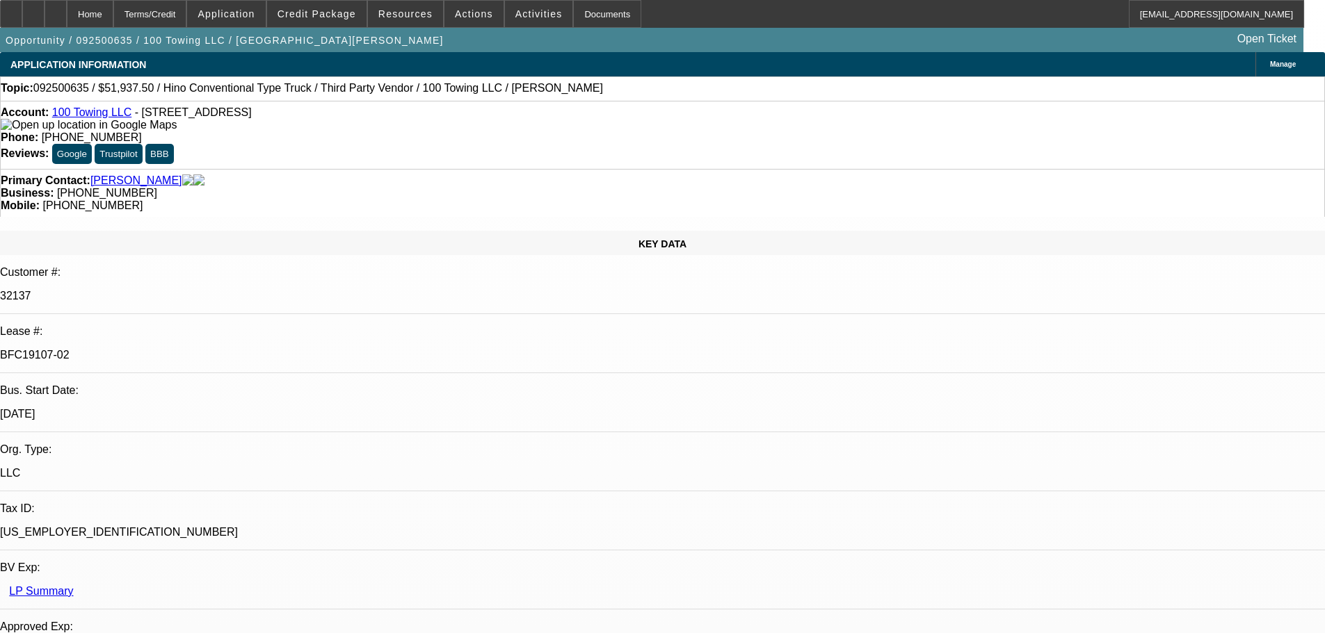
select select "2"
select select "0"
select select "6"
select select "0"
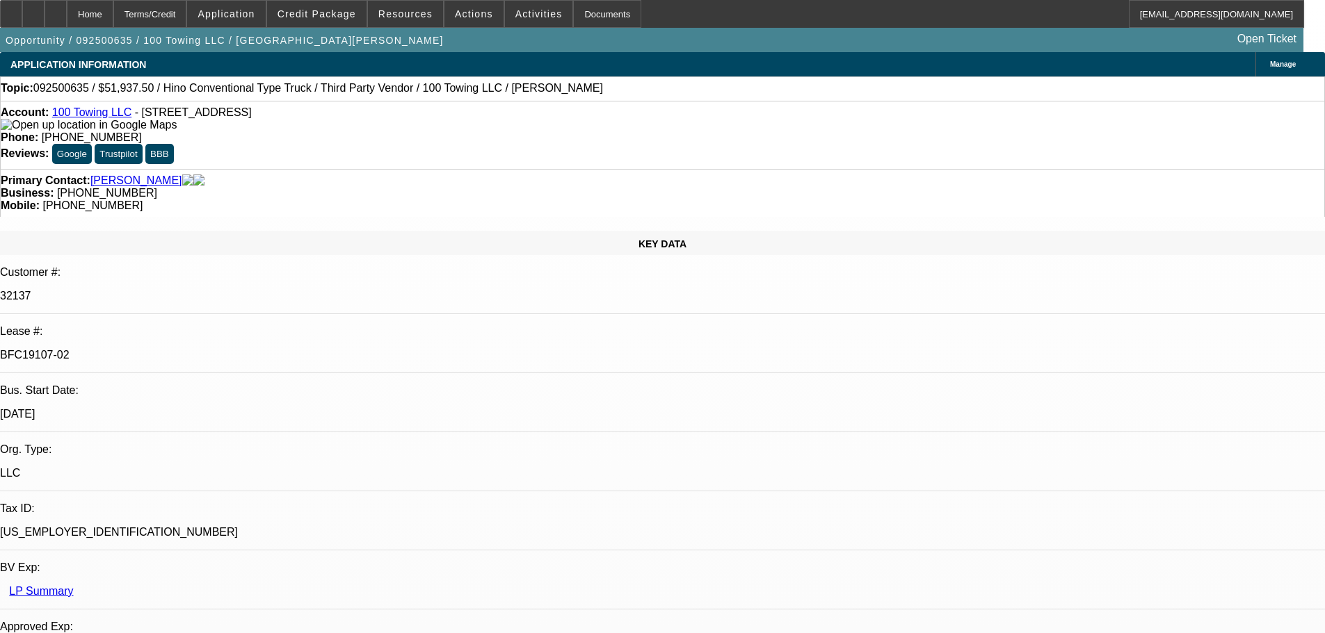
select select "0"
select select "3"
select select "0"
select select "6"
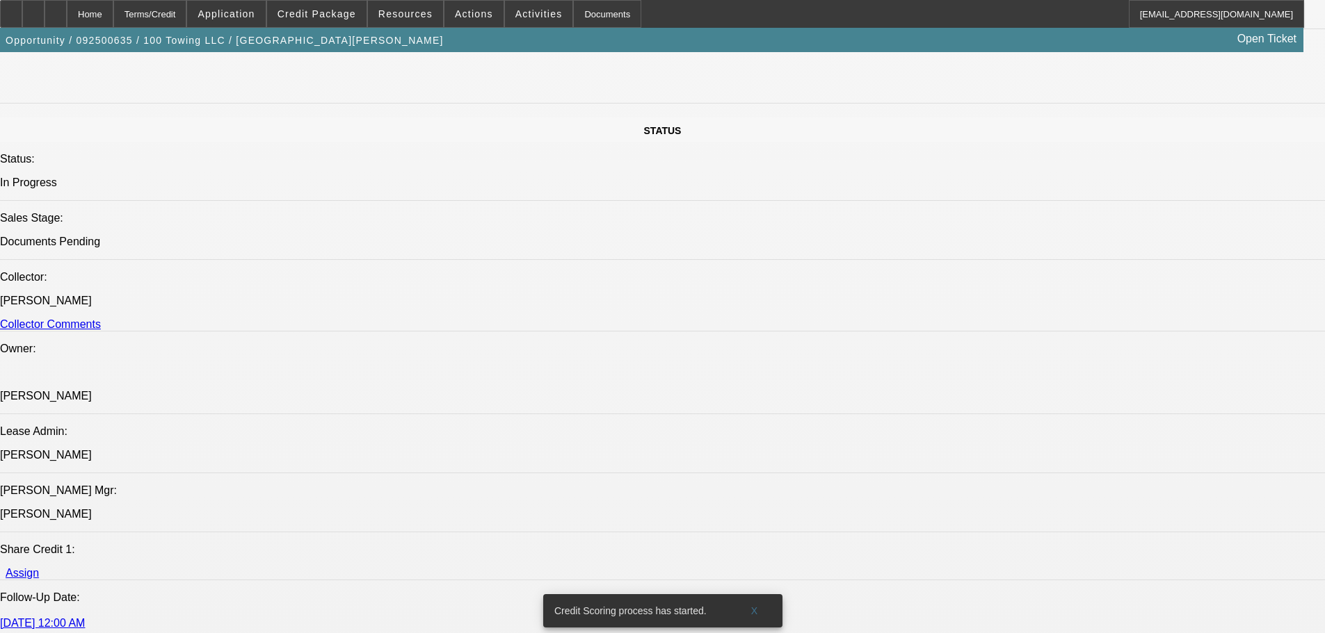
scroll to position [2016, 0]
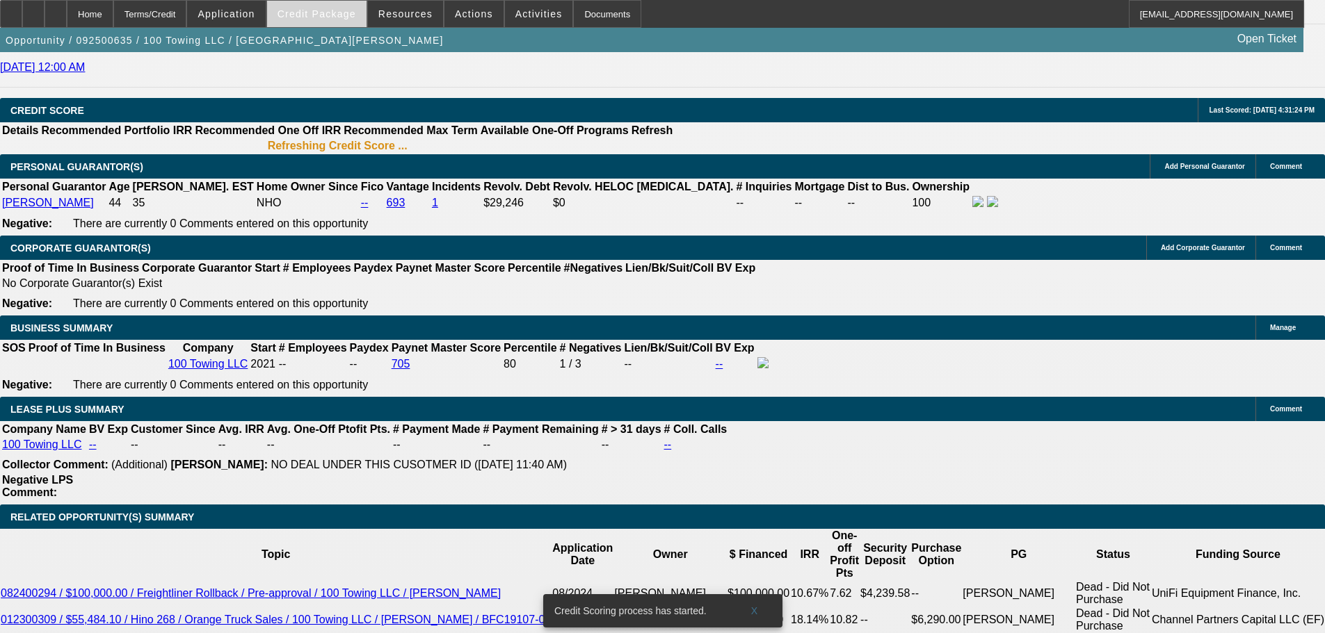
click at [346, 18] on span "Credit Package" at bounding box center [316, 13] width 79 height 11
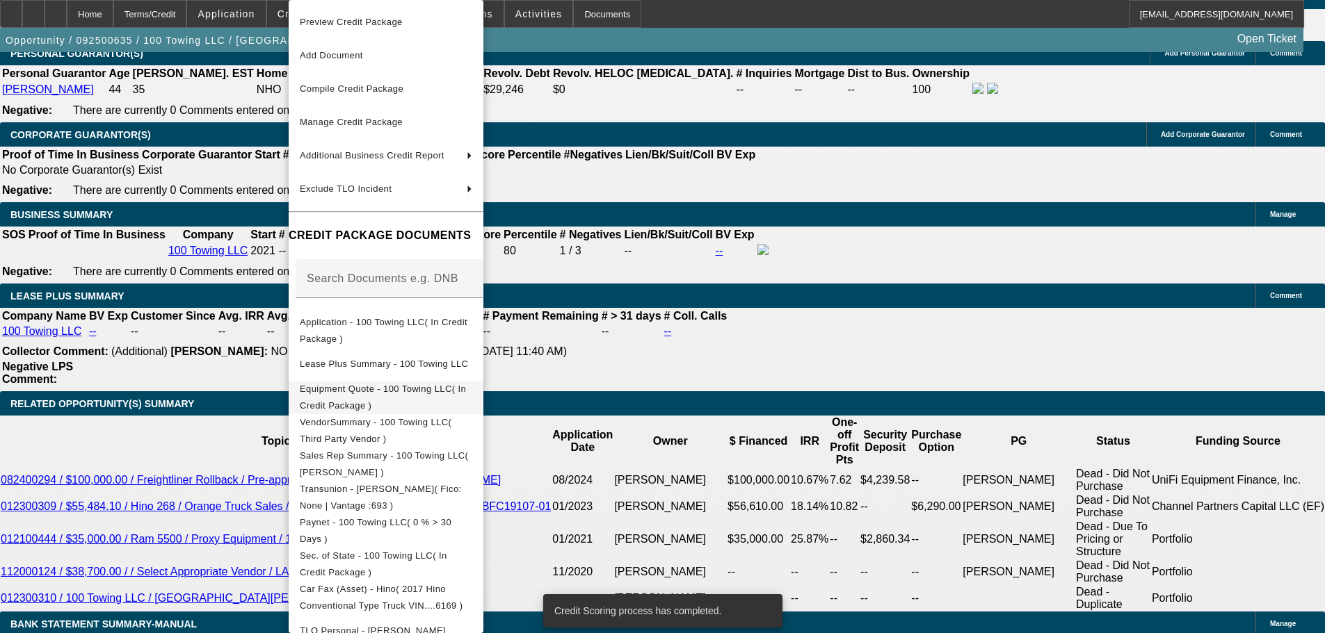
scroll to position [139, 0]
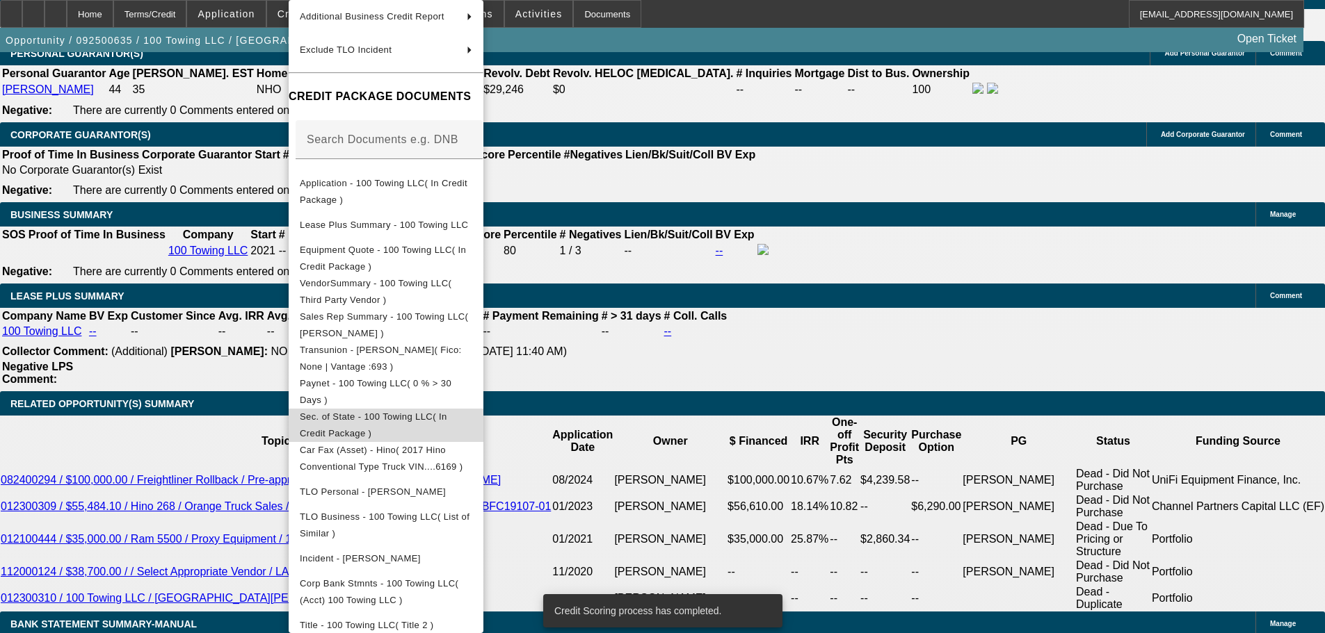
click at [447, 416] on span "Sec. of State - 100 Towing LLC( In Credit Package )" at bounding box center [373, 425] width 147 height 27
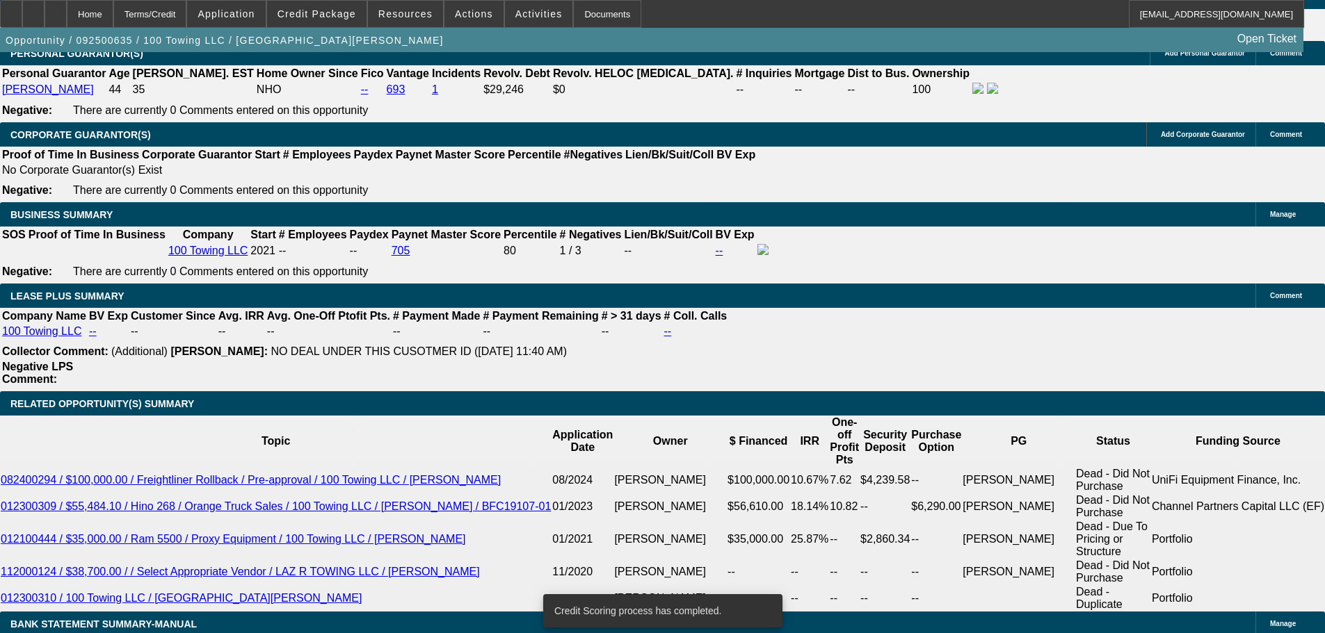
scroll to position [2124, 0]
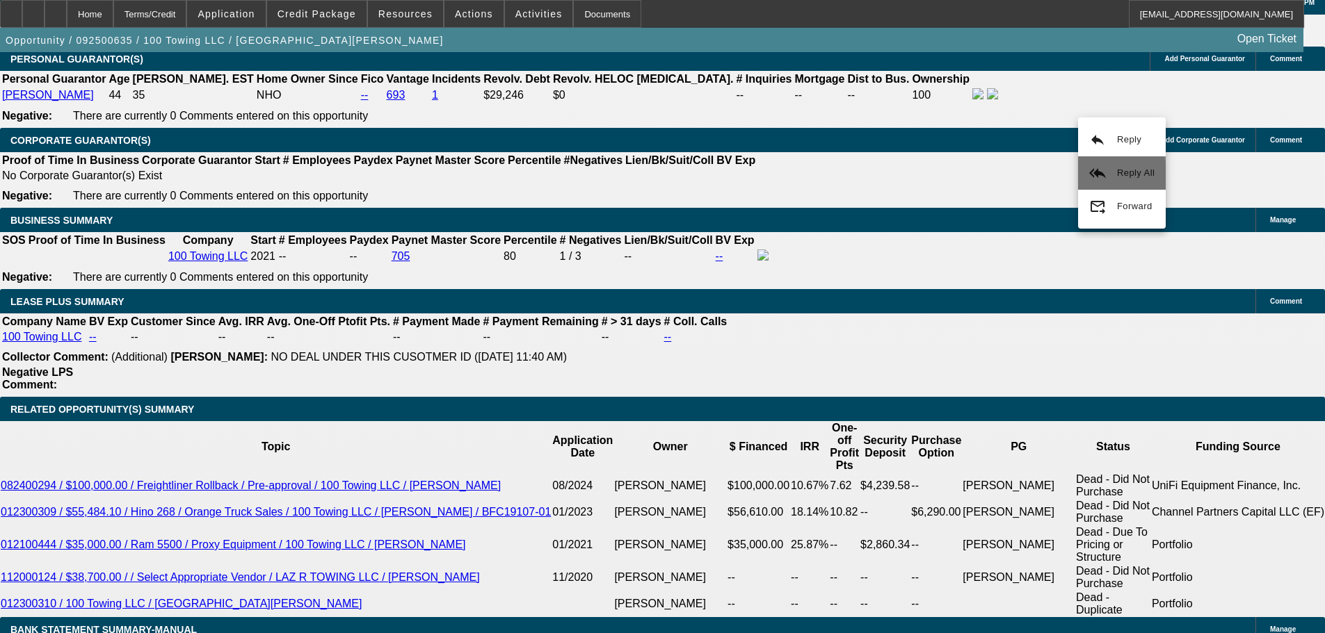
click at [1094, 187] on button "reply_all Reply All" at bounding box center [1122, 172] width 88 height 33
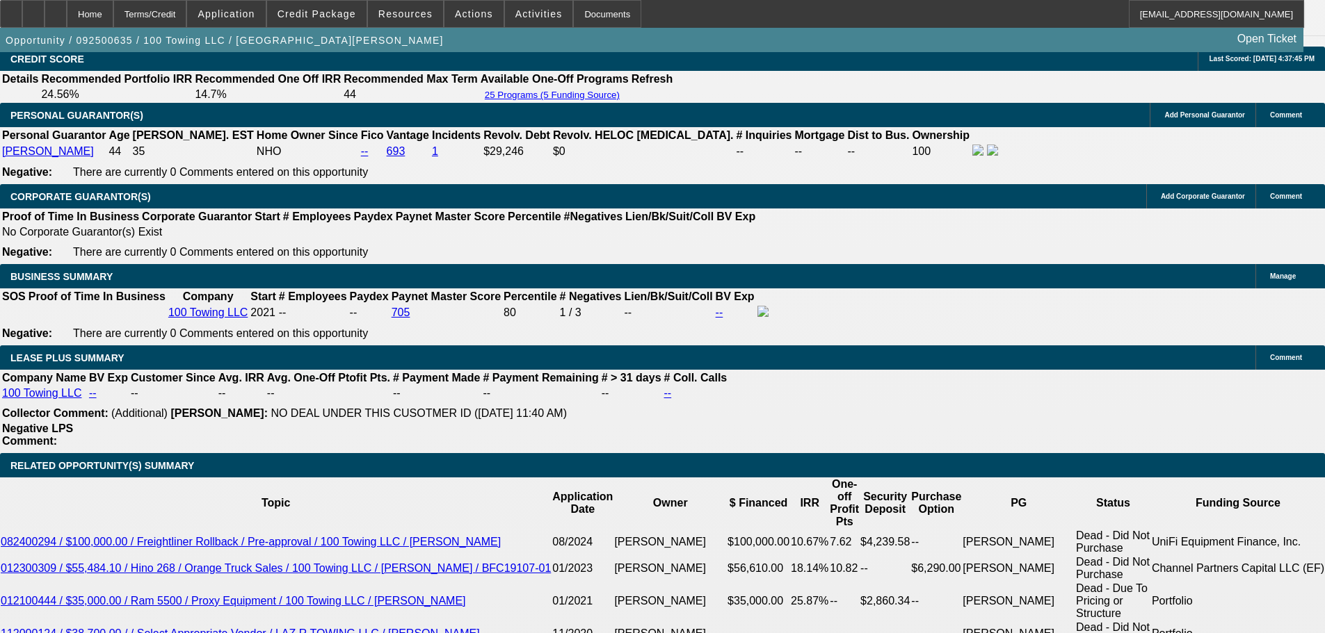
scroll to position [1859, 0]
